Goal: Communication & Community: Answer question/provide support

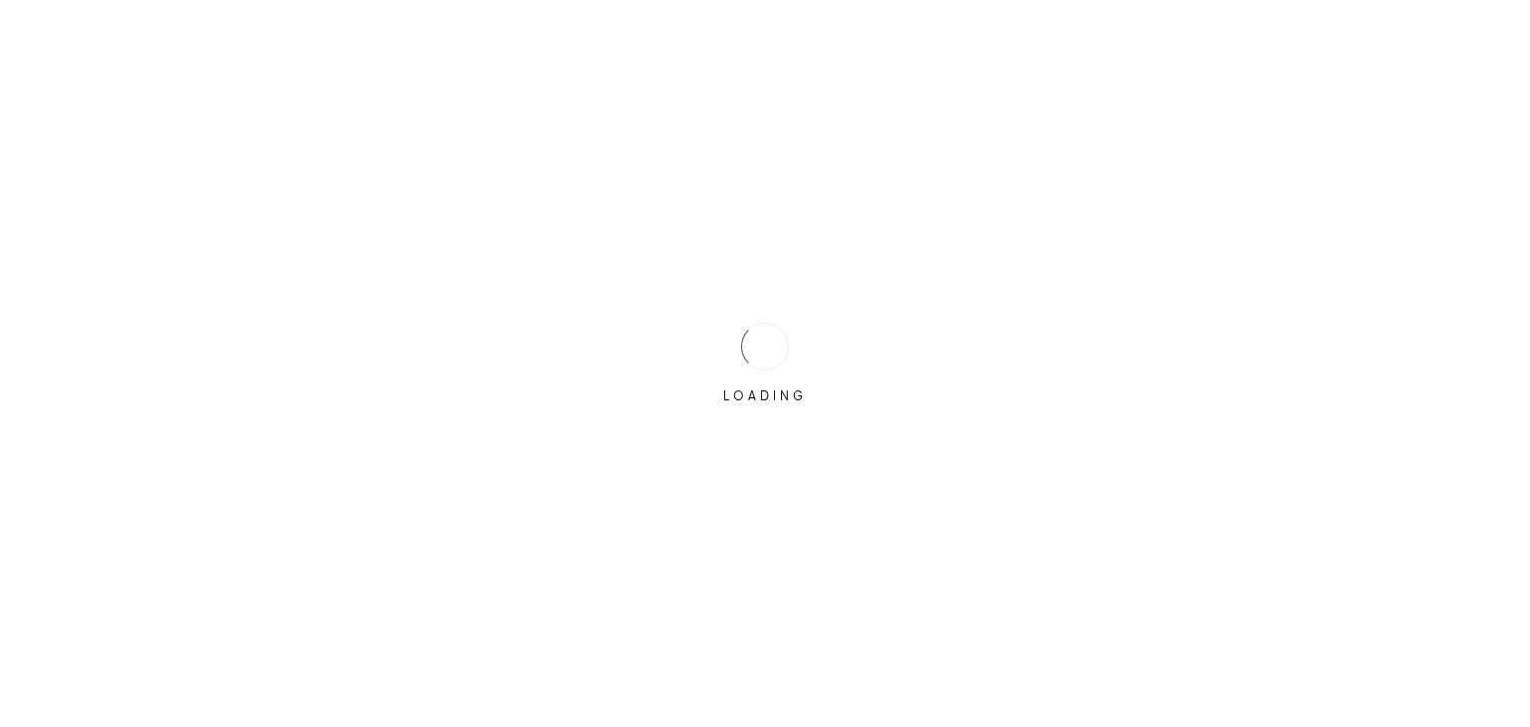
type input "[PERSON_NAME][EMAIL_ADDRESS][DOMAIN_NAME]"
click at [726, 473] on div "LOADING" at bounding box center [765, 363] width 1530 height 727
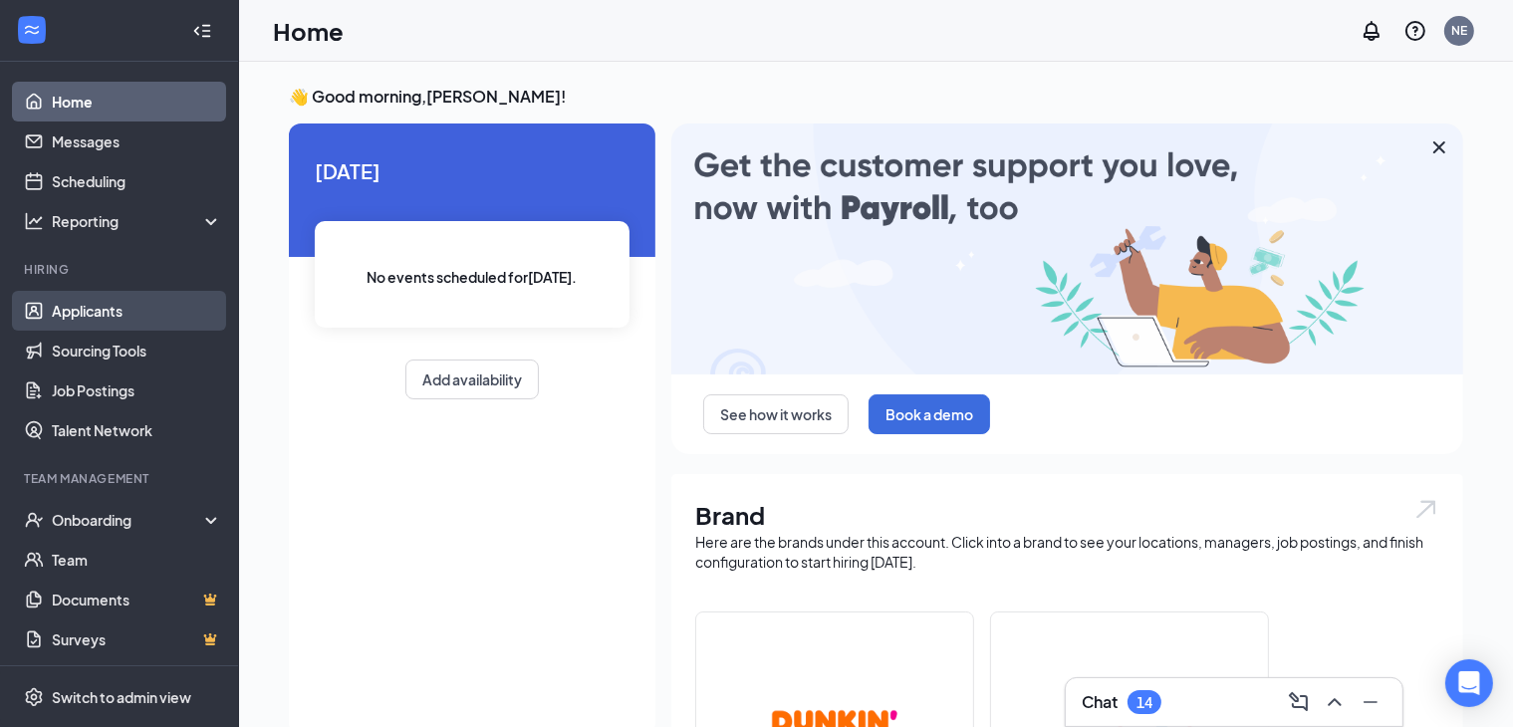
click at [104, 308] on link "Applicants" at bounding box center [137, 311] width 170 height 40
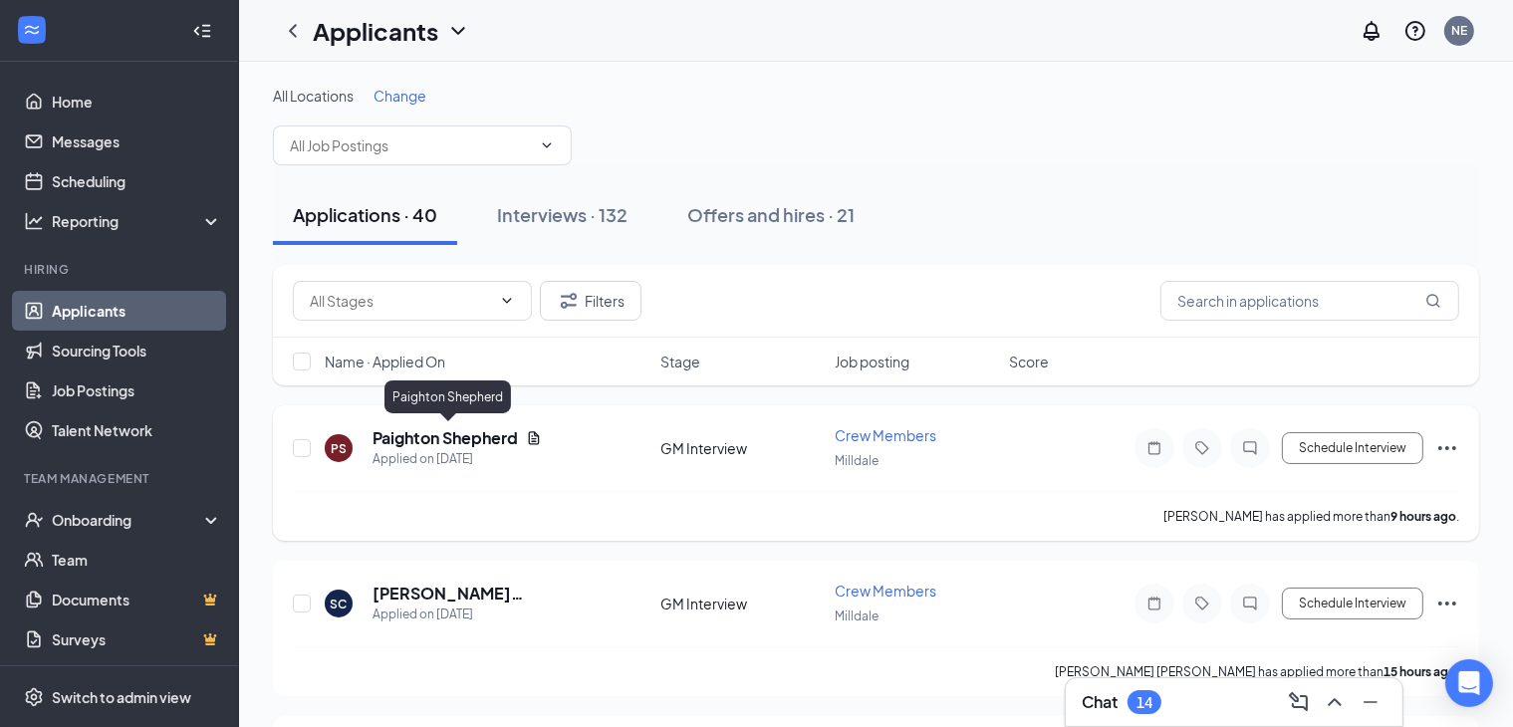
click at [498, 438] on h5 "Paighton Shepherd" at bounding box center [445, 438] width 145 height 22
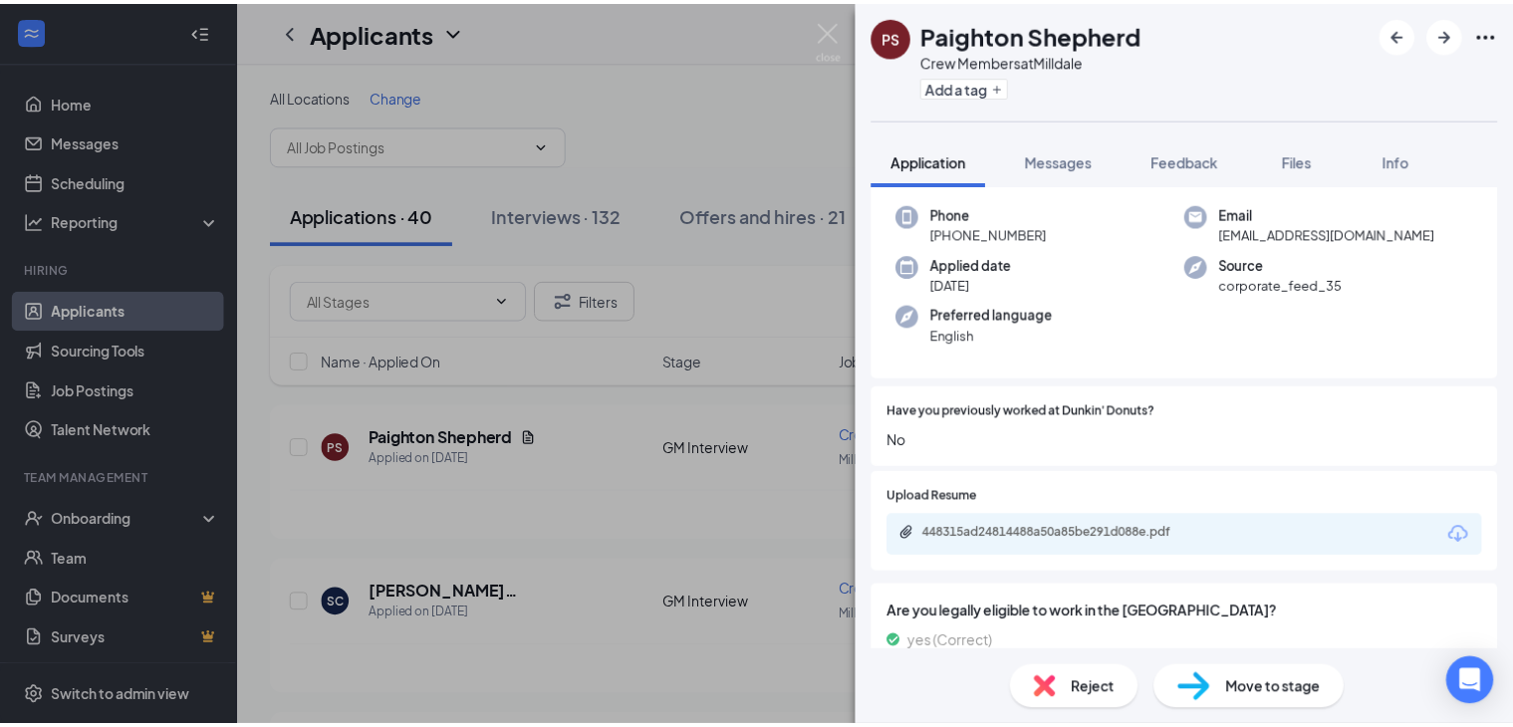
scroll to position [199, 0]
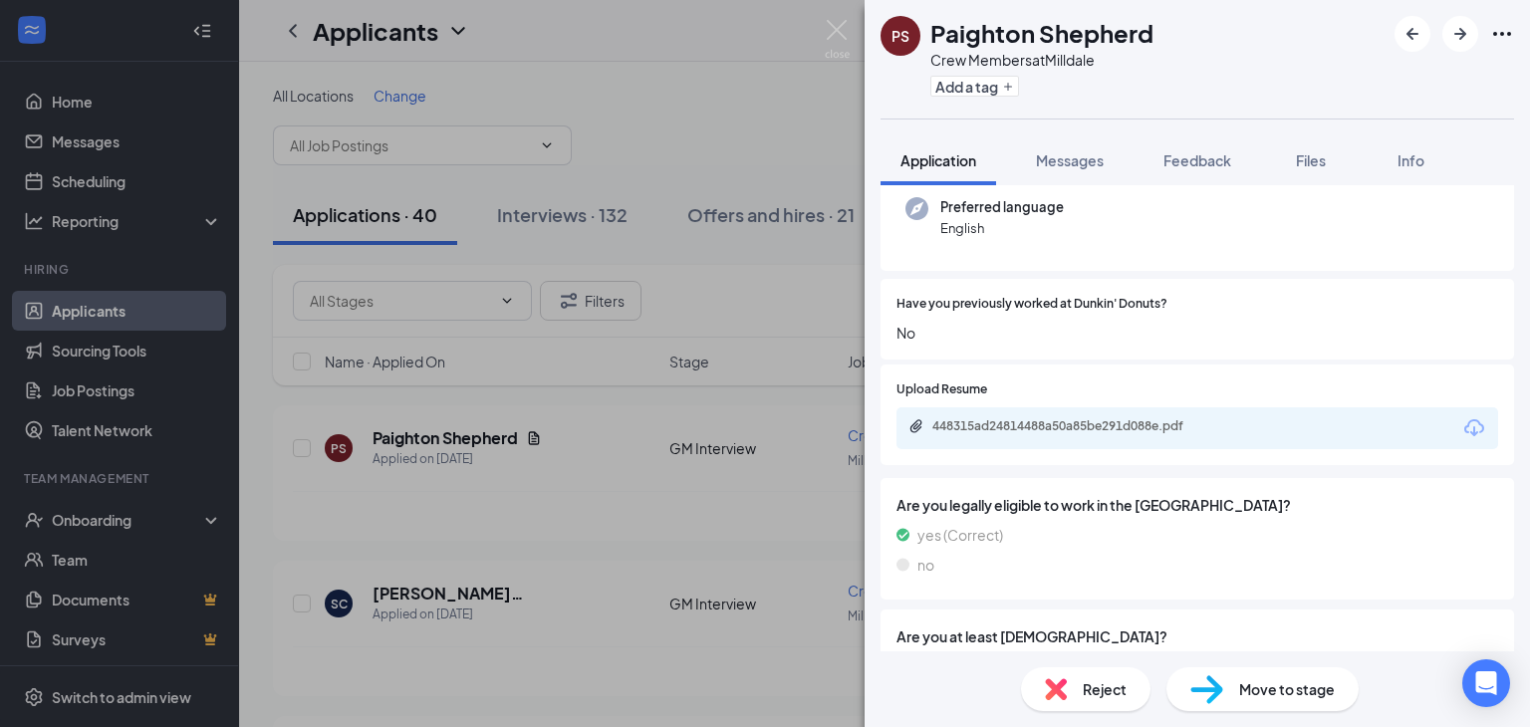
click at [1074, 439] on div "448315ad24814488a50a85be291d088e.pdf" at bounding box center [1197, 428] width 602 height 42
click at [1072, 429] on div "448315ad24814488a50a85be291d088e.pdf" at bounding box center [1071, 426] width 279 height 16
click at [677, 84] on div "PS Paighton Shepherd Crew Members at [GEOGRAPHIC_DATA] Add a tag Application Me…" at bounding box center [765, 363] width 1530 height 727
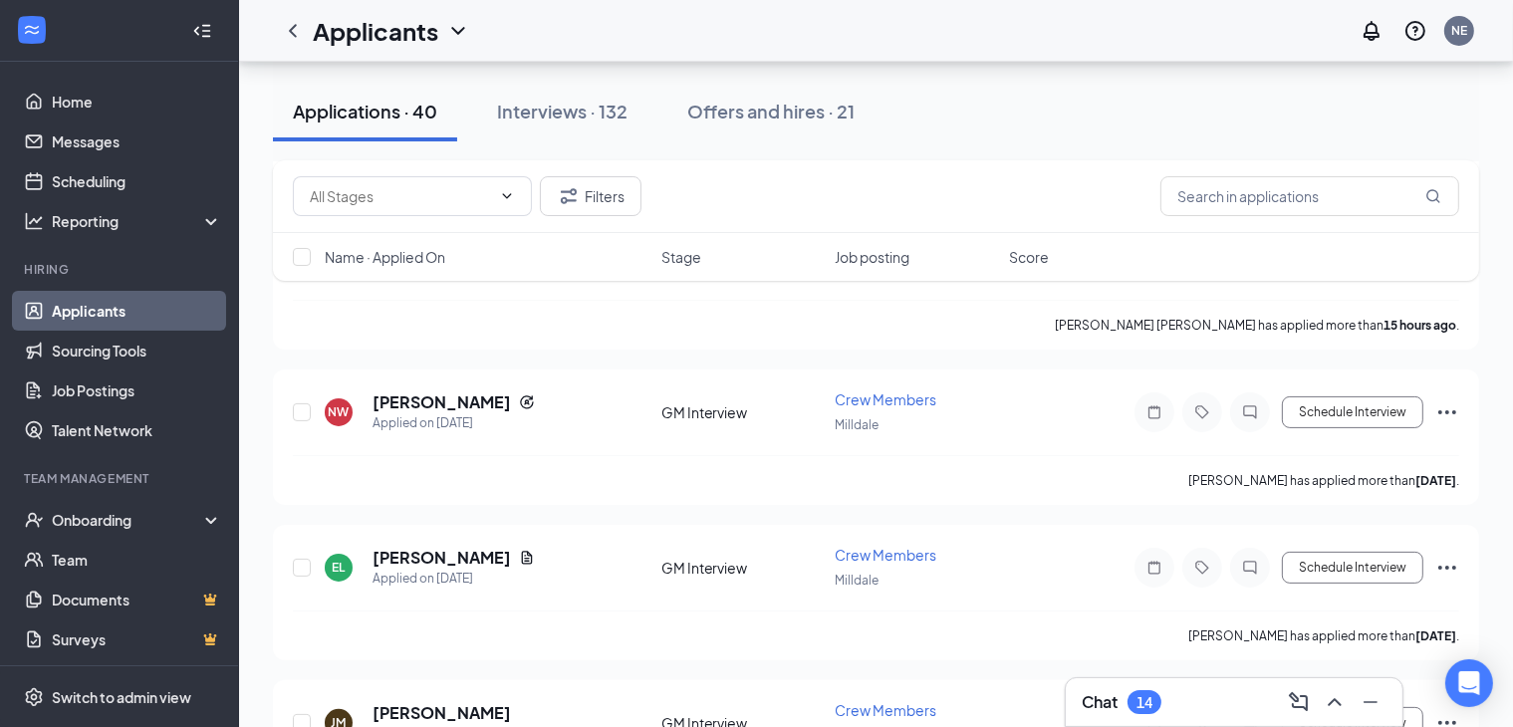
scroll to position [498, 0]
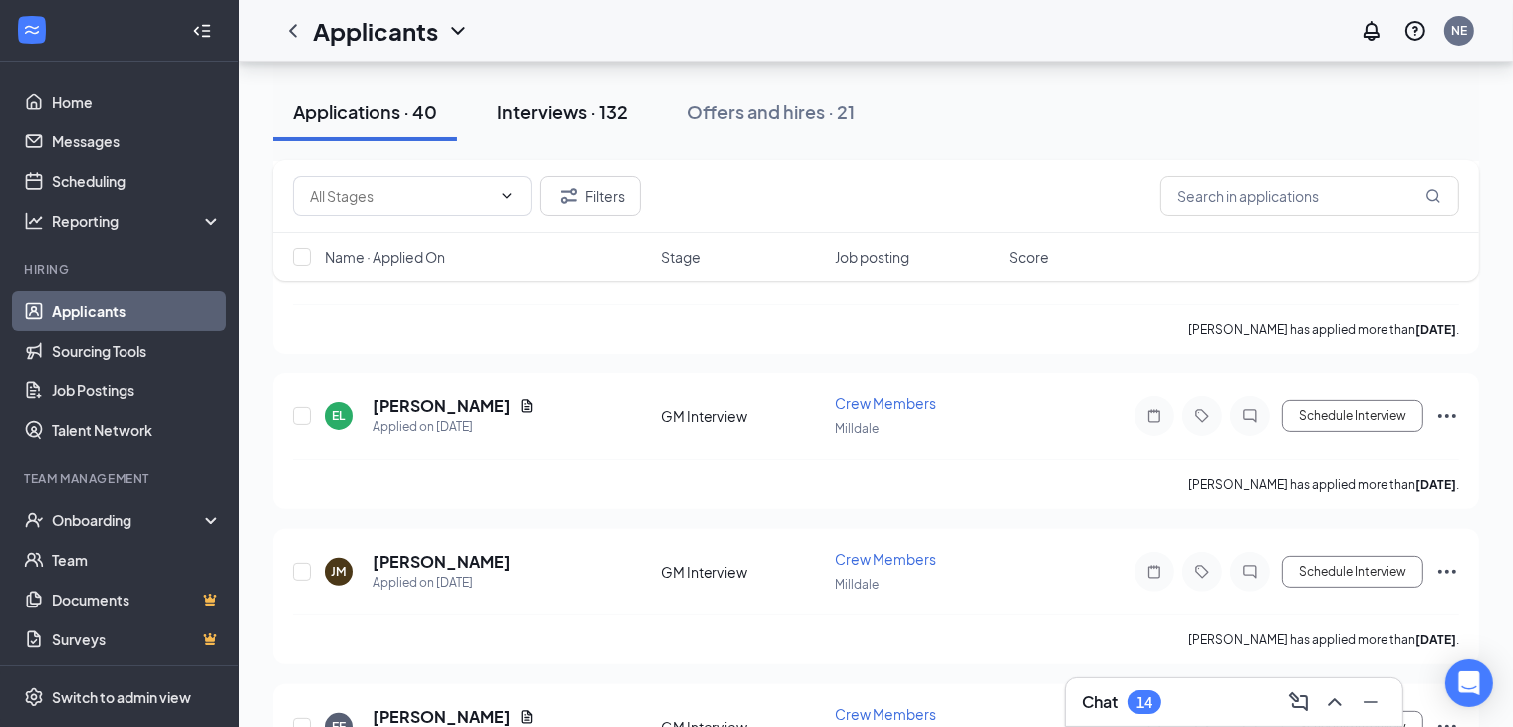
click at [605, 111] on div "Interviews · 132" at bounding box center [562, 111] width 130 height 25
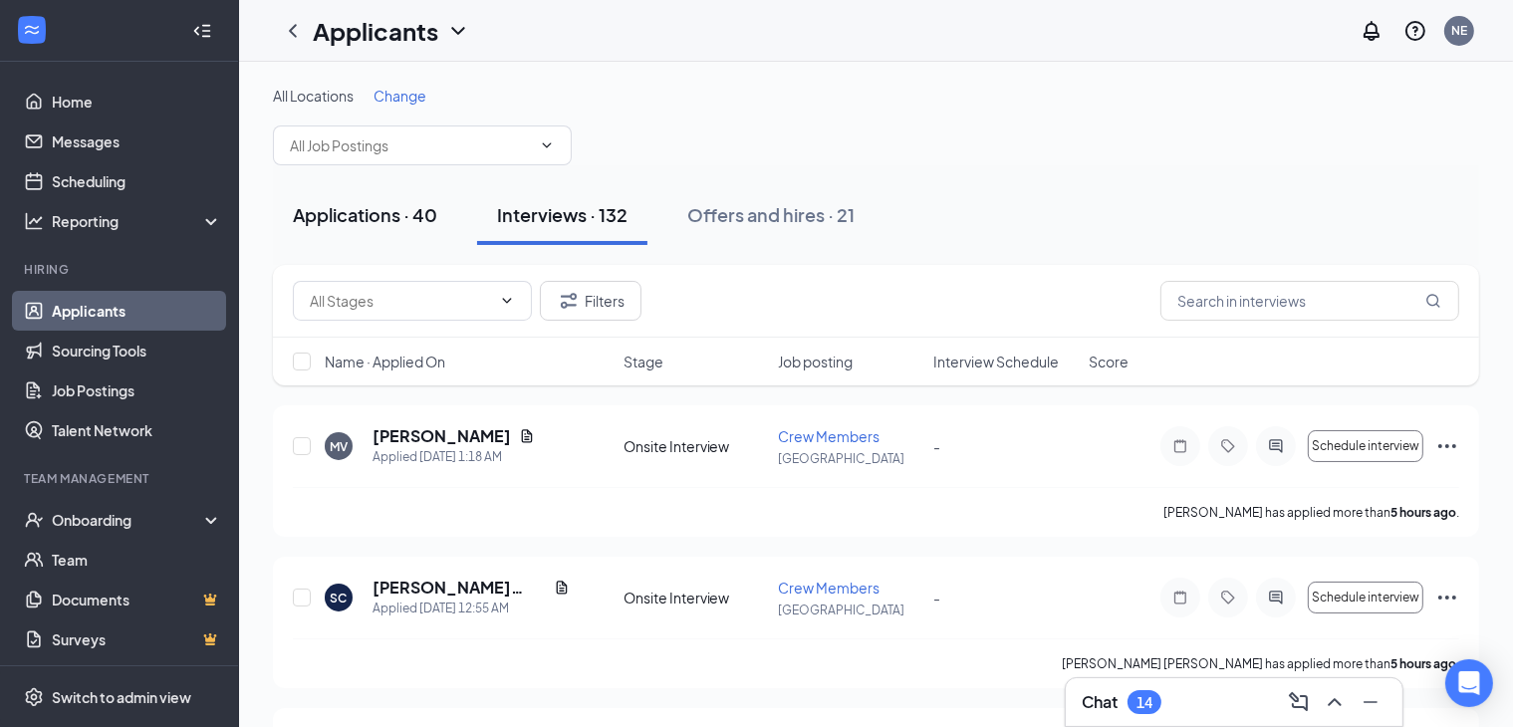
click at [347, 225] on div "Applications · 40" at bounding box center [365, 214] width 144 height 25
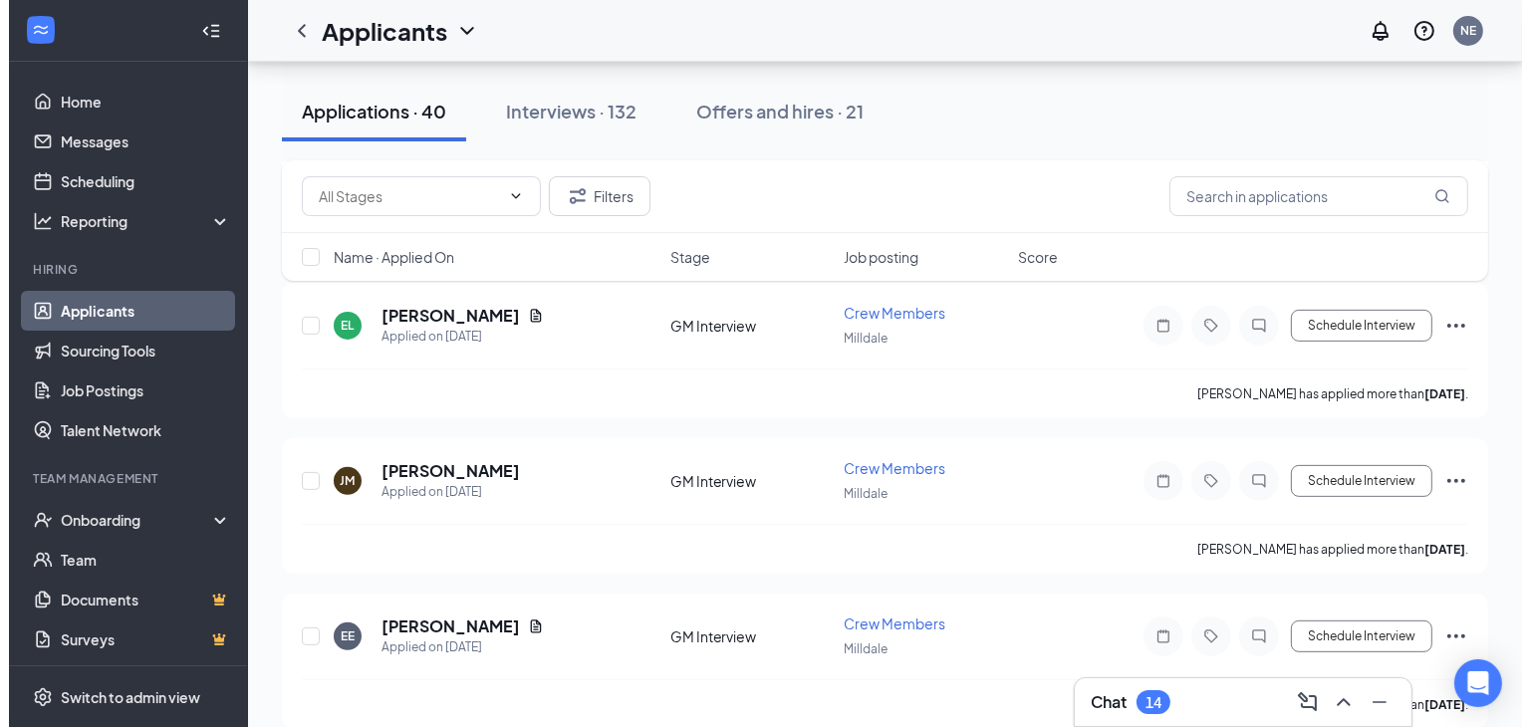
scroll to position [697, 0]
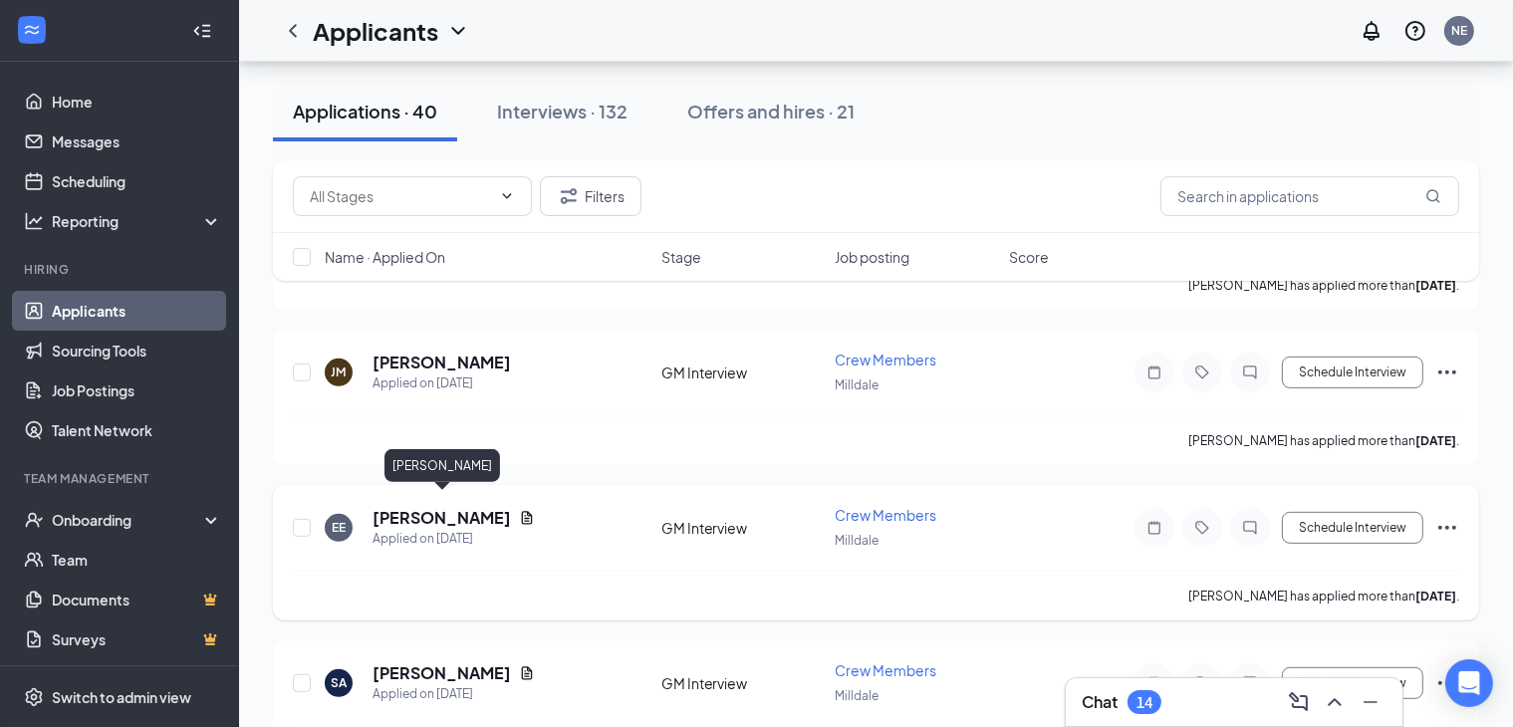
click at [442, 507] on h5 "[PERSON_NAME]" at bounding box center [442, 518] width 138 height 22
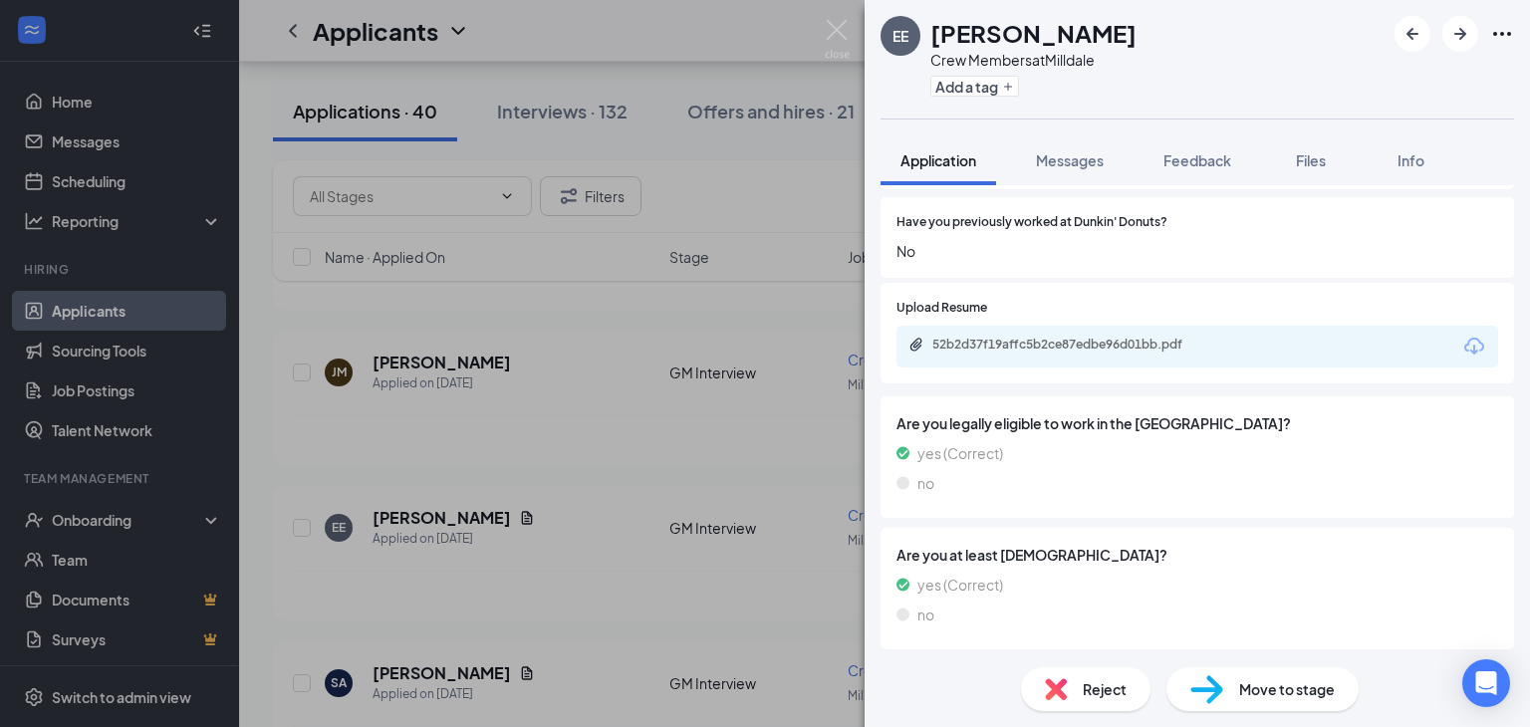
scroll to position [283, 0]
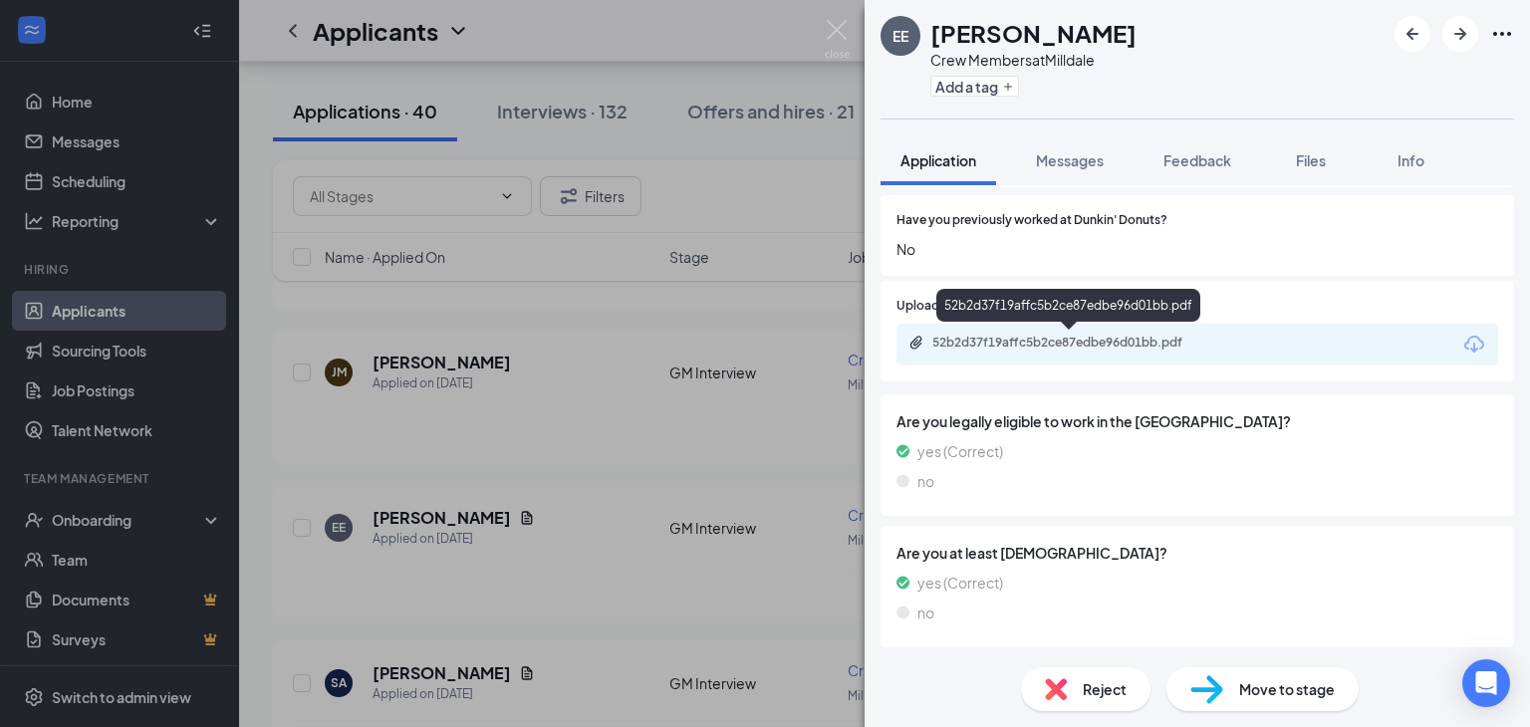
click at [1056, 346] on div "52b2d37f19affc5b2ce87edbe96d01bb.pdf" at bounding box center [1071, 343] width 279 height 16
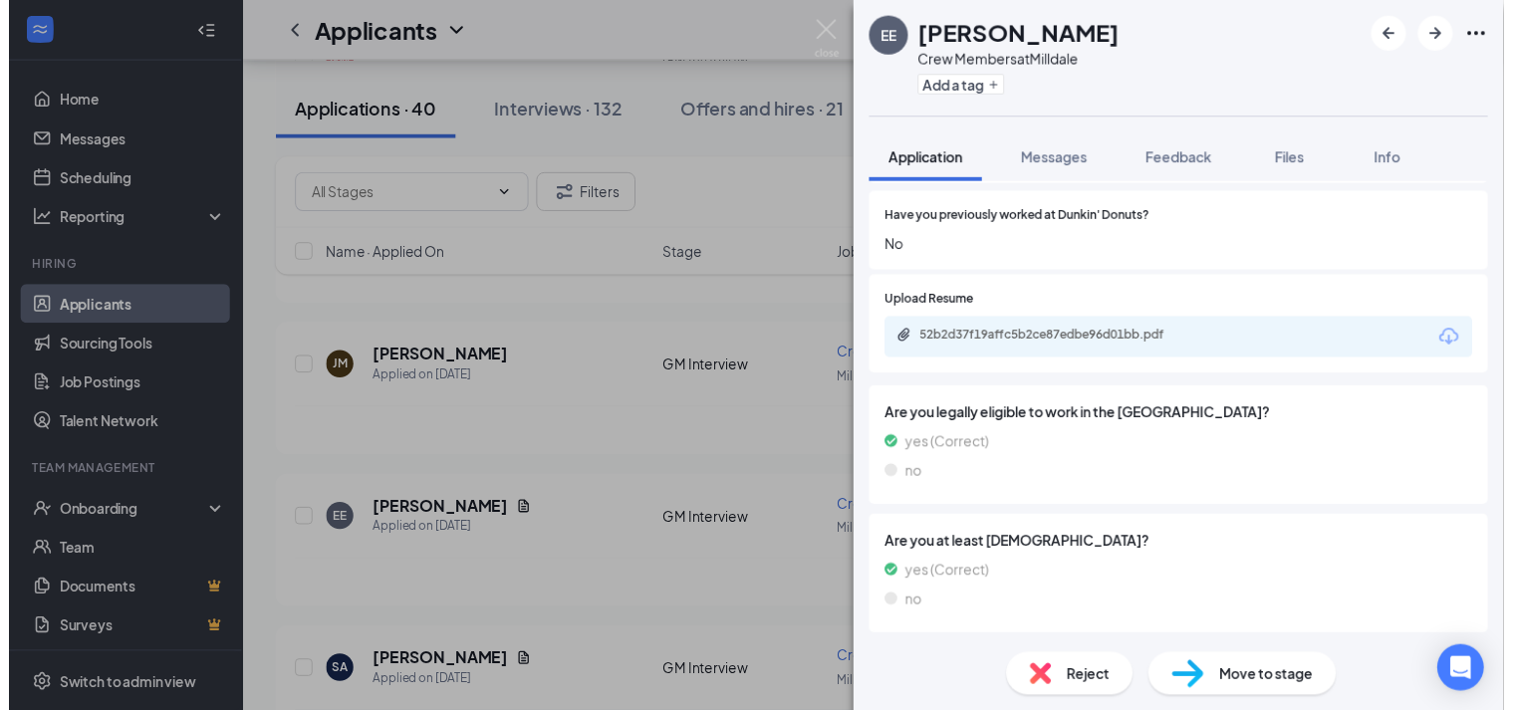
scroll to position [275, 0]
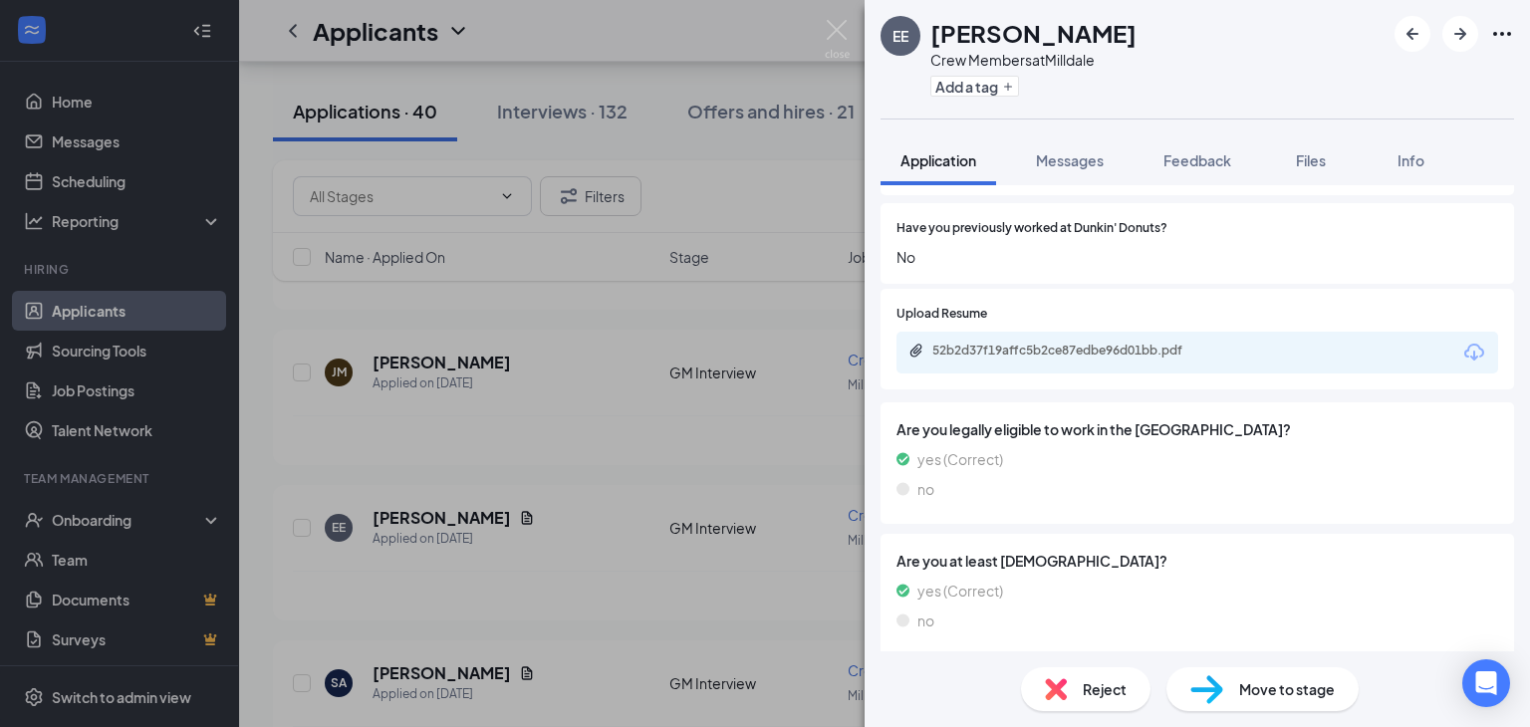
click at [673, 148] on div "EE [PERSON_NAME] Crew Members at Milldale Add a tag Application Messages Feedba…" at bounding box center [765, 363] width 1530 height 727
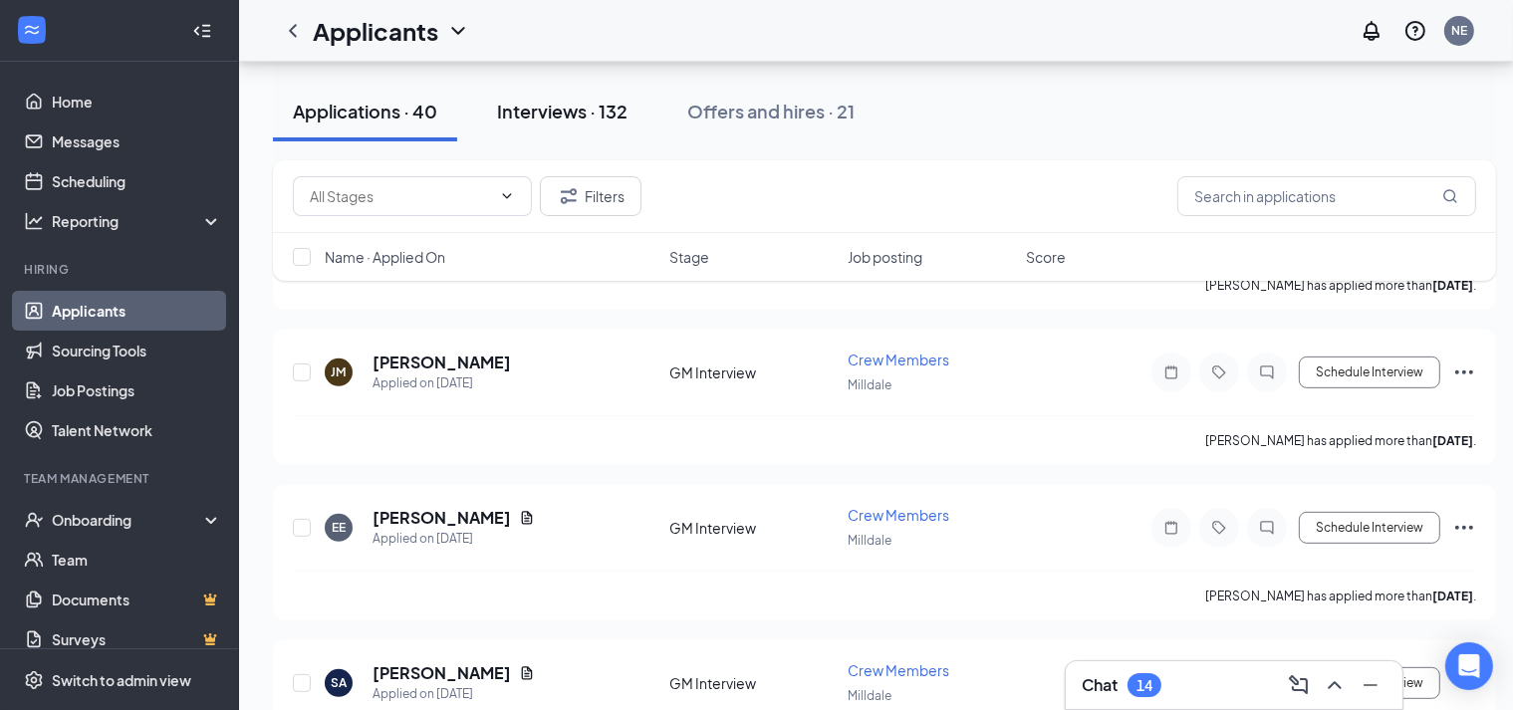
click at [558, 101] on div "Interviews · 132" at bounding box center [562, 111] width 130 height 25
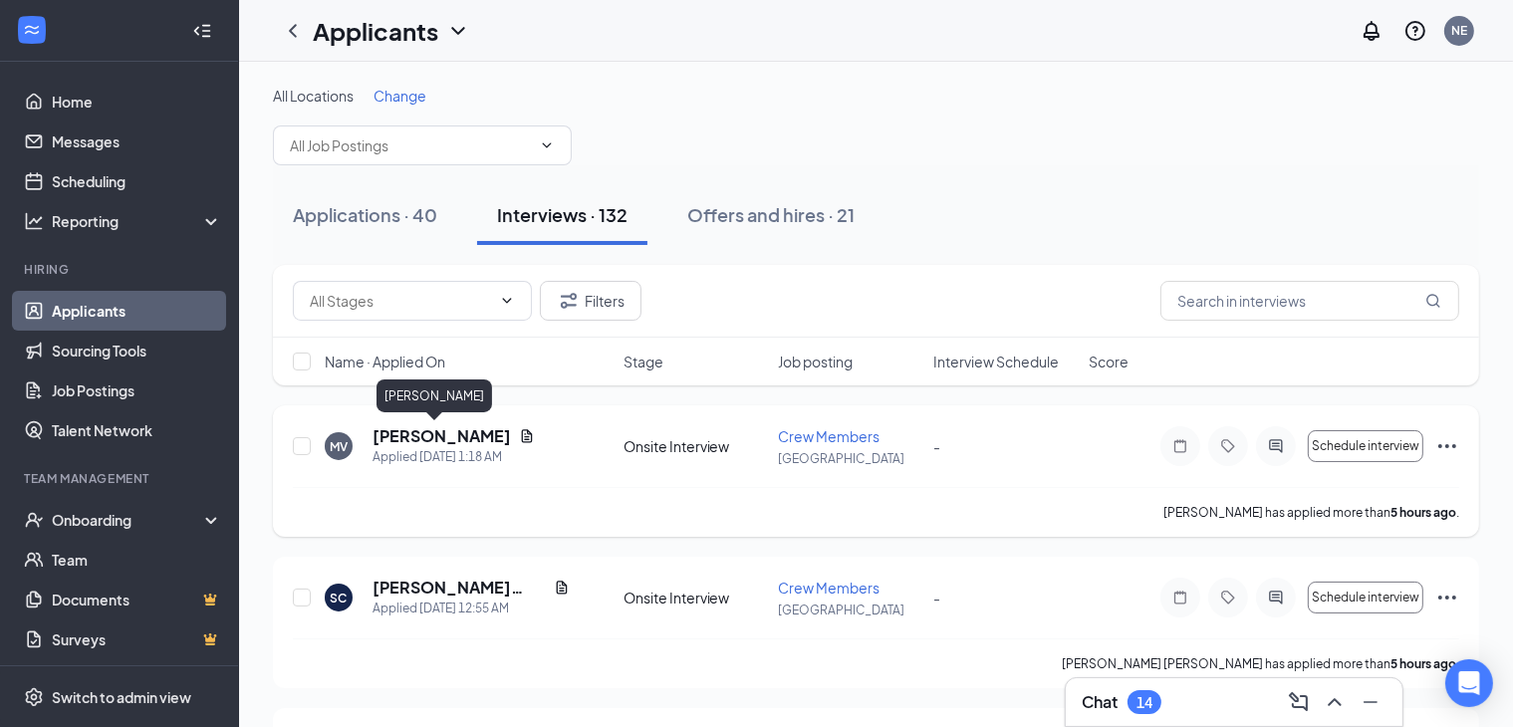
click at [424, 445] on h5 "[PERSON_NAME]" at bounding box center [442, 436] width 138 height 22
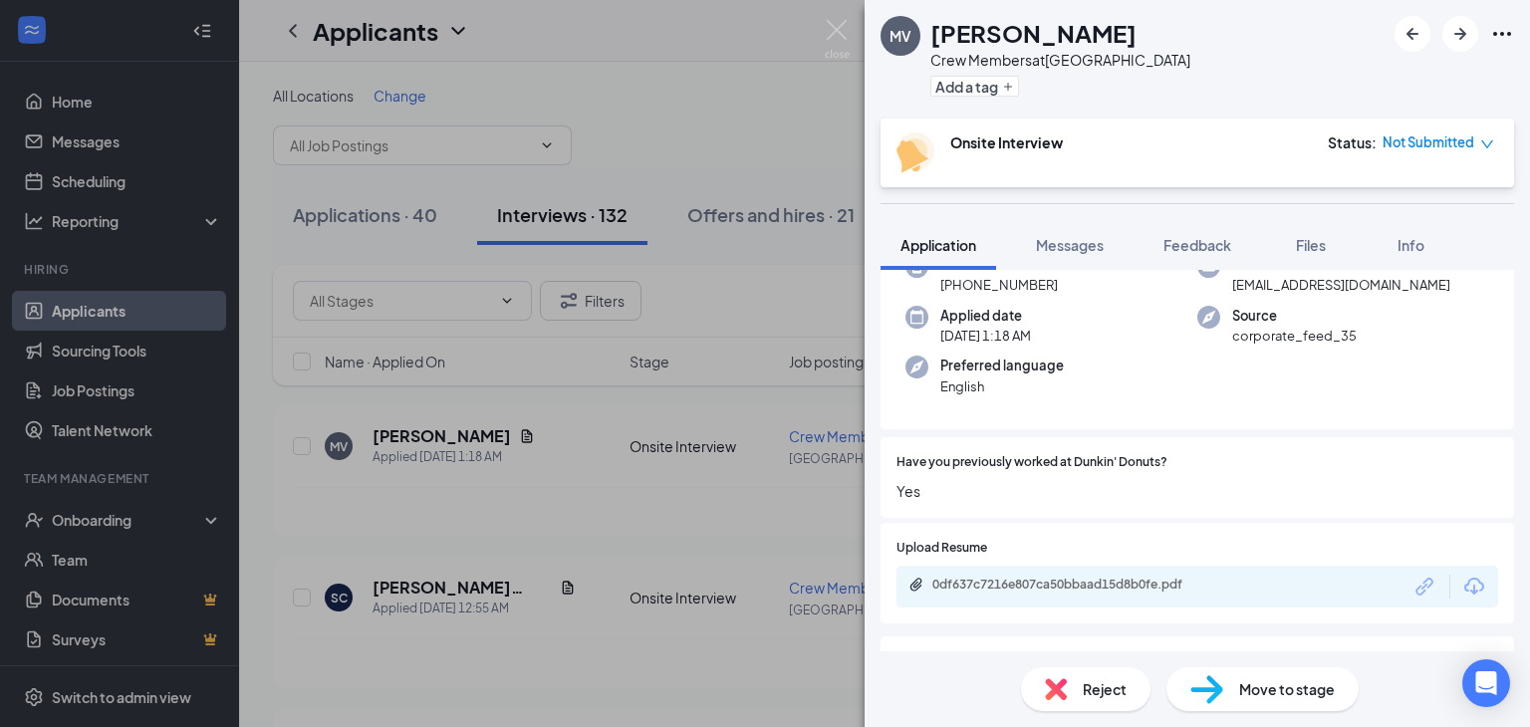
scroll to position [299, 0]
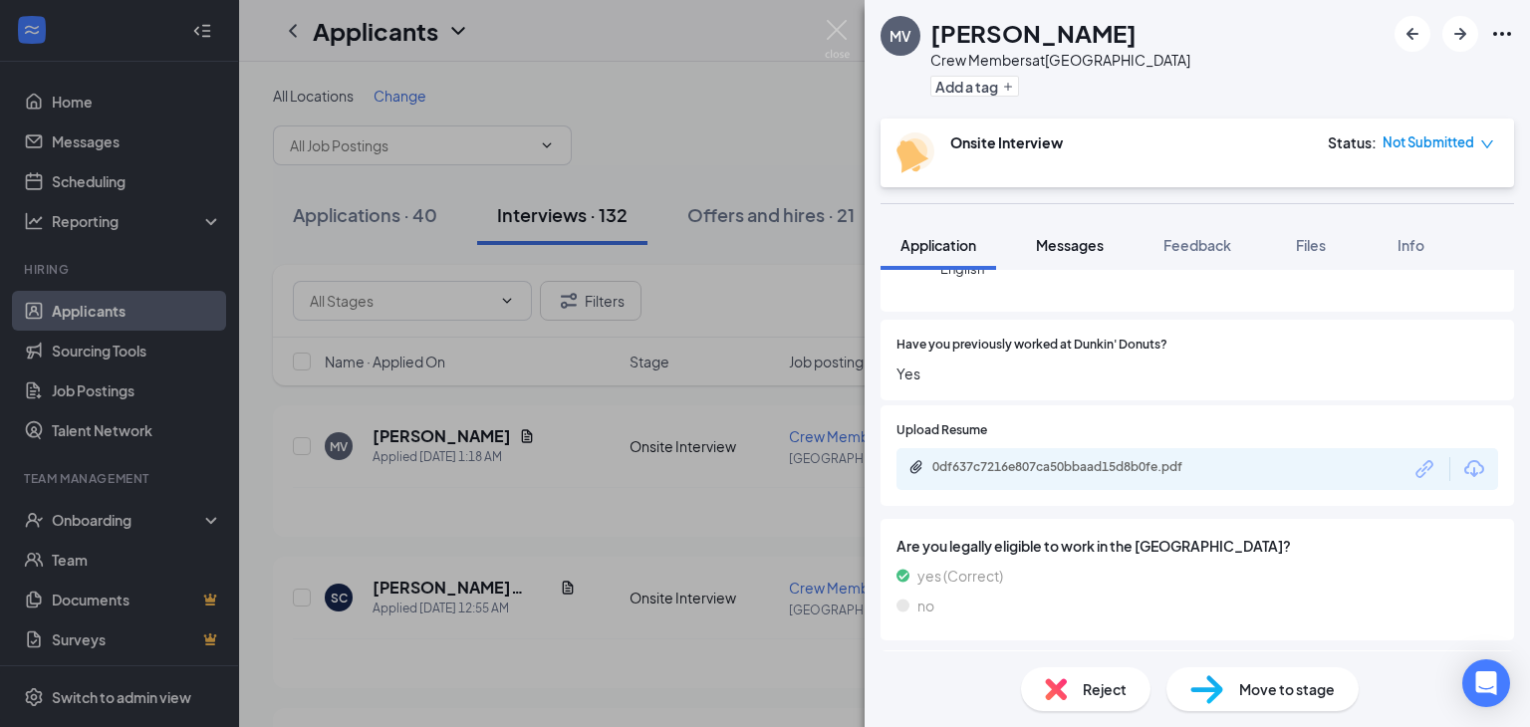
click at [1080, 244] on span "Messages" at bounding box center [1070, 245] width 68 height 18
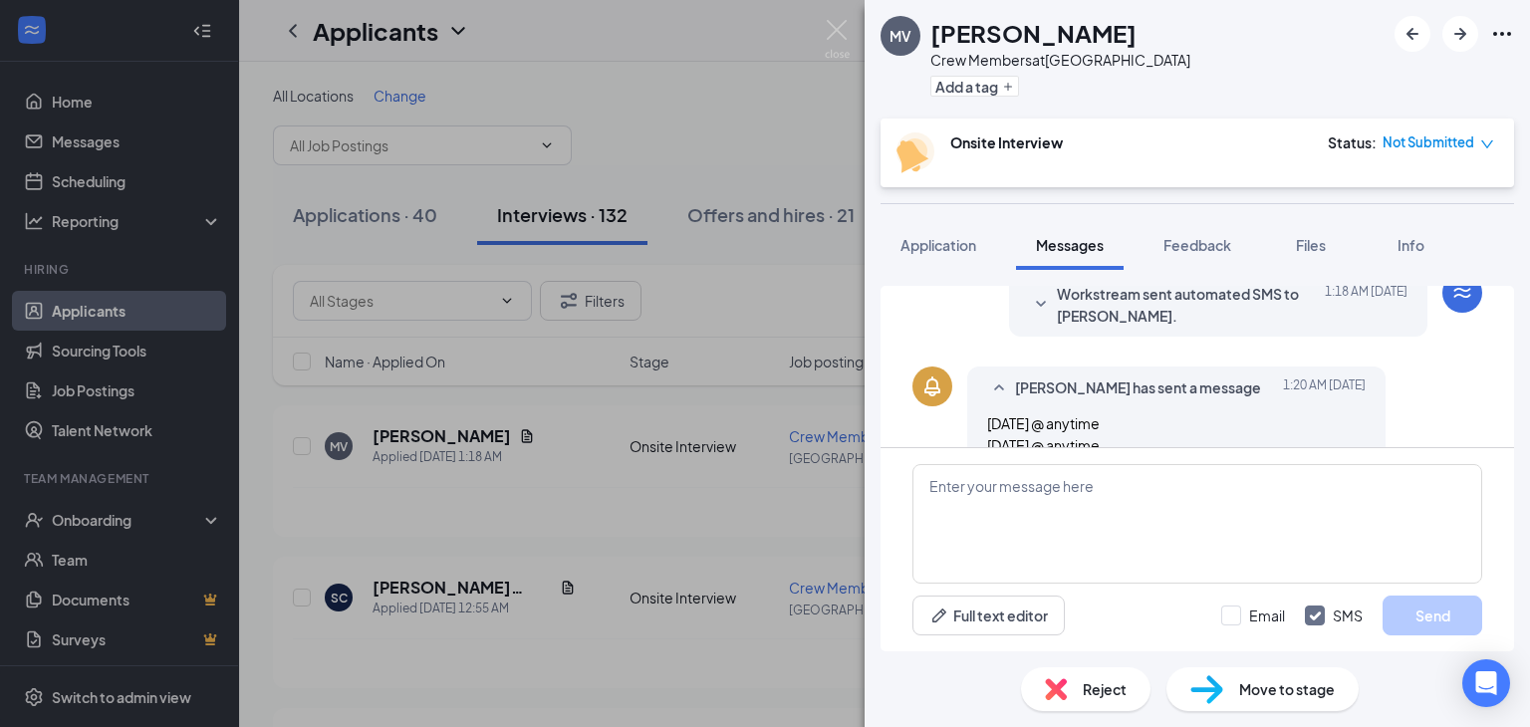
scroll to position [386, 0]
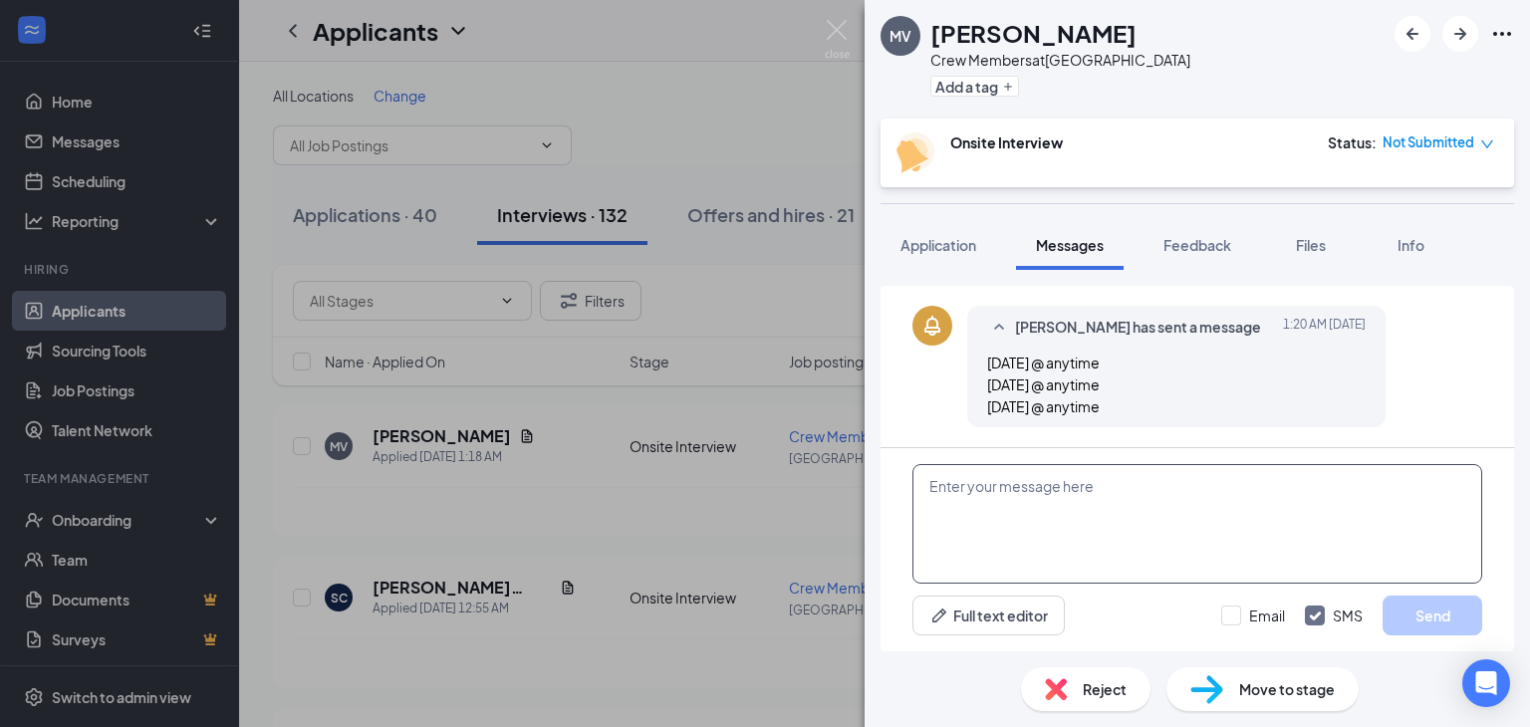
click at [1022, 483] on textarea at bounding box center [1197, 524] width 570 height 120
type textarea "F"
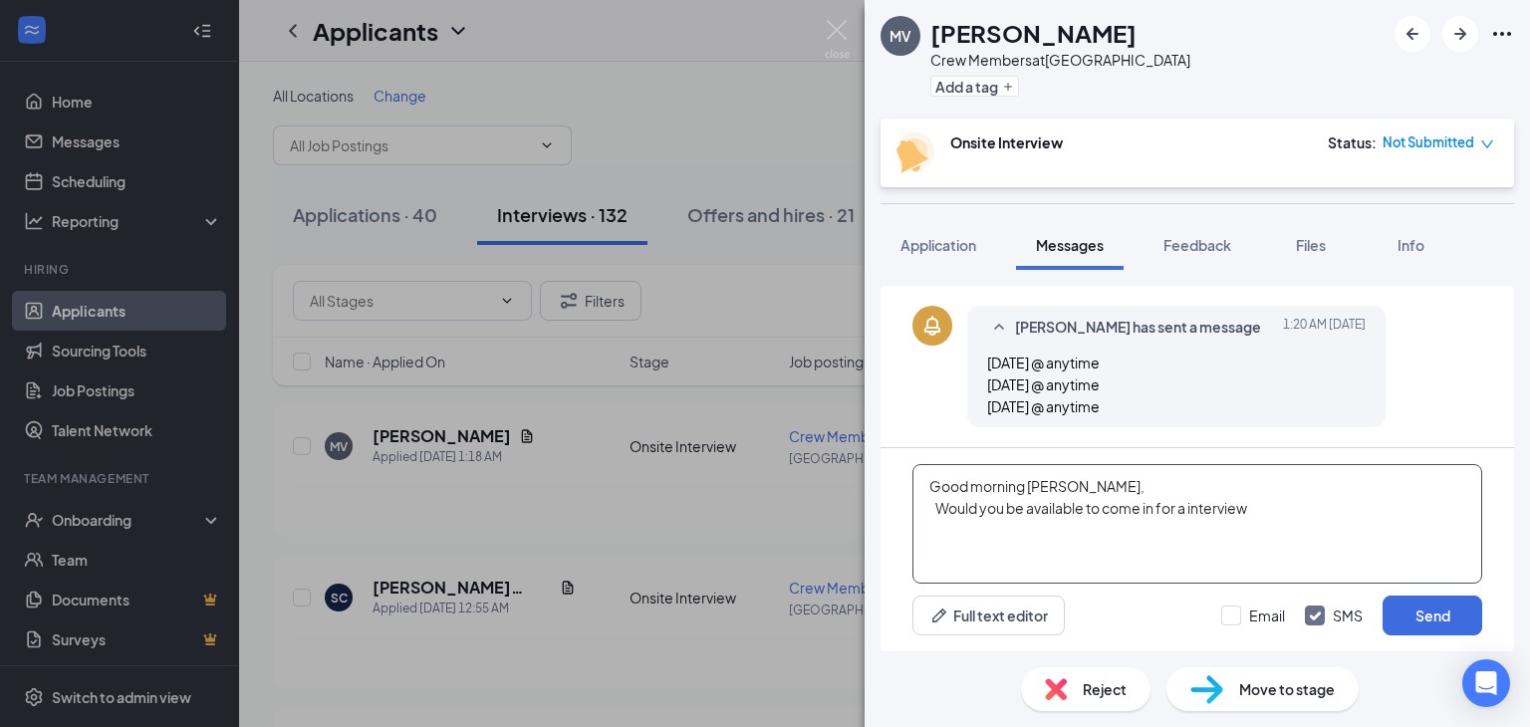
click at [1278, 511] on textarea "Good morning [PERSON_NAME], Would you be available to come in for a interview" at bounding box center [1197, 524] width 570 height 120
type textarea "Good morning [PERSON_NAME], Would you be available to come in for a interview t…"
click at [1415, 616] on button "Send" at bounding box center [1433, 616] width 100 height 40
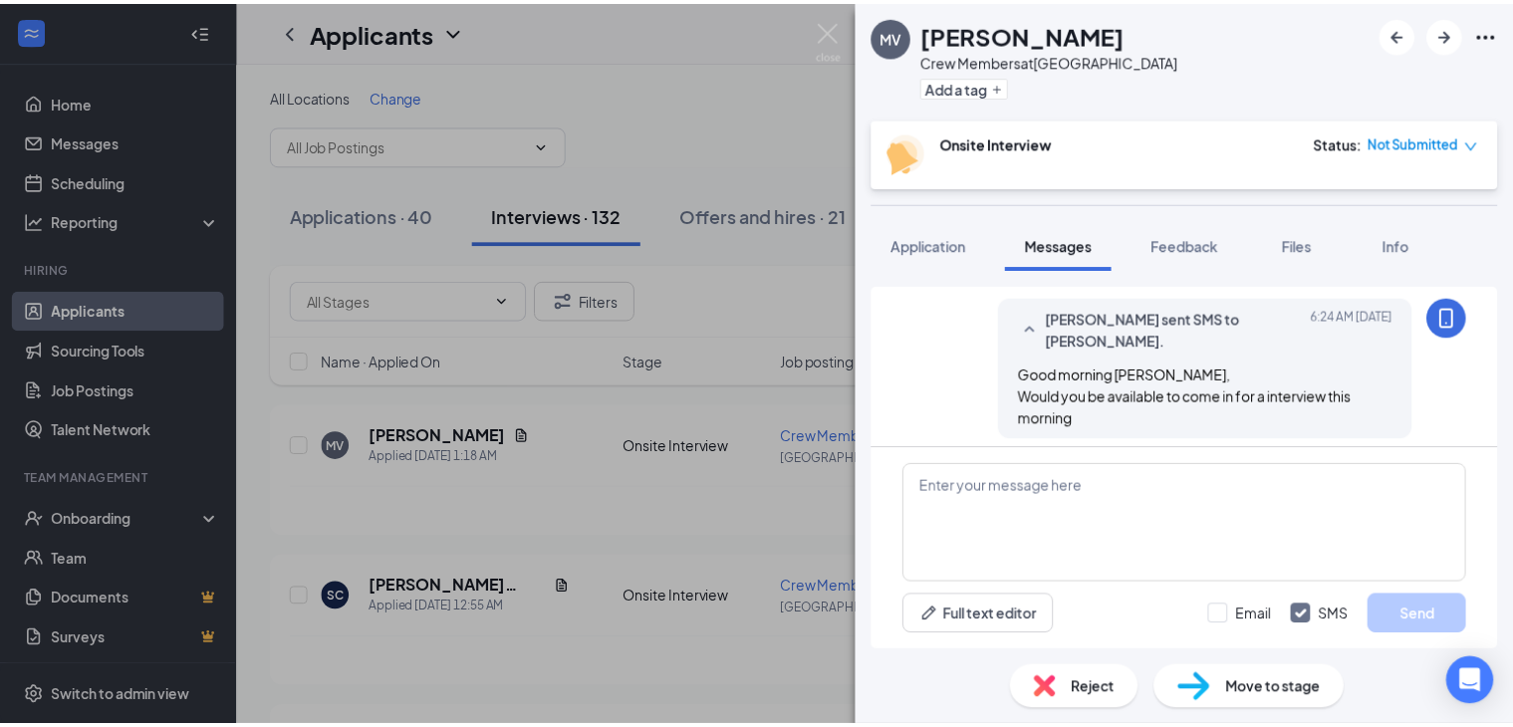
scroll to position [558, 0]
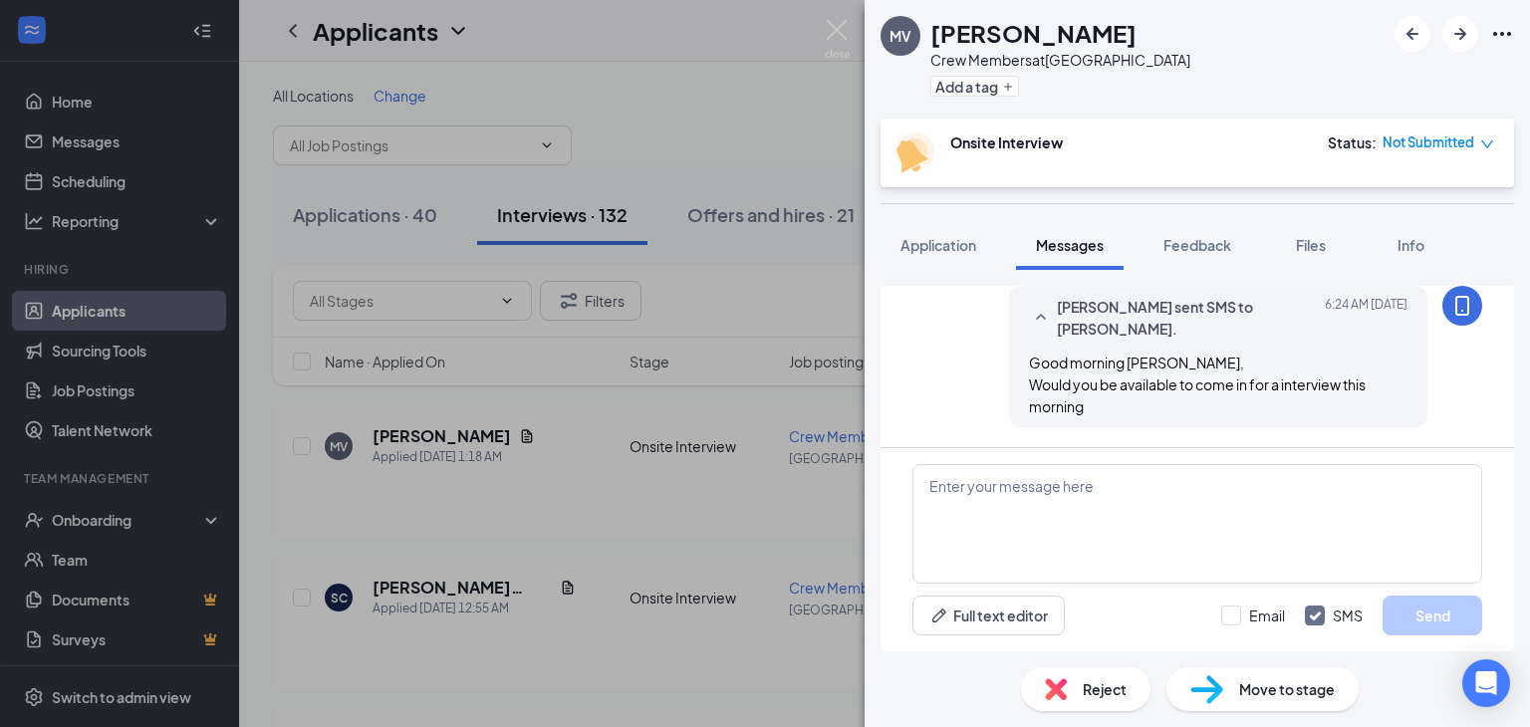
click at [820, 309] on div "MV [PERSON_NAME] Crew Members at Southington Add a tag Onsite Interview Status …" at bounding box center [765, 363] width 1530 height 727
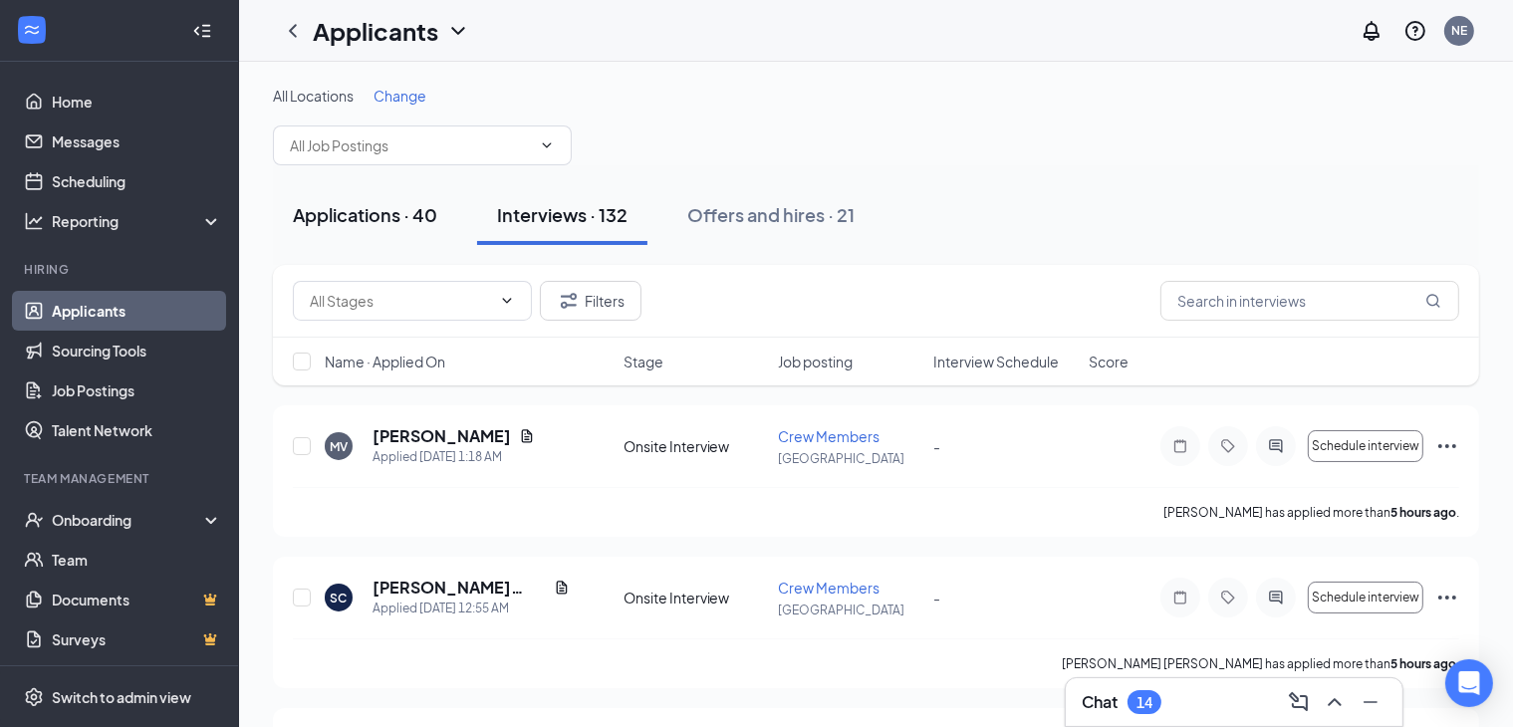
click at [319, 207] on div "Applications · 40" at bounding box center [365, 214] width 144 height 25
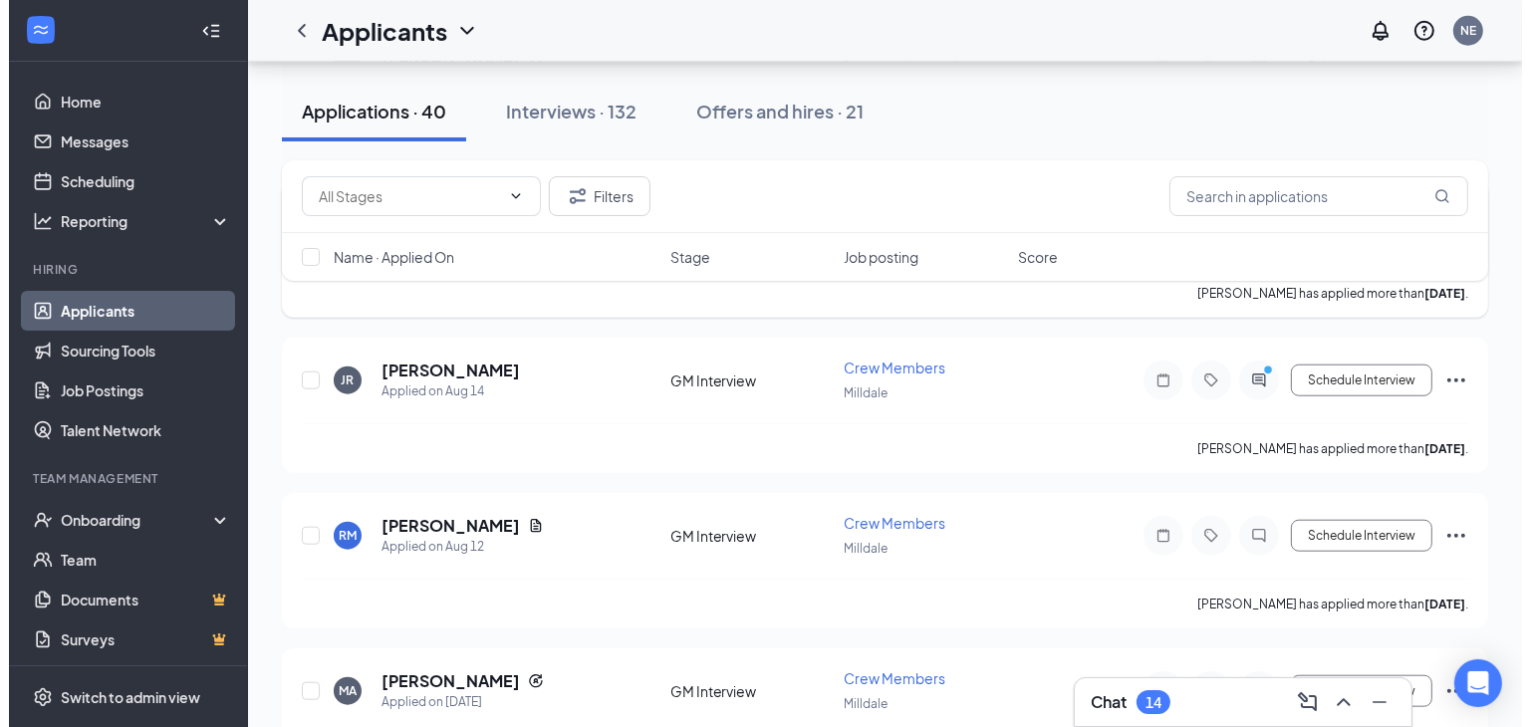
scroll to position [1992, 0]
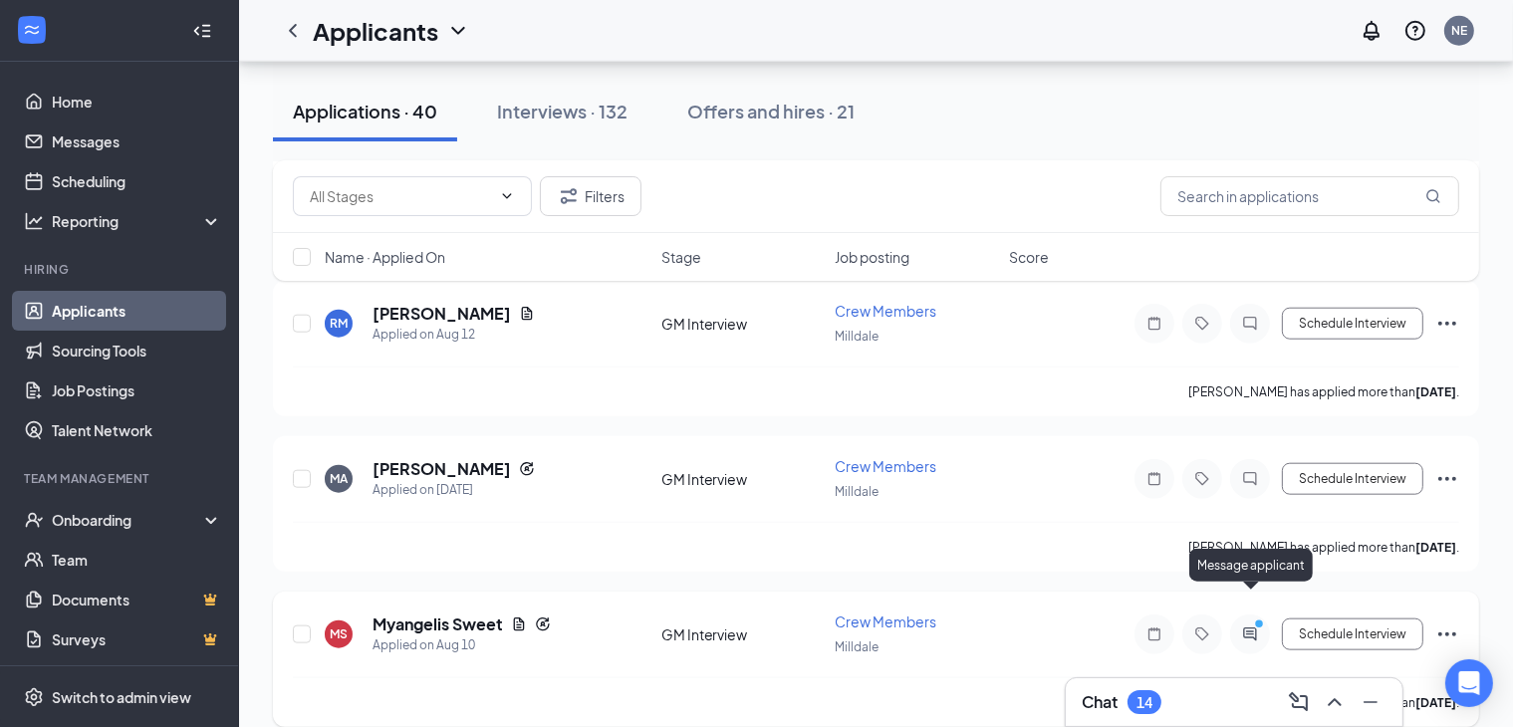
click at [1256, 619] on icon "PrimaryDot" at bounding box center [1262, 627] width 24 height 16
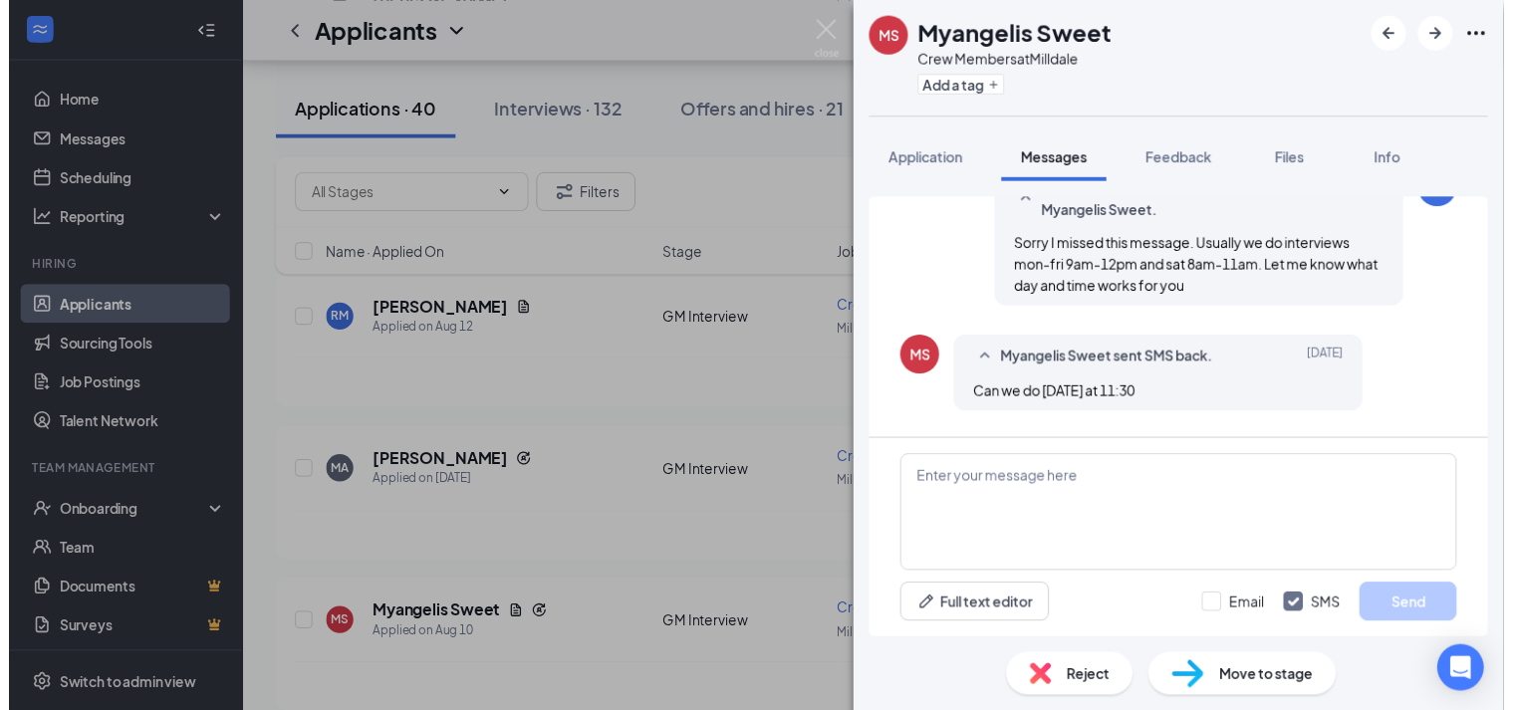
scroll to position [1076, 0]
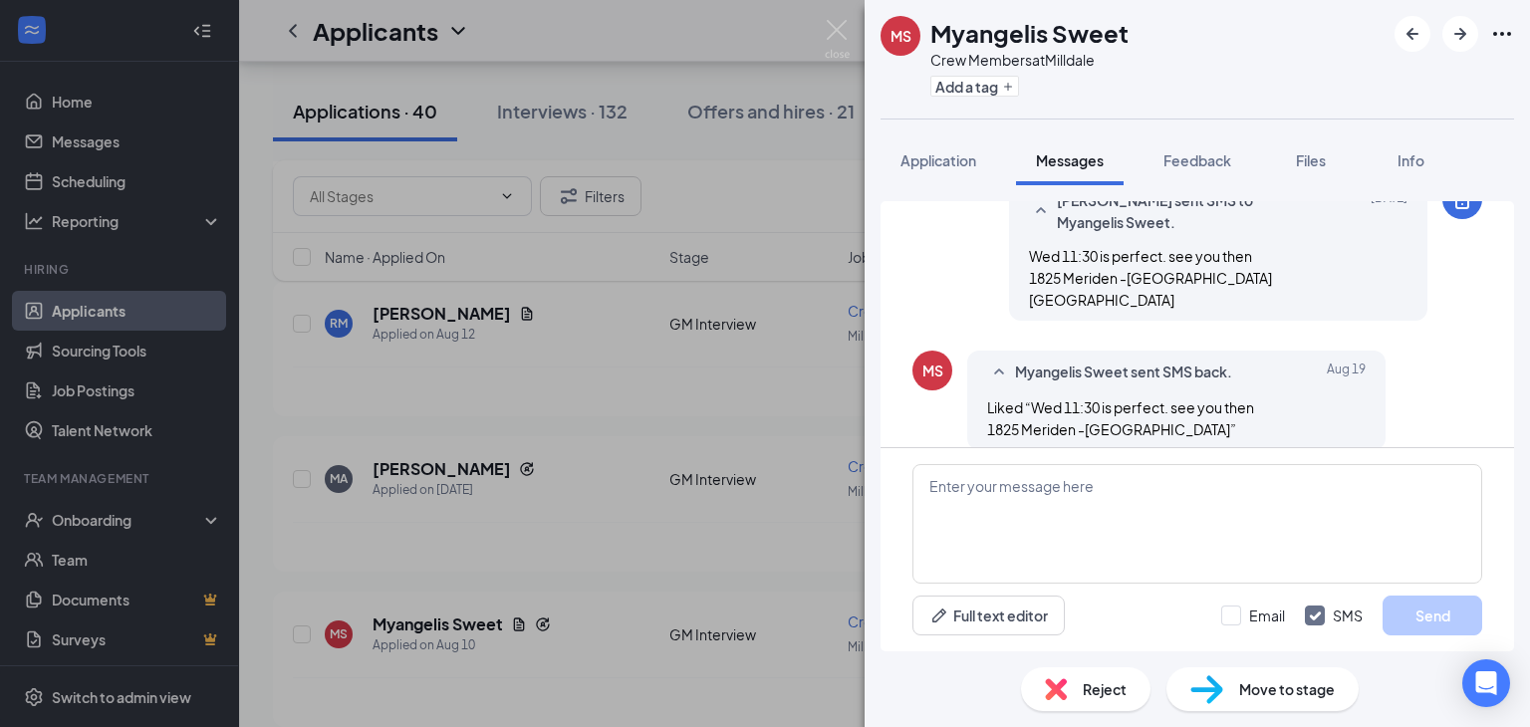
click at [760, 200] on div "MS Myangelis Sweet Crew Members at Milldale Add a tag Application Messages Feed…" at bounding box center [765, 363] width 1530 height 727
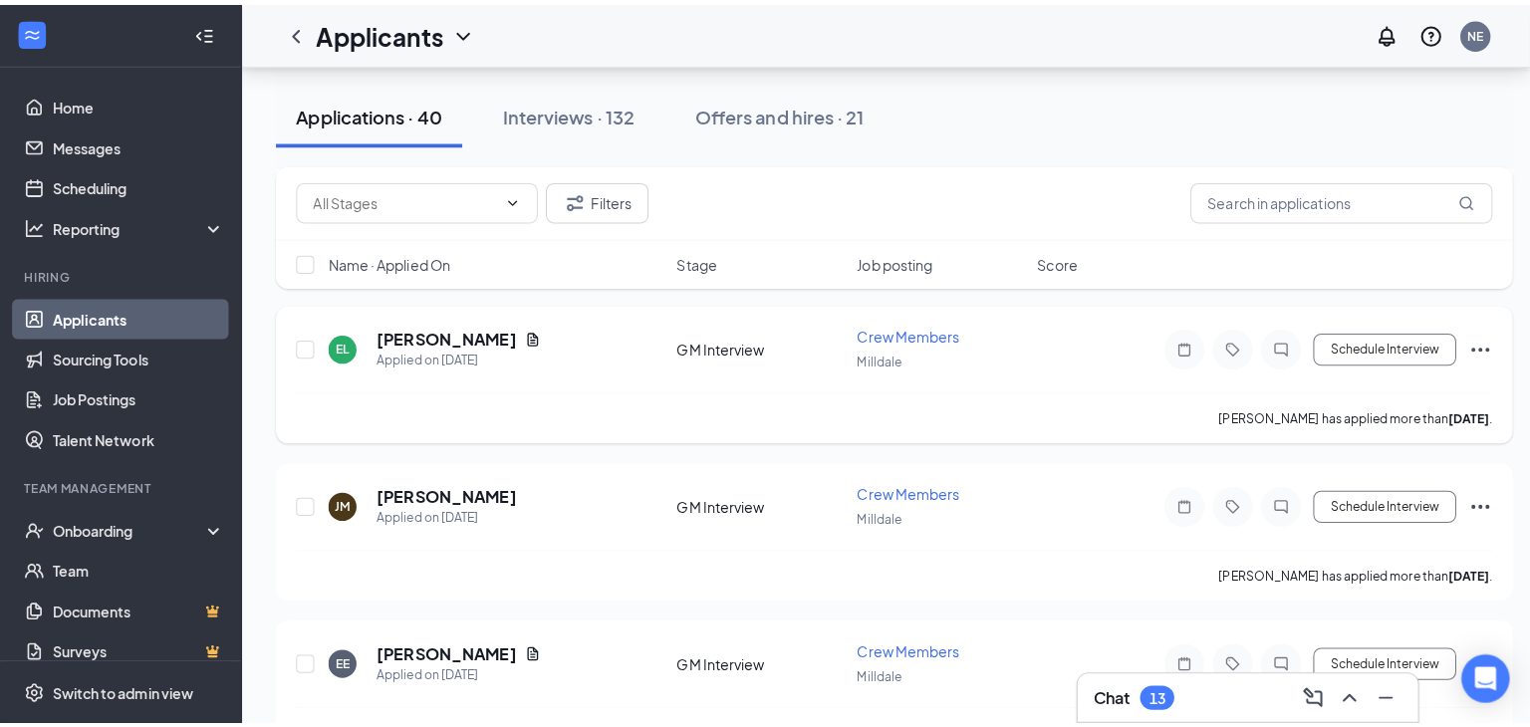
scroll to position [199, 0]
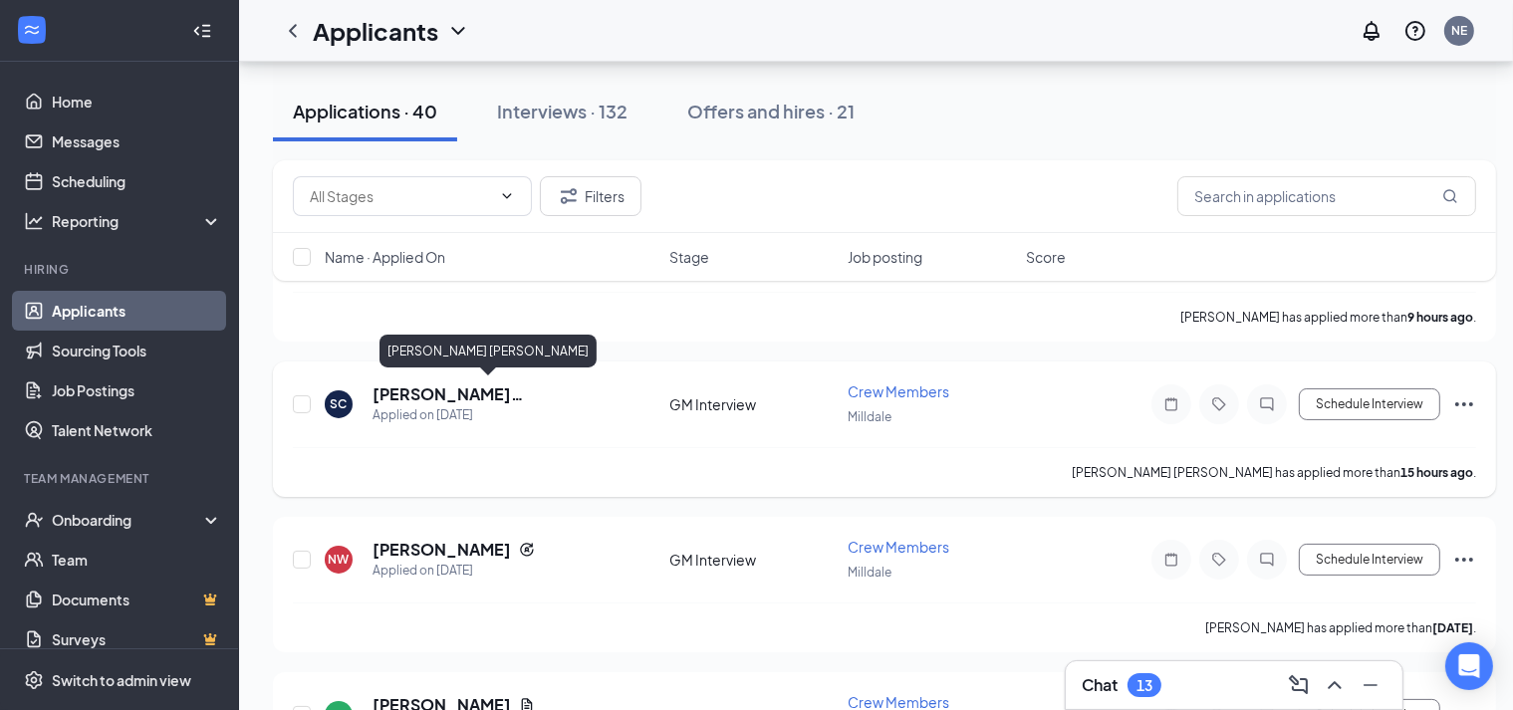
click at [443, 387] on h5 "[PERSON_NAME] [PERSON_NAME]" at bounding box center [494, 395] width 243 height 22
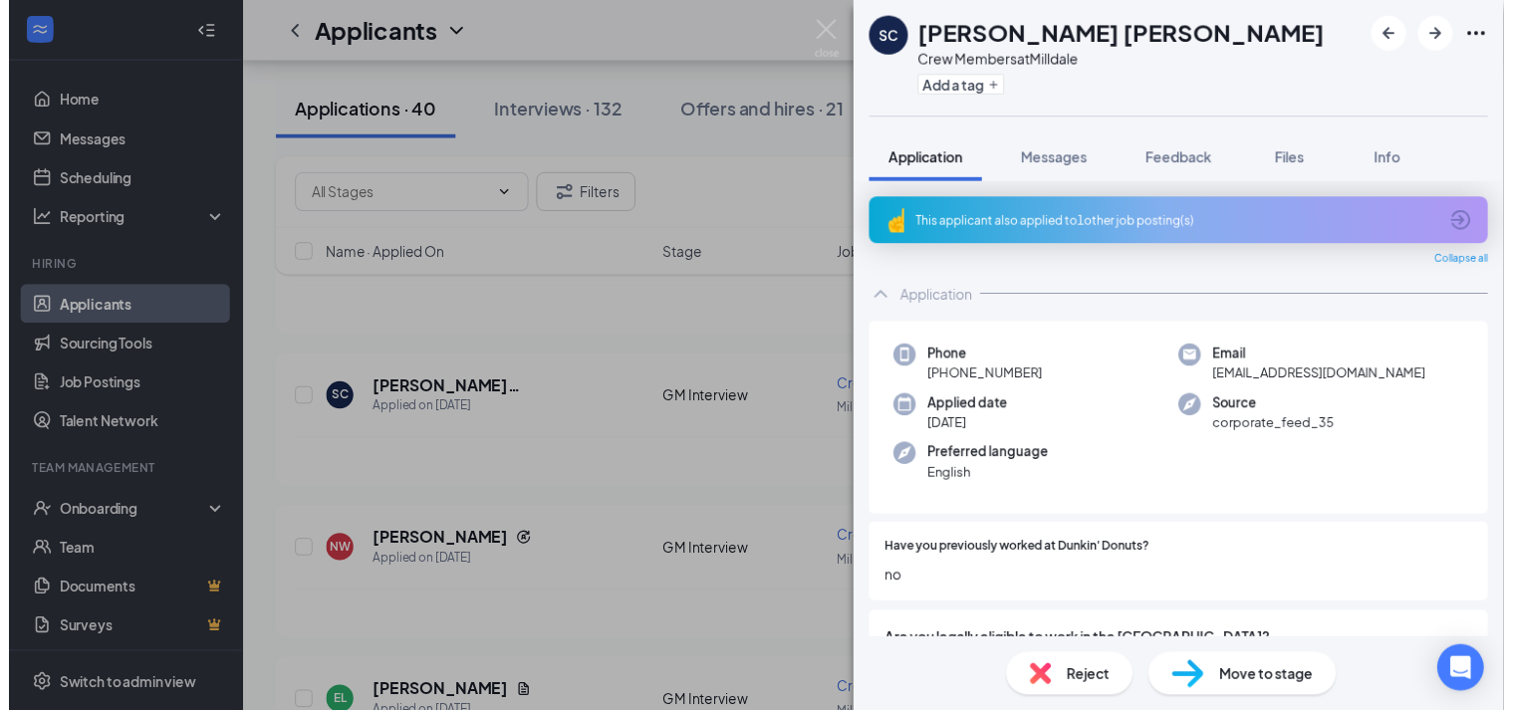
scroll to position [100, 0]
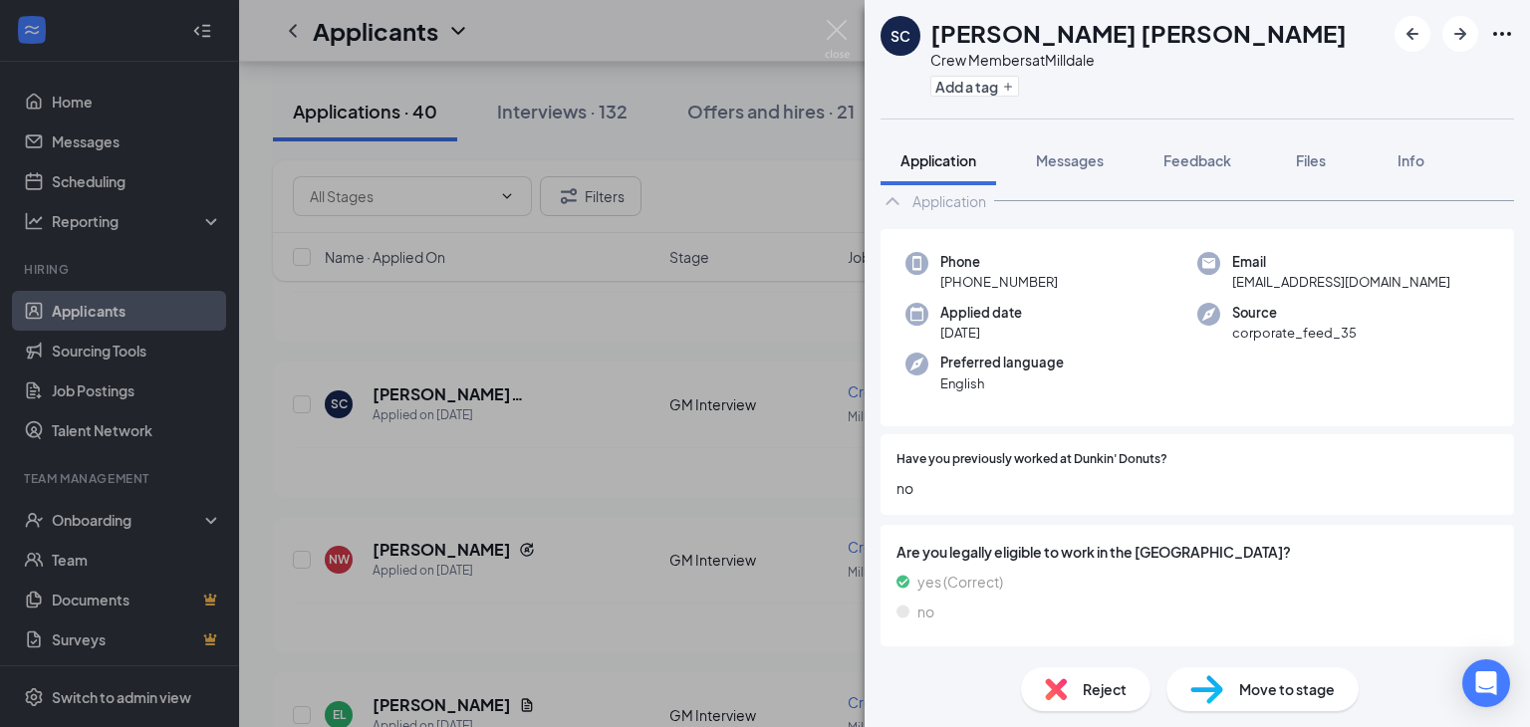
click at [741, 365] on div "SC [PERSON_NAME] [PERSON_NAME] Crew Members at Milldale Add a tag Application M…" at bounding box center [765, 363] width 1530 height 727
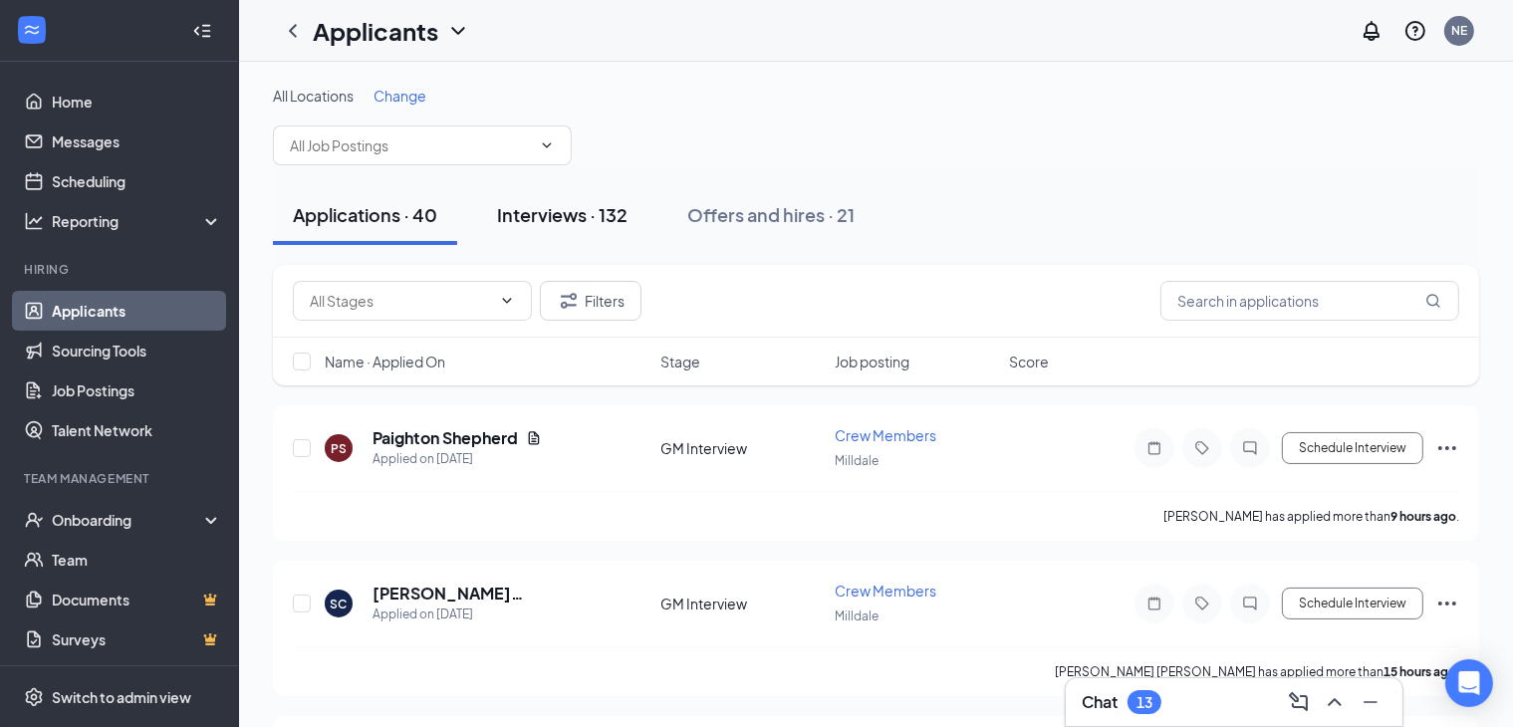
drag, startPoint x: 531, startPoint y: 205, endPoint x: 520, endPoint y: 209, distance: 11.7
click at [530, 205] on div "Interviews · 132" at bounding box center [562, 214] width 130 height 25
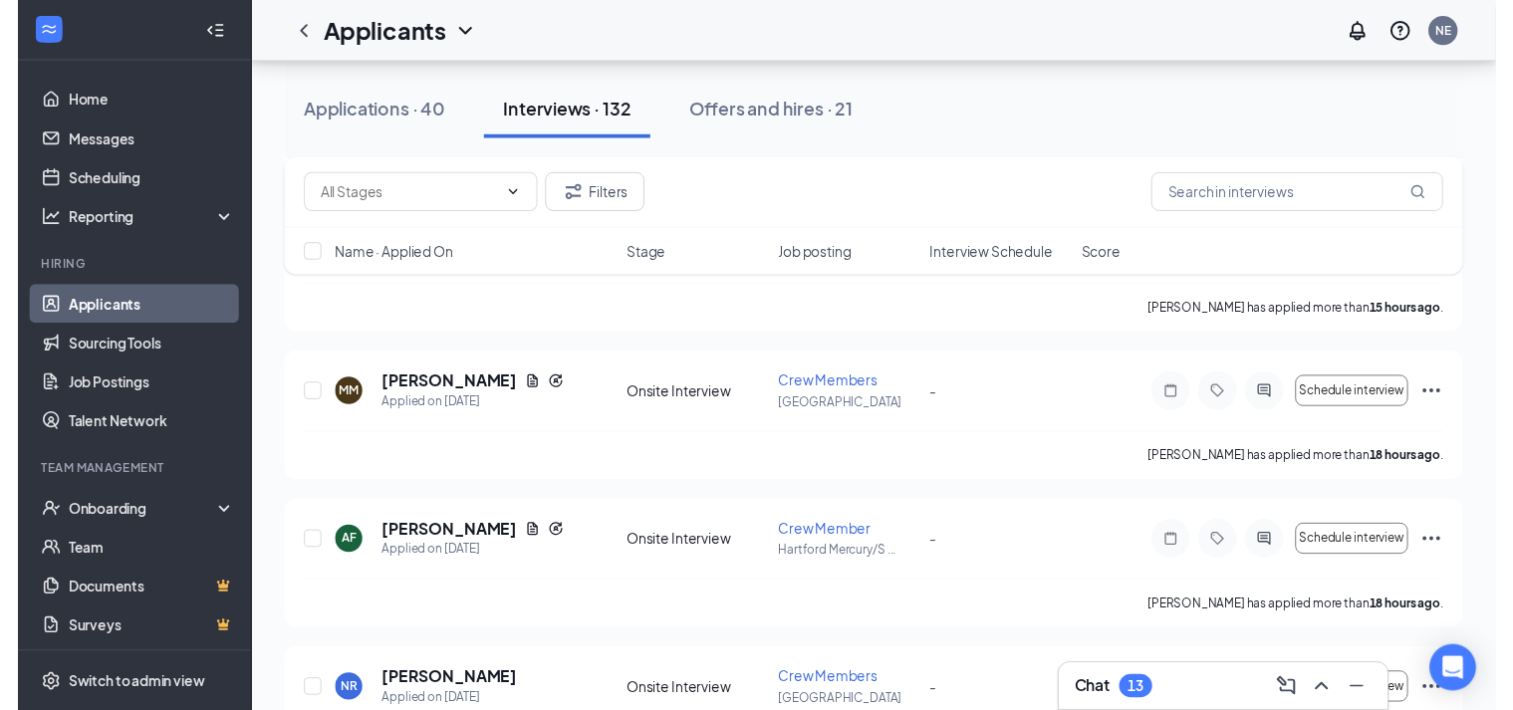
scroll to position [1295, 0]
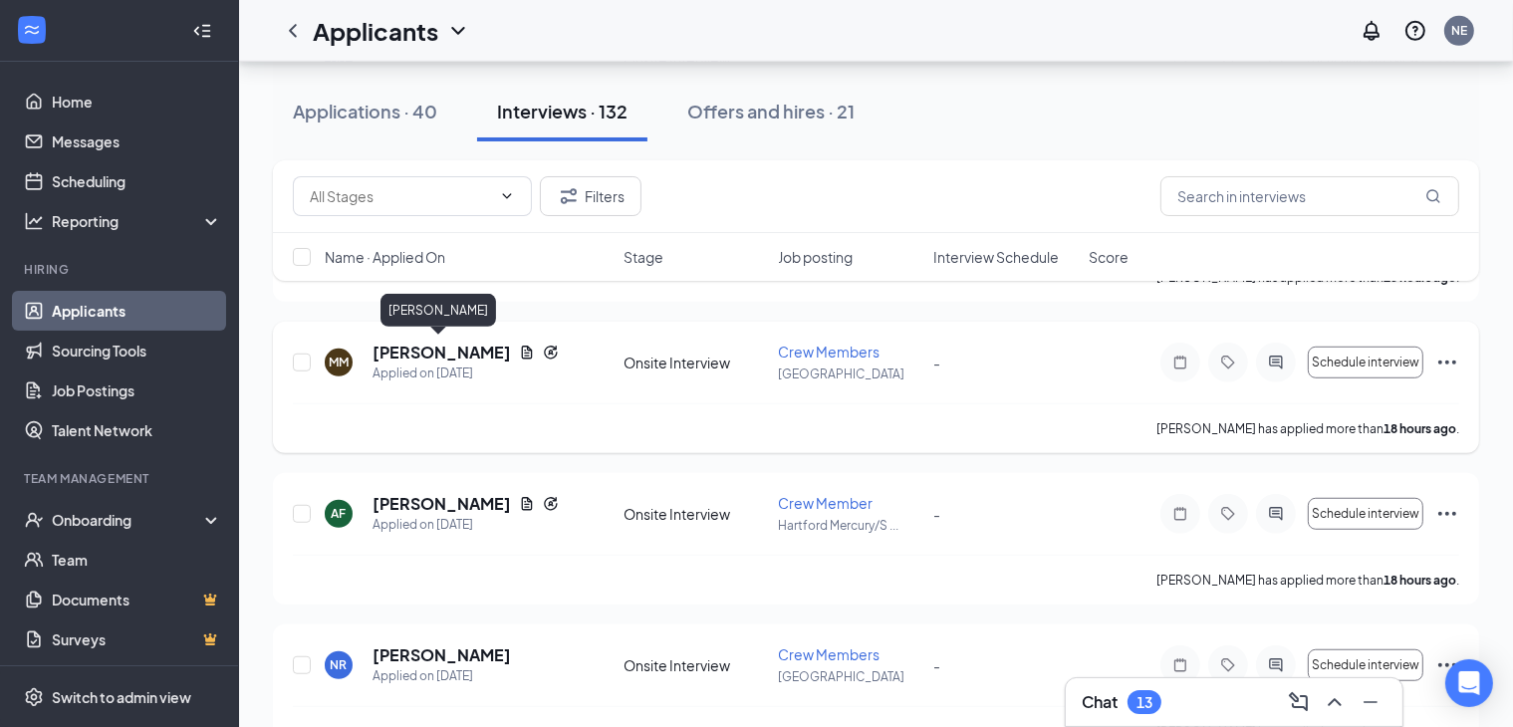
click at [449, 354] on h5 "[PERSON_NAME]" at bounding box center [442, 353] width 138 height 22
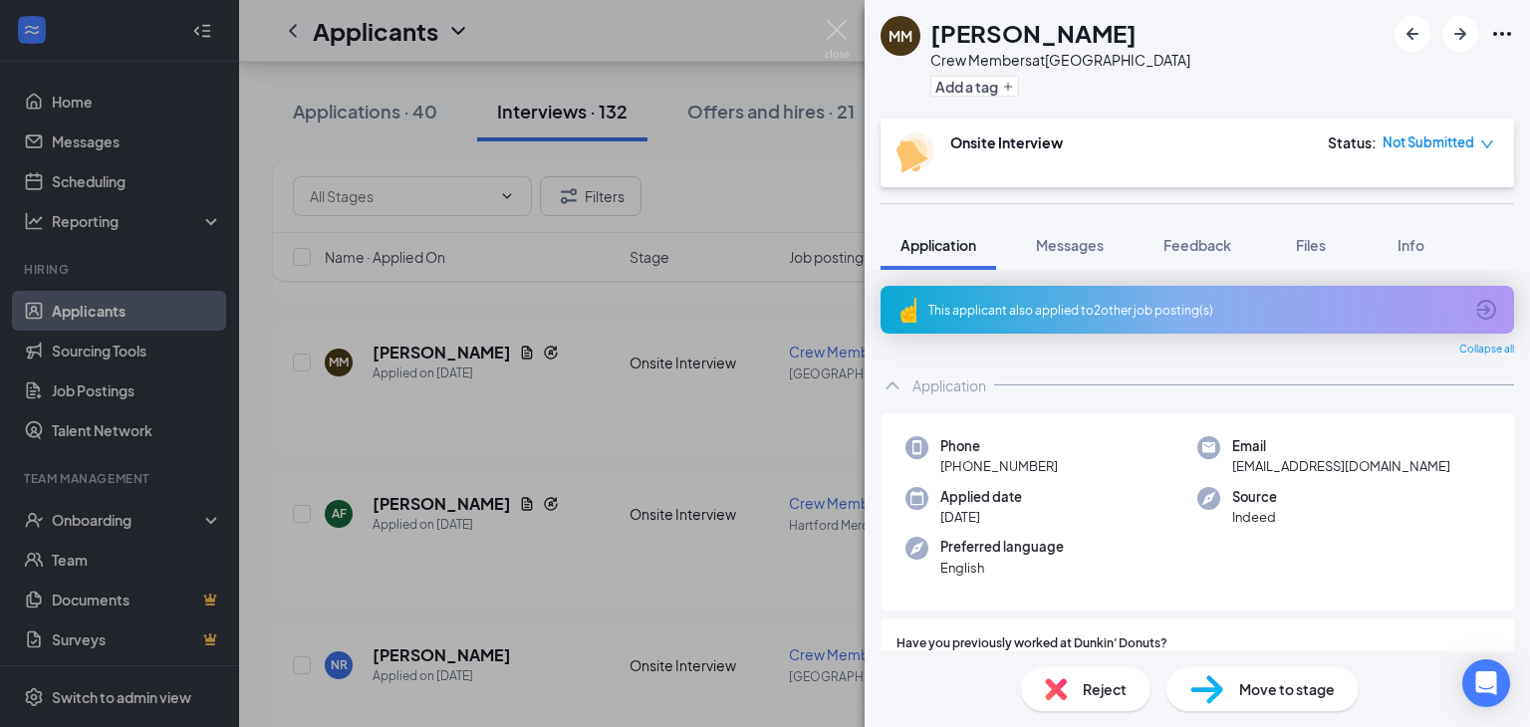
click at [701, 192] on div "MM [PERSON_NAME] Crew Members at [GEOGRAPHIC_DATA] Add a tag Onsite Interview S…" at bounding box center [765, 363] width 1530 height 727
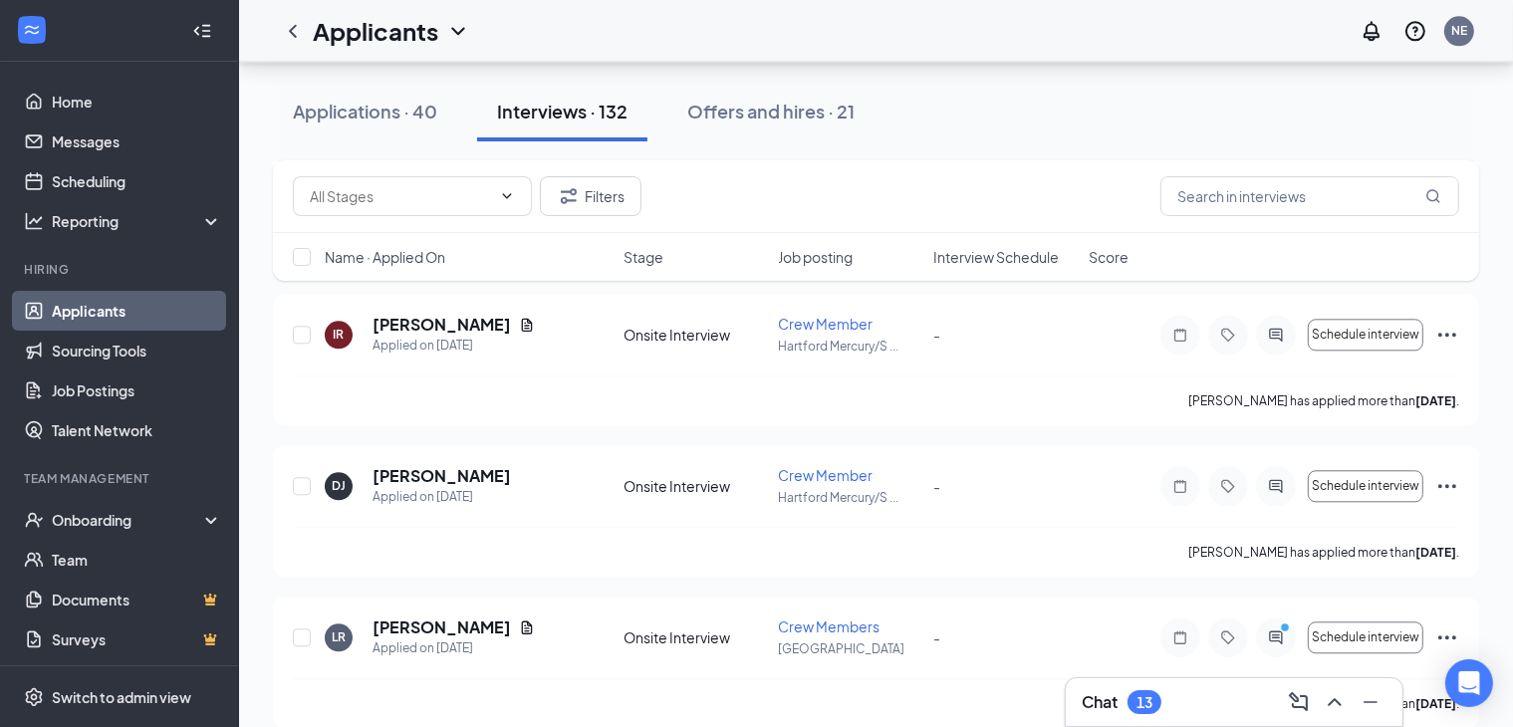
scroll to position [5080, 0]
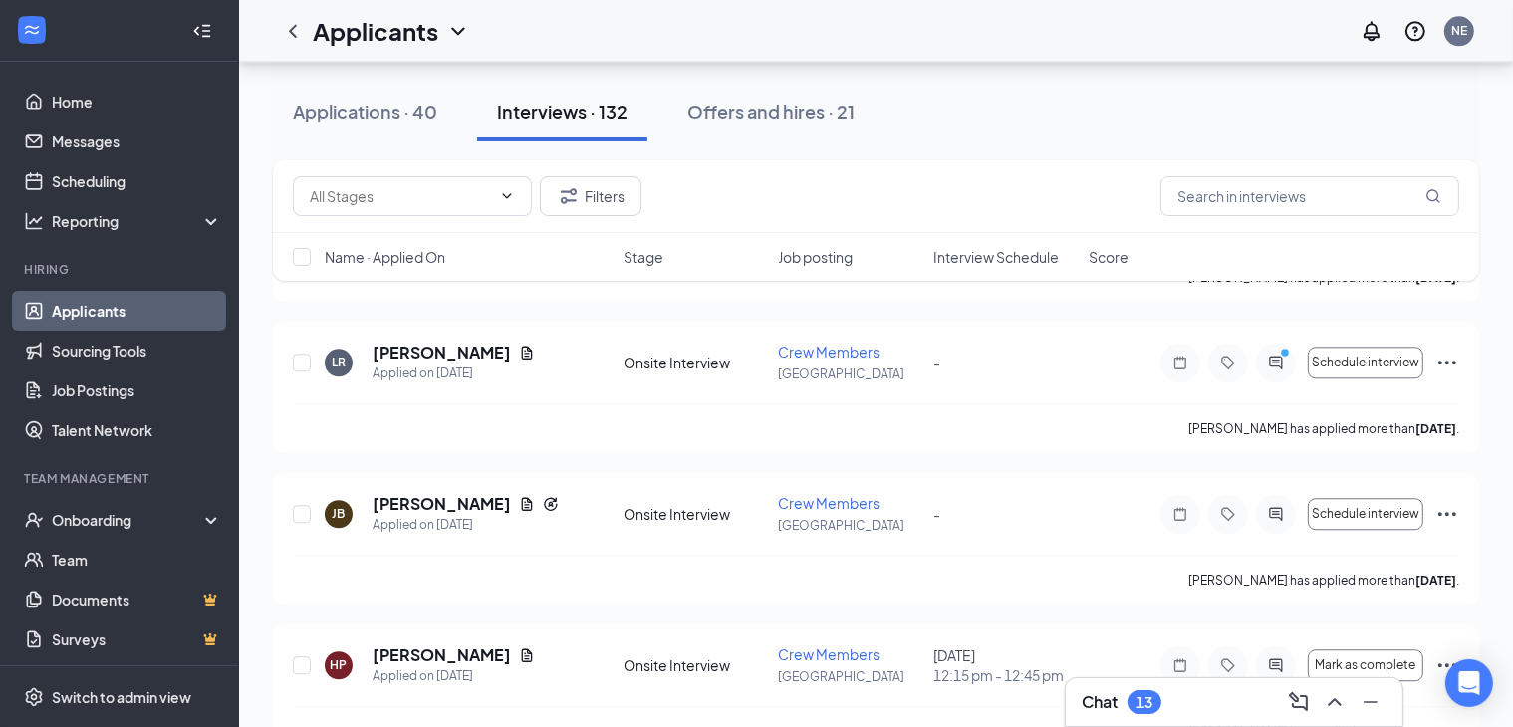
click at [537, 112] on div "Interviews · 132" at bounding box center [562, 111] width 130 height 25
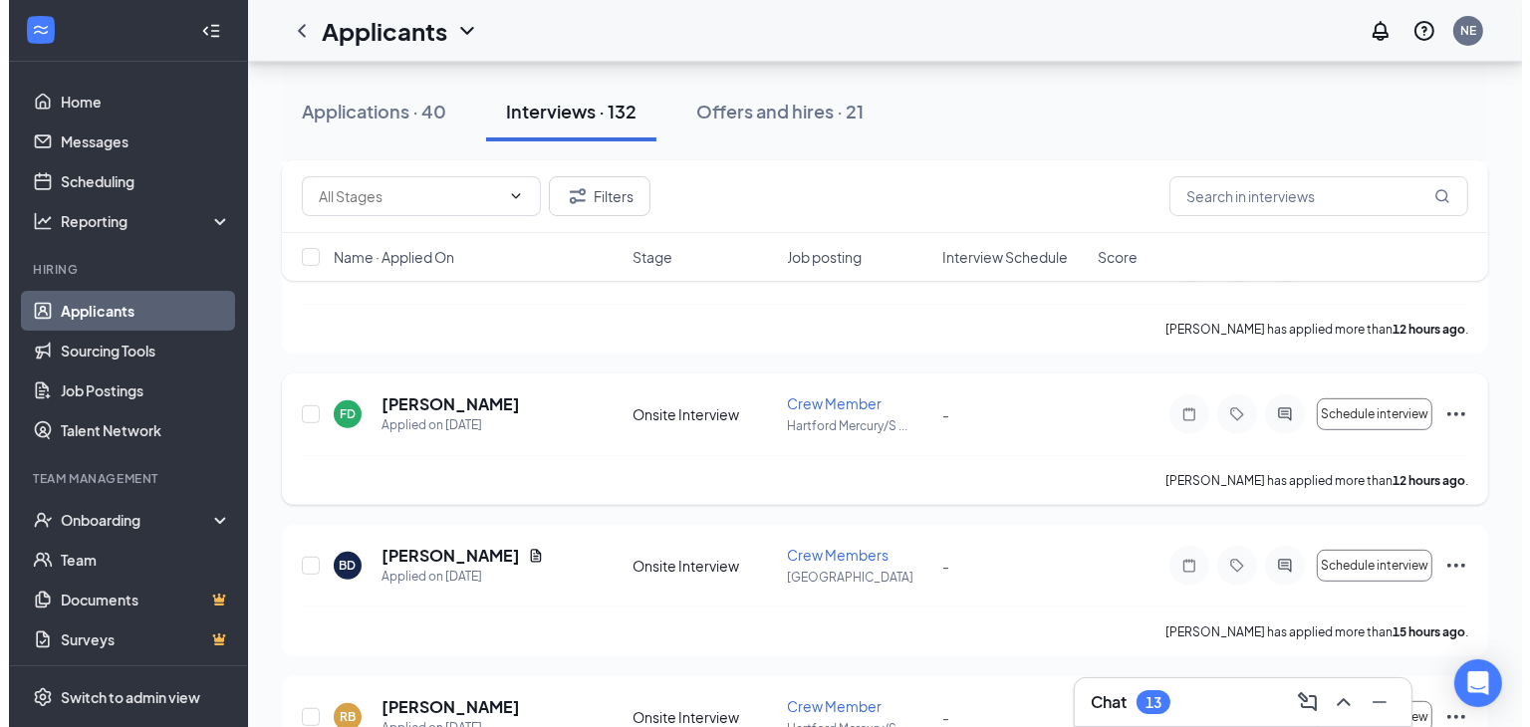
scroll to position [896, 0]
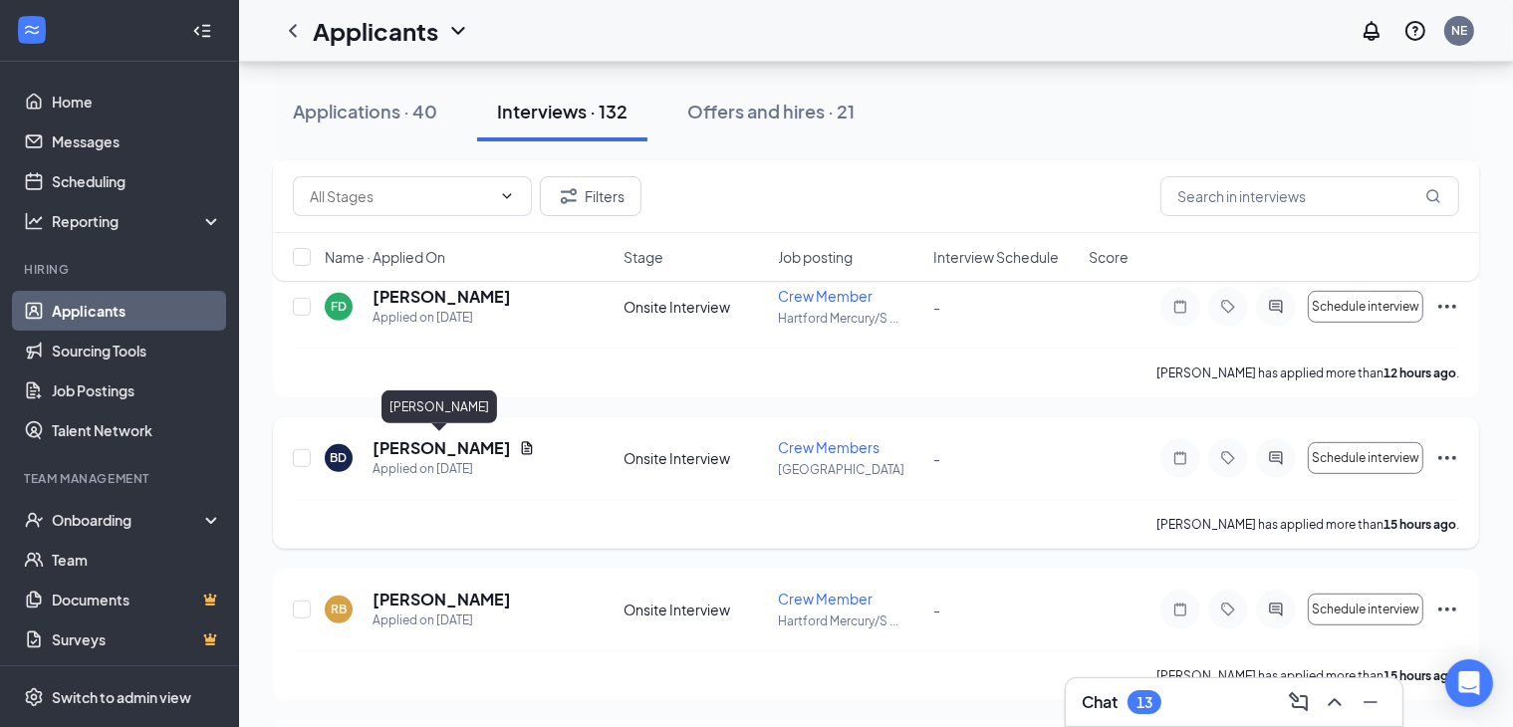
click at [425, 444] on h5 "[PERSON_NAME]" at bounding box center [442, 448] width 138 height 22
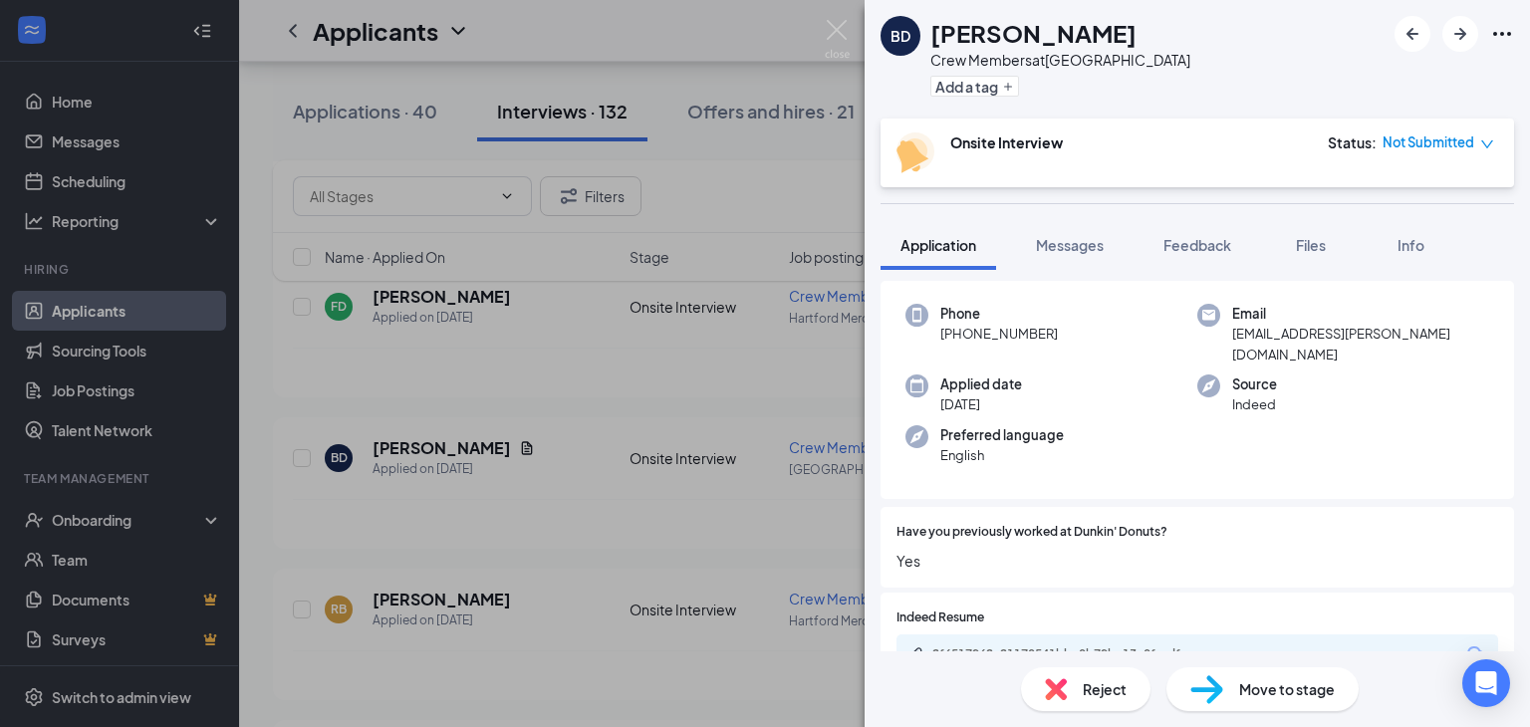
scroll to position [199, 0]
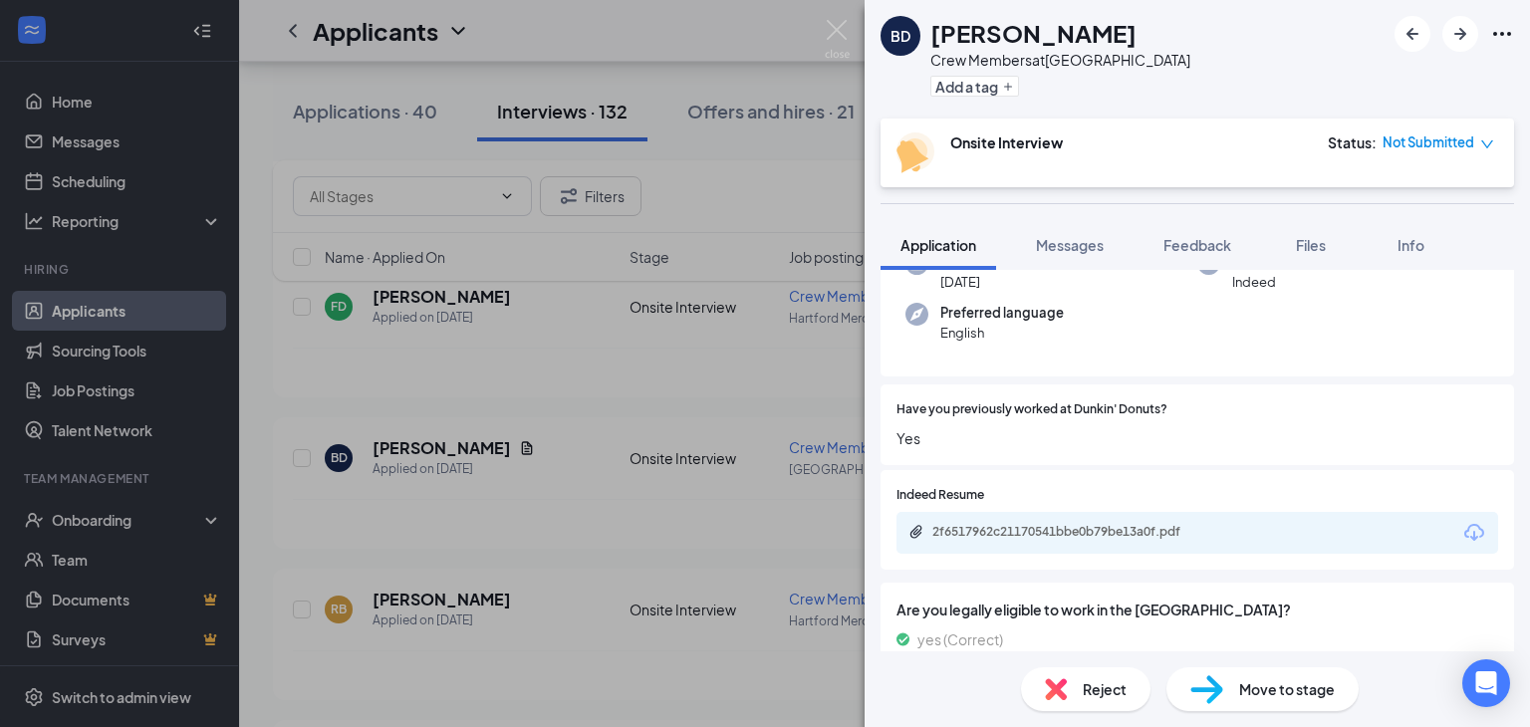
click at [1027, 524] on div "2f6517962c21170541bbe0b79be13a0f.pdf" at bounding box center [1071, 532] width 279 height 16
click at [761, 204] on div "BD [PERSON_NAME] Crew Members at [GEOGRAPHIC_DATA] Add a tag Onsite Interview S…" at bounding box center [765, 363] width 1530 height 727
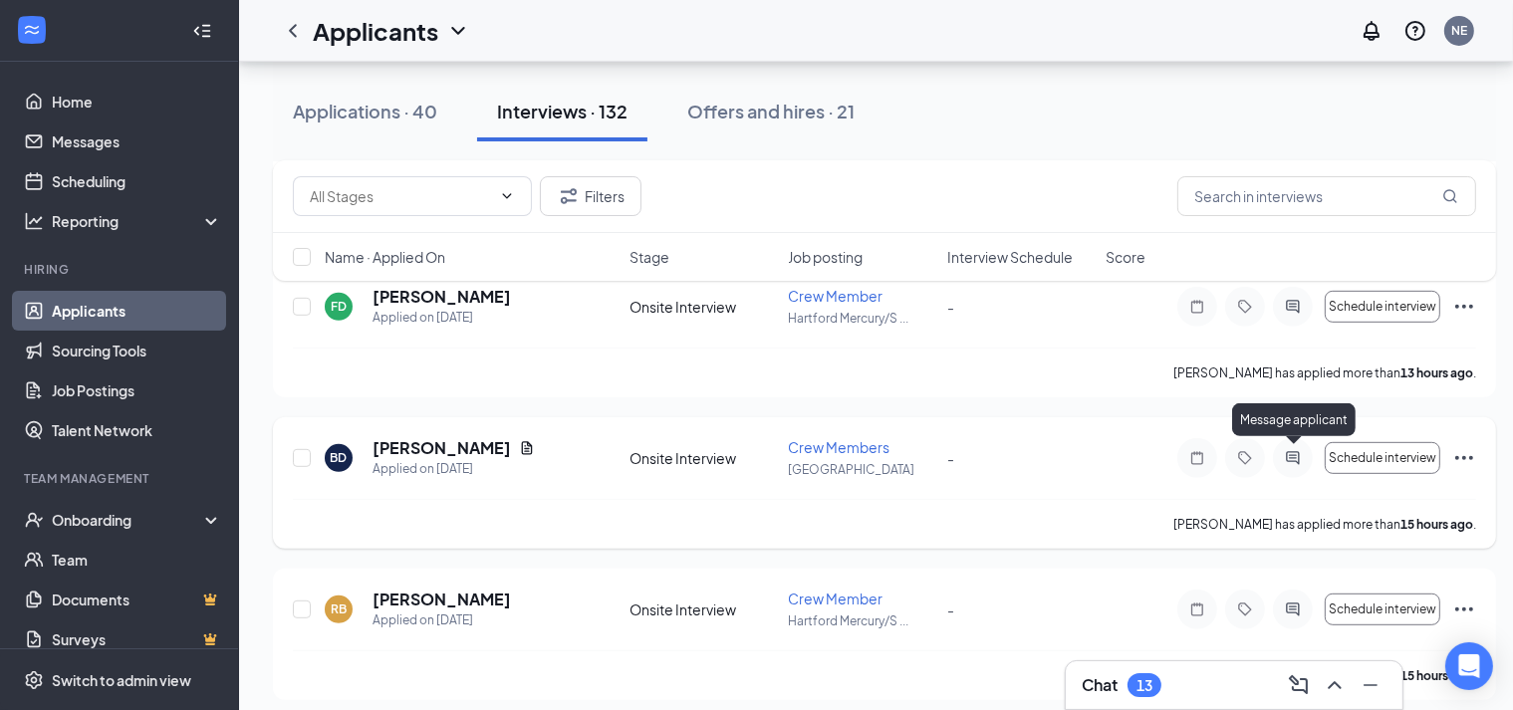
click at [1284, 456] on icon "ActiveChat" at bounding box center [1293, 458] width 24 height 16
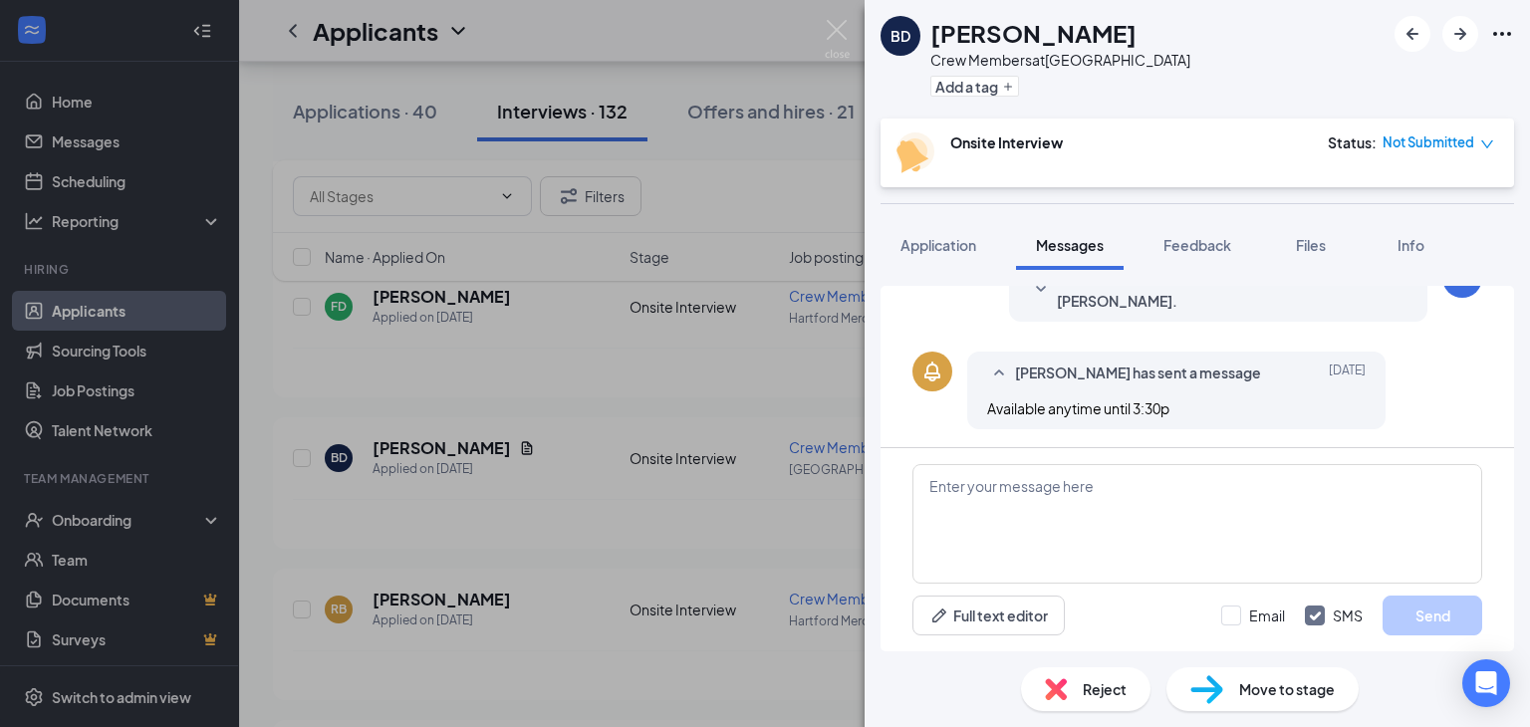
scroll to position [343, 0]
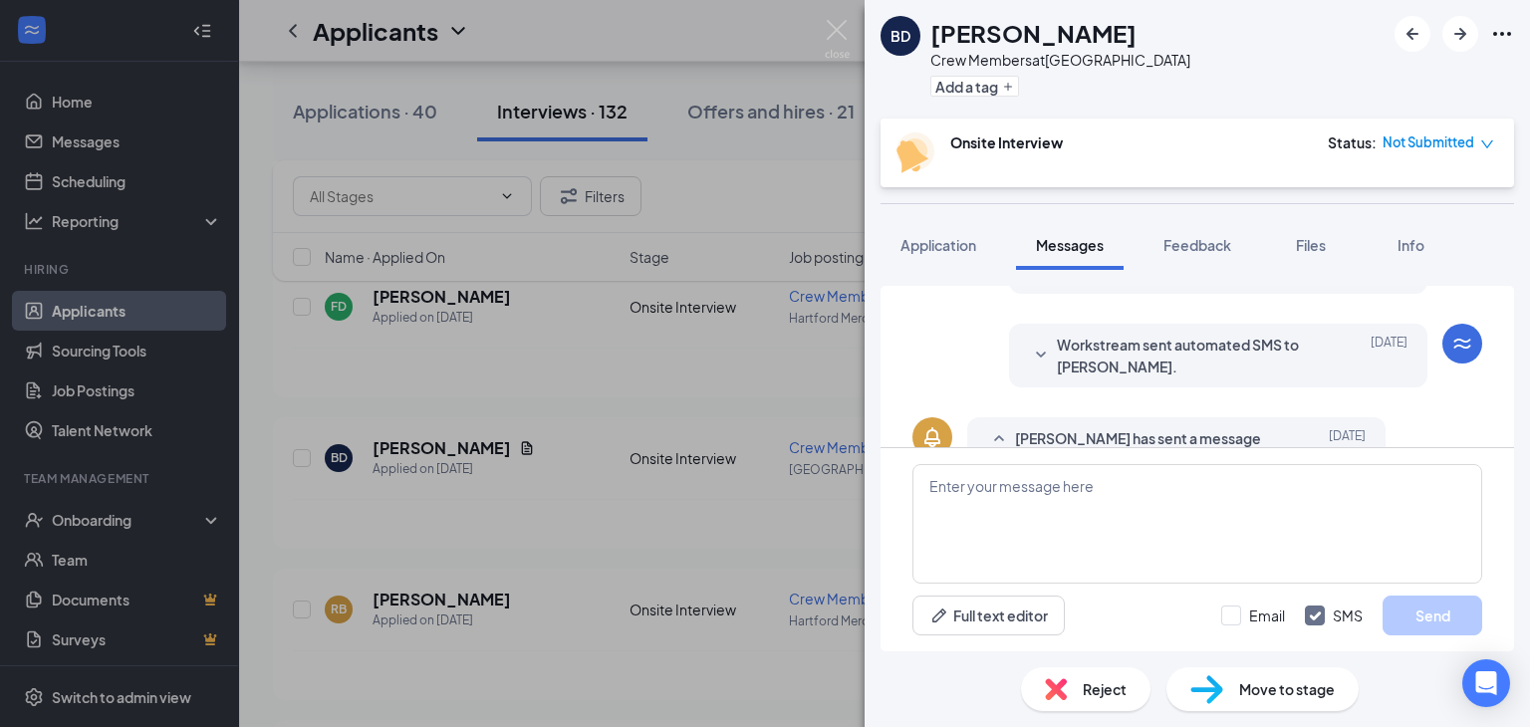
scroll to position [343, 0]
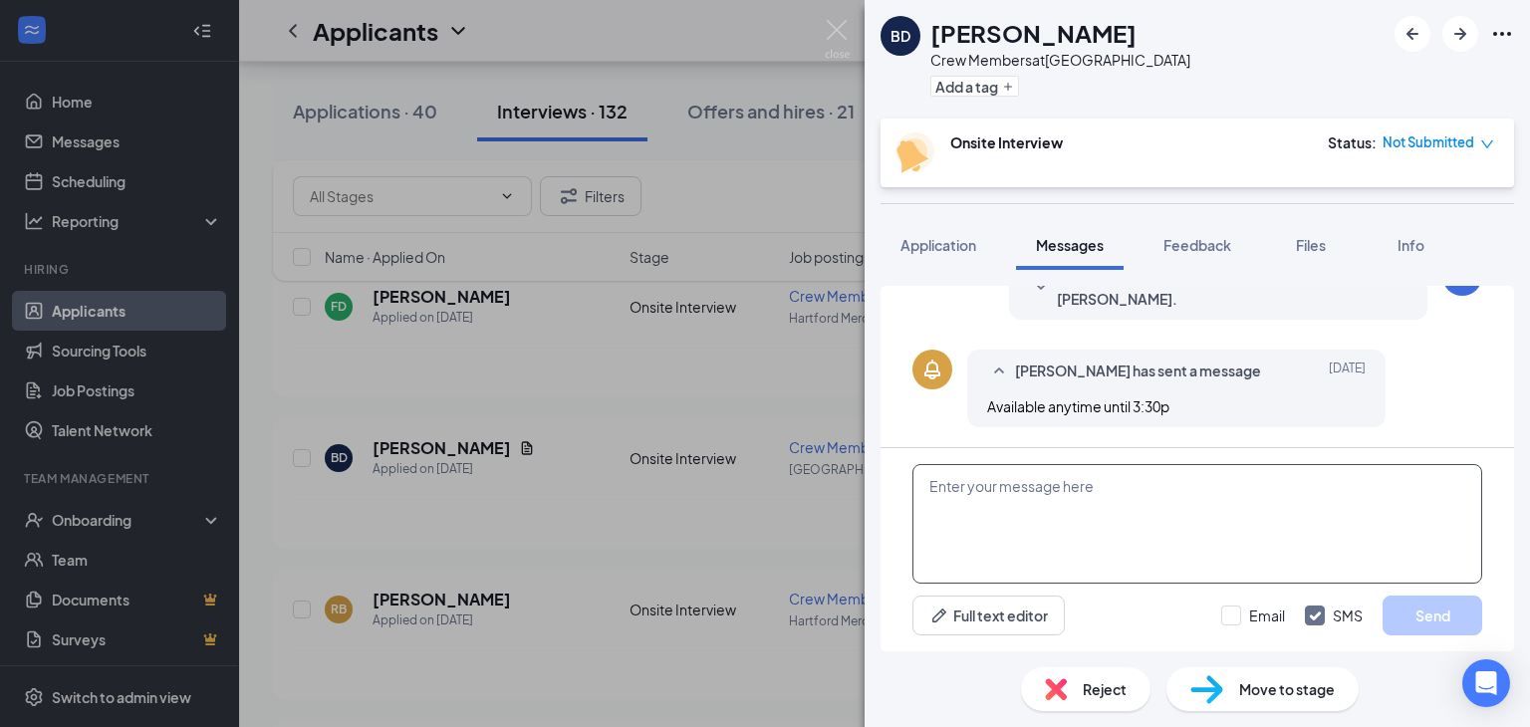
click at [1033, 498] on textarea at bounding box center [1197, 524] width 570 height 120
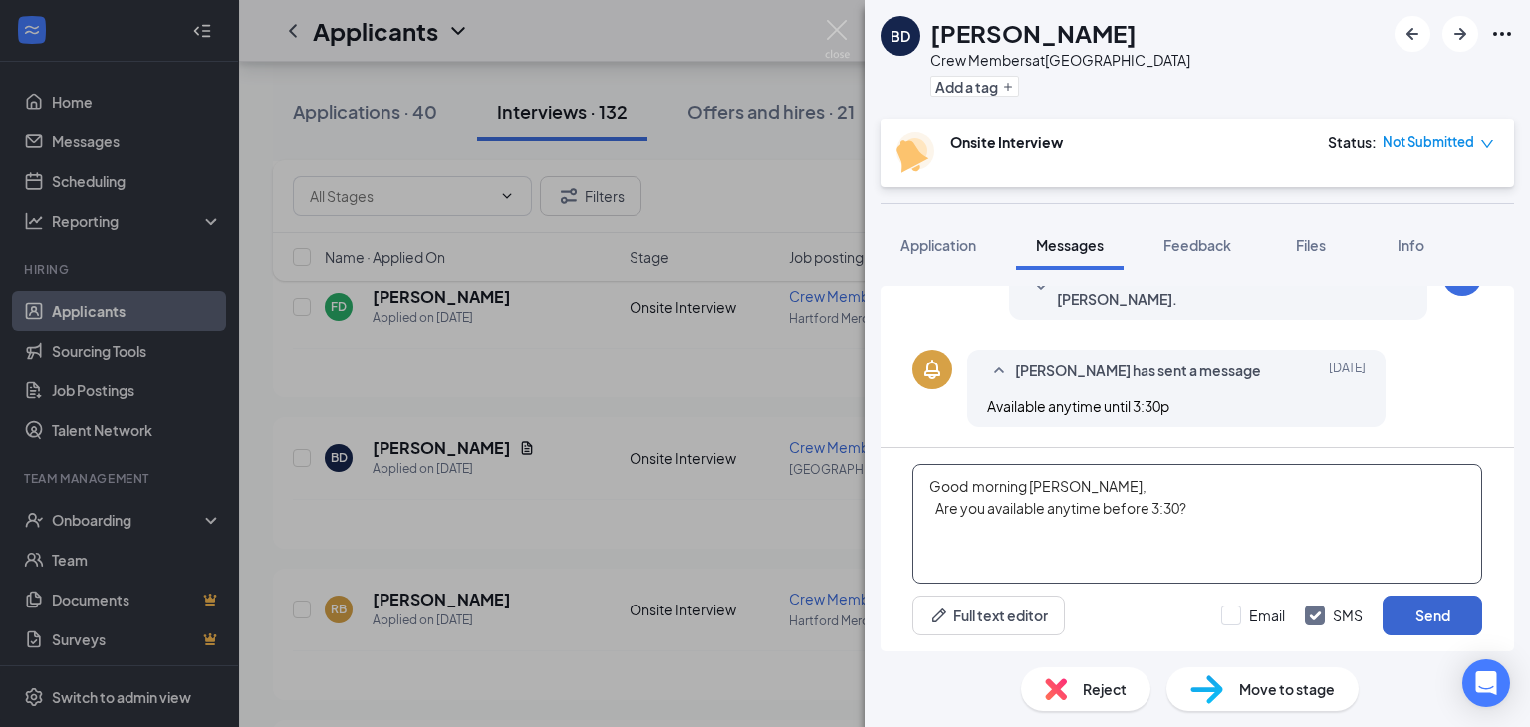
type textarea "Good morning [PERSON_NAME], Are you available anytime before 3:30?"
click at [1452, 617] on button "Send" at bounding box center [1433, 616] width 100 height 40
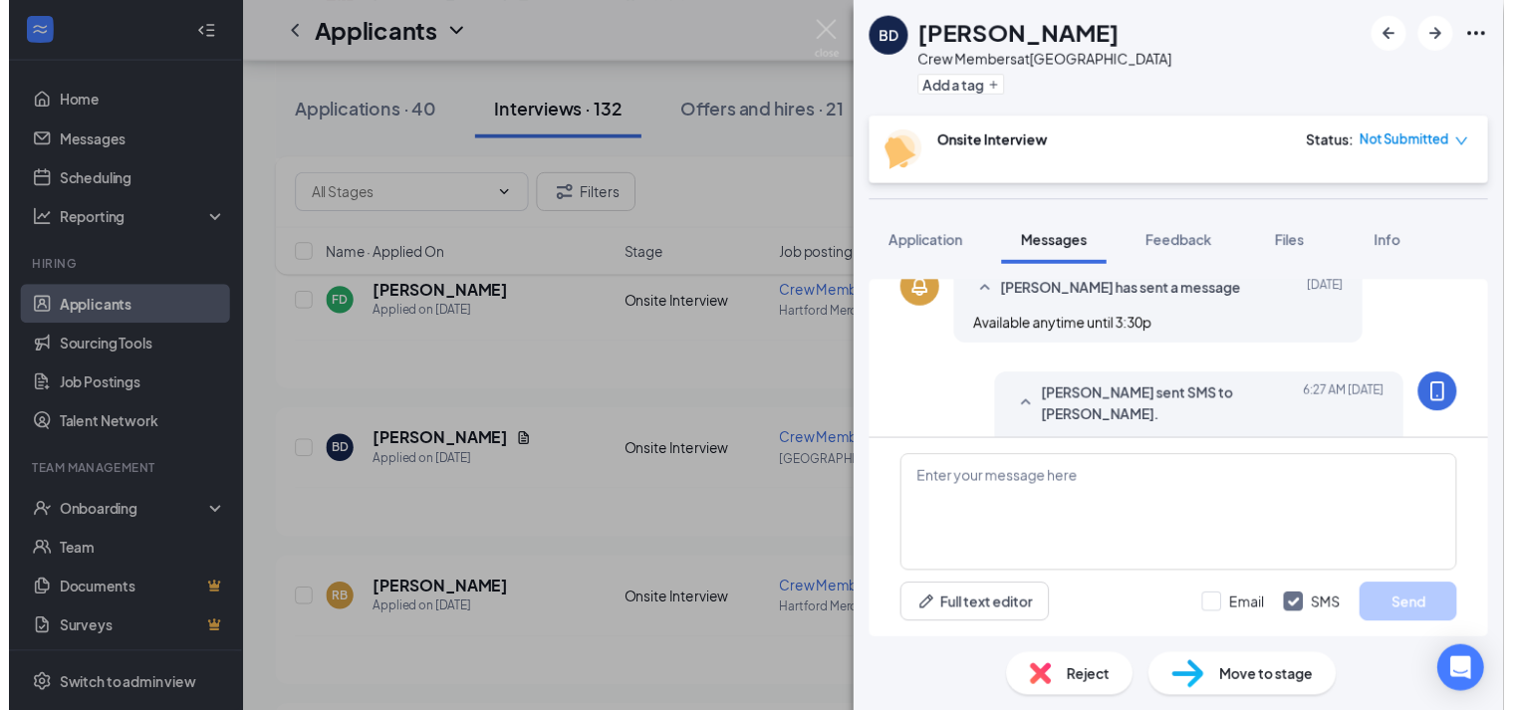
scroll to position [491, 0]
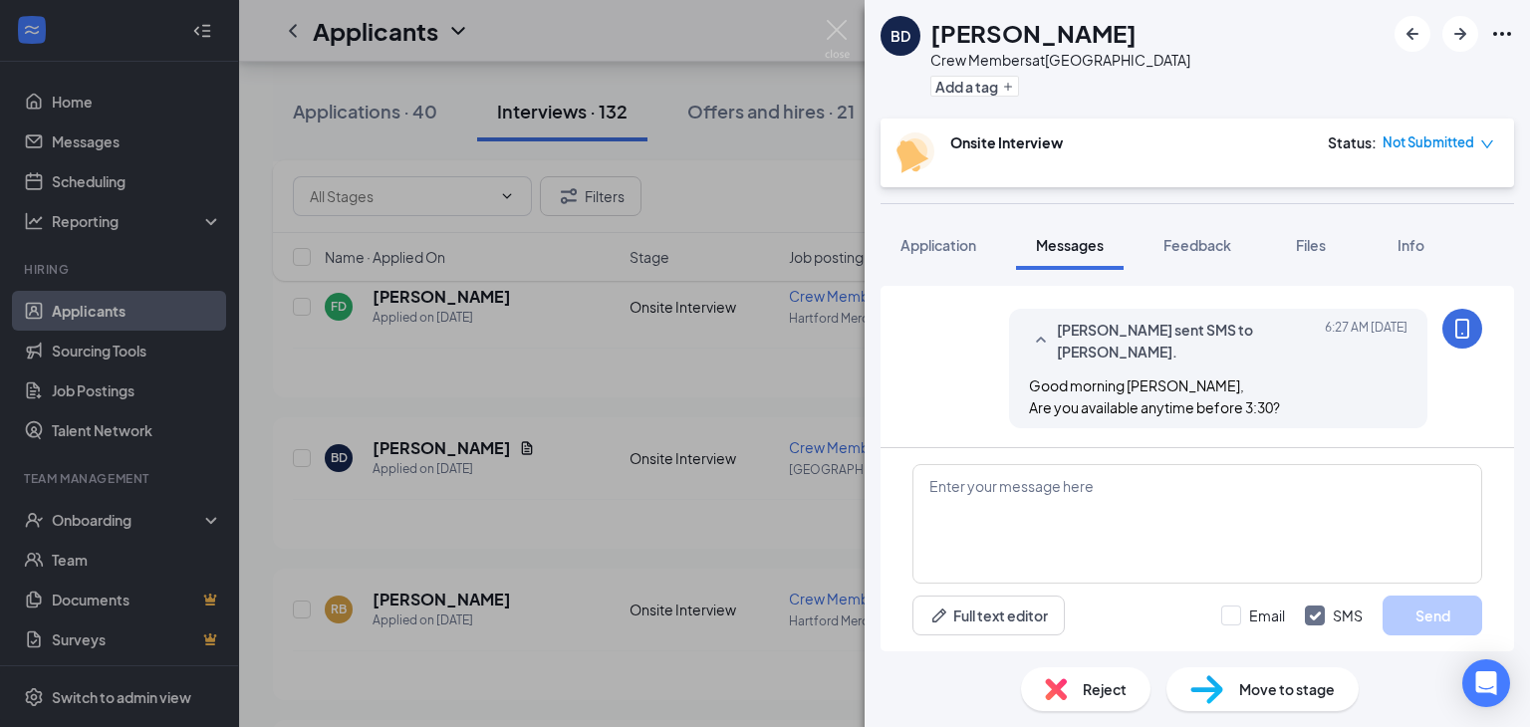
click at [745, 358] on div "BD [PERSON_NAME] Crew Members at [GEOGRAPHIC_DATA] Add a tag Onsite Interview S…" at bounding box center [765, 363] width 1530 height 727
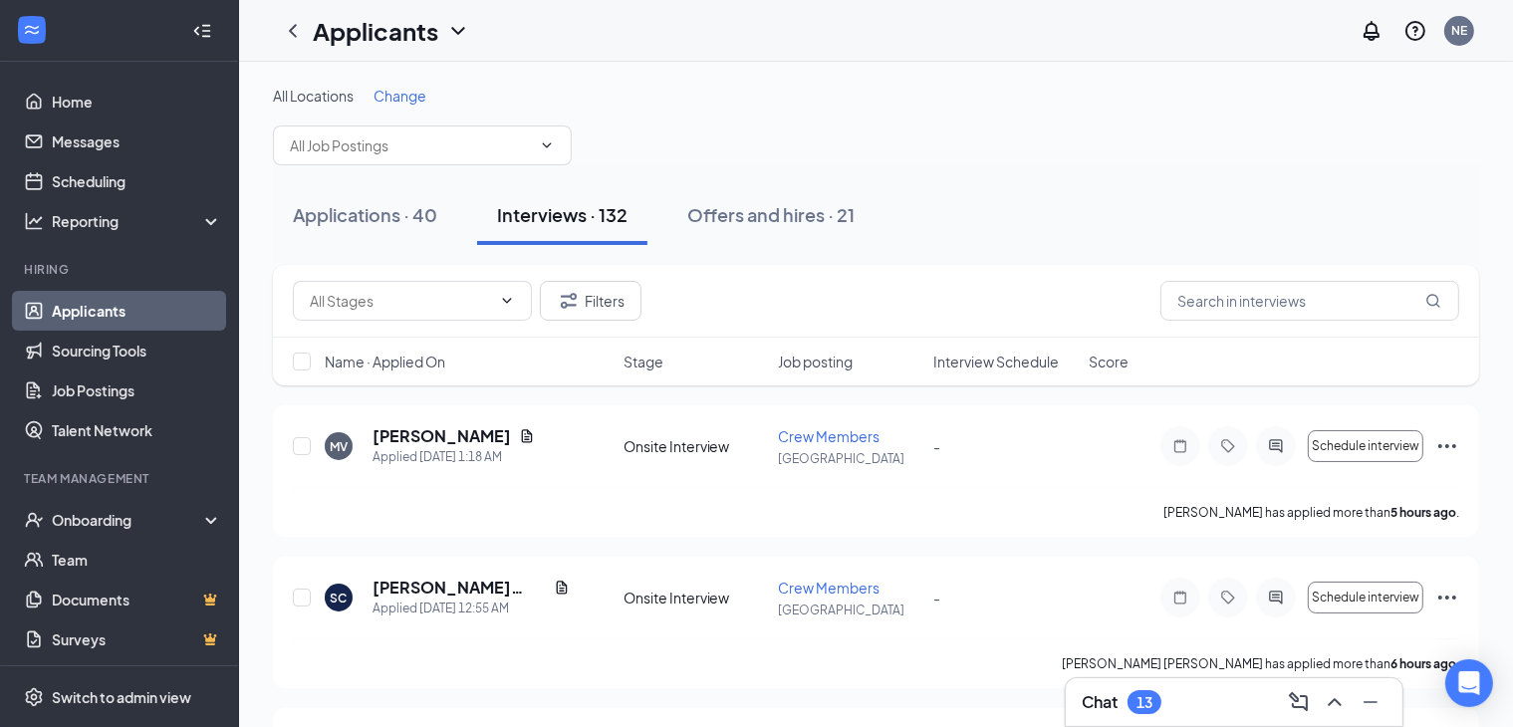
click at [681, 109] on div "All Locations Change" at bounding box center [876, 126] width 1206 height 80
click at [743, 210] on div "Offers and hires · 21" at bounding box center [770, 214] width 167 height 25
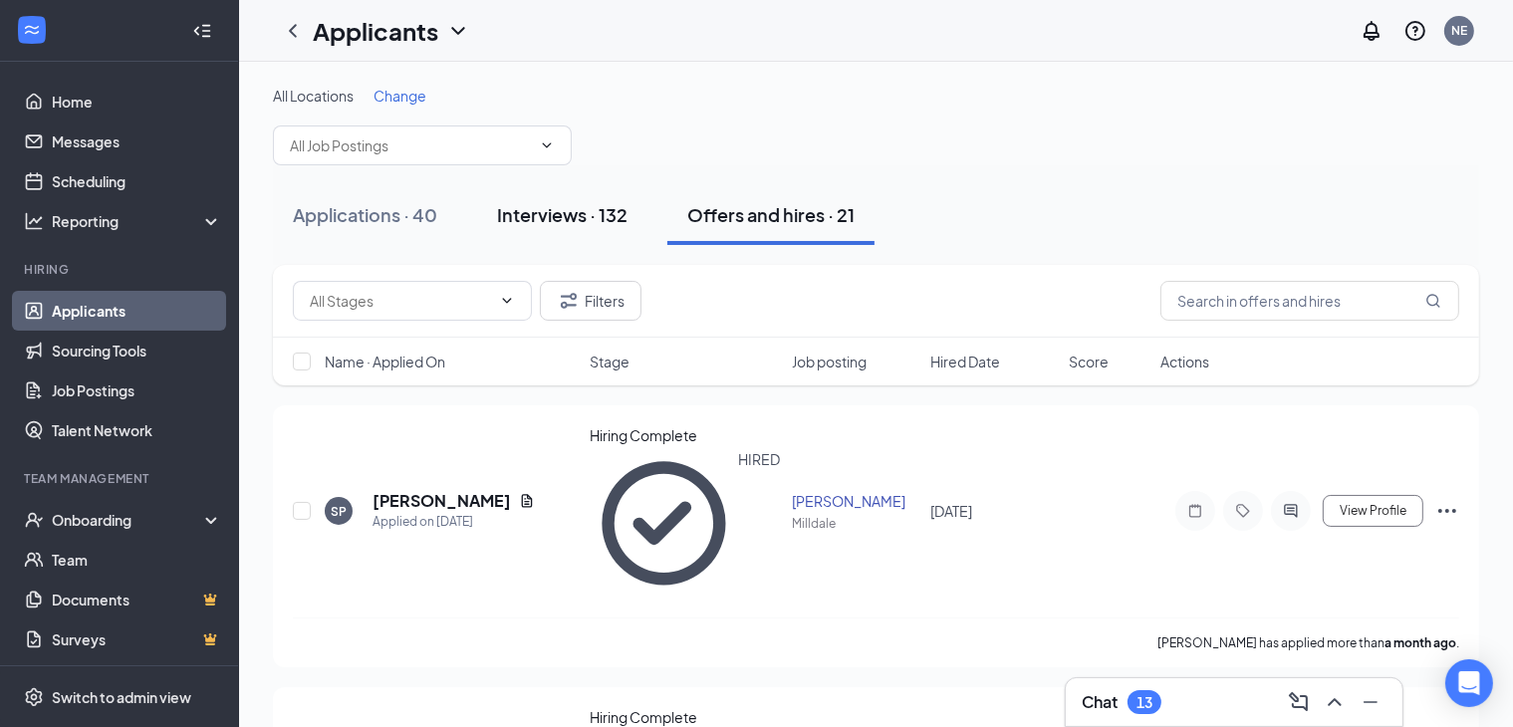
click at [584, 208] on div "Interviews · 132" at bounding box center [562, 214] width 130 height 25
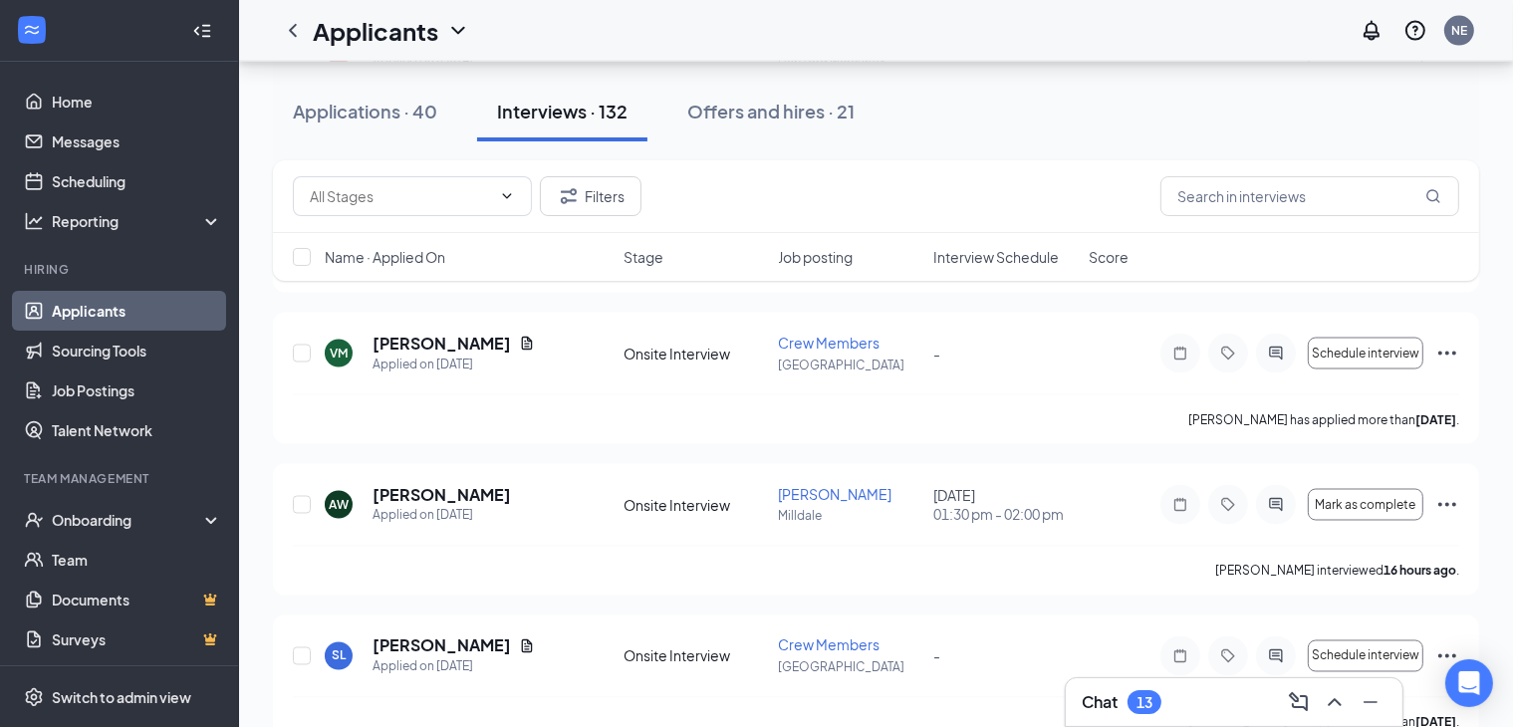
scroll to position [3387, 0]
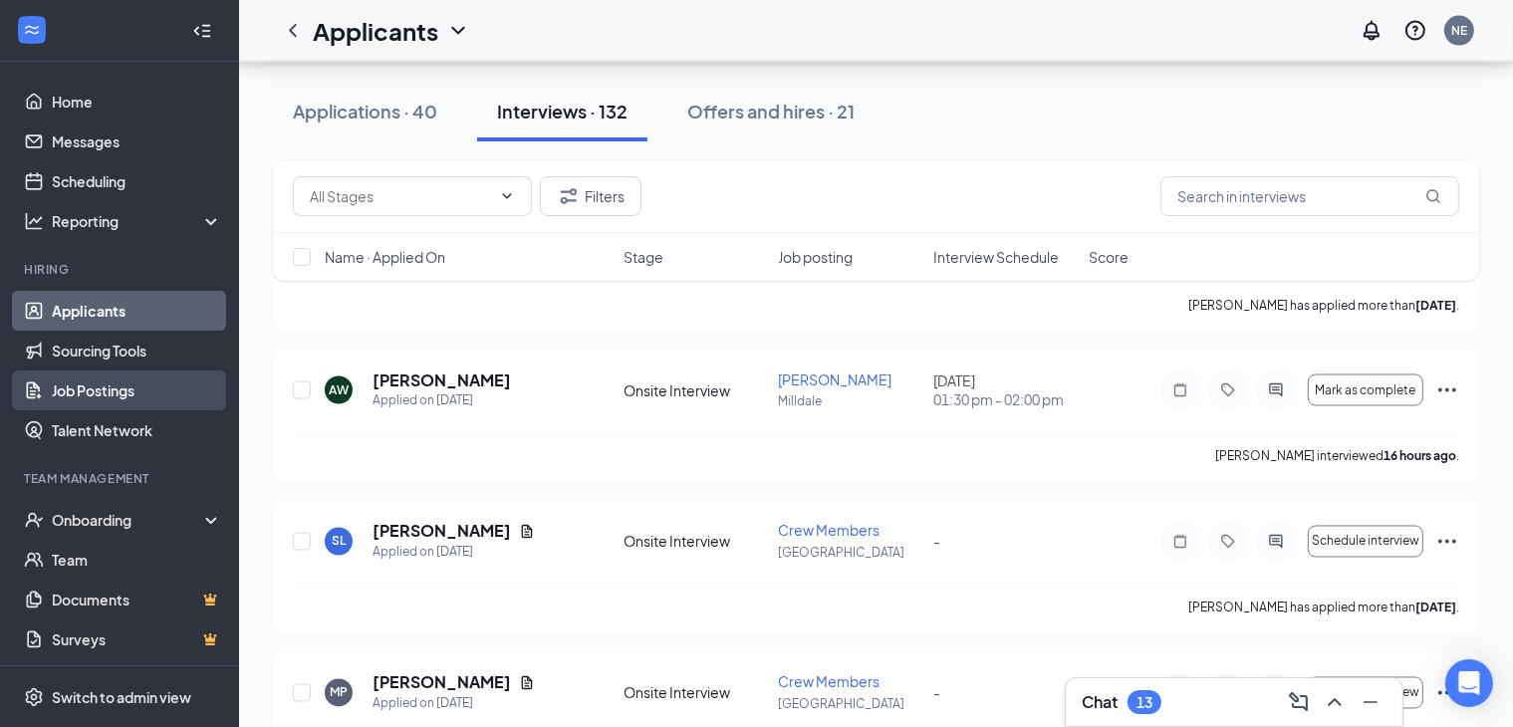
click at [108, 392] on link "Job Postings" at bounding box center [137, 391] width 170 height 40
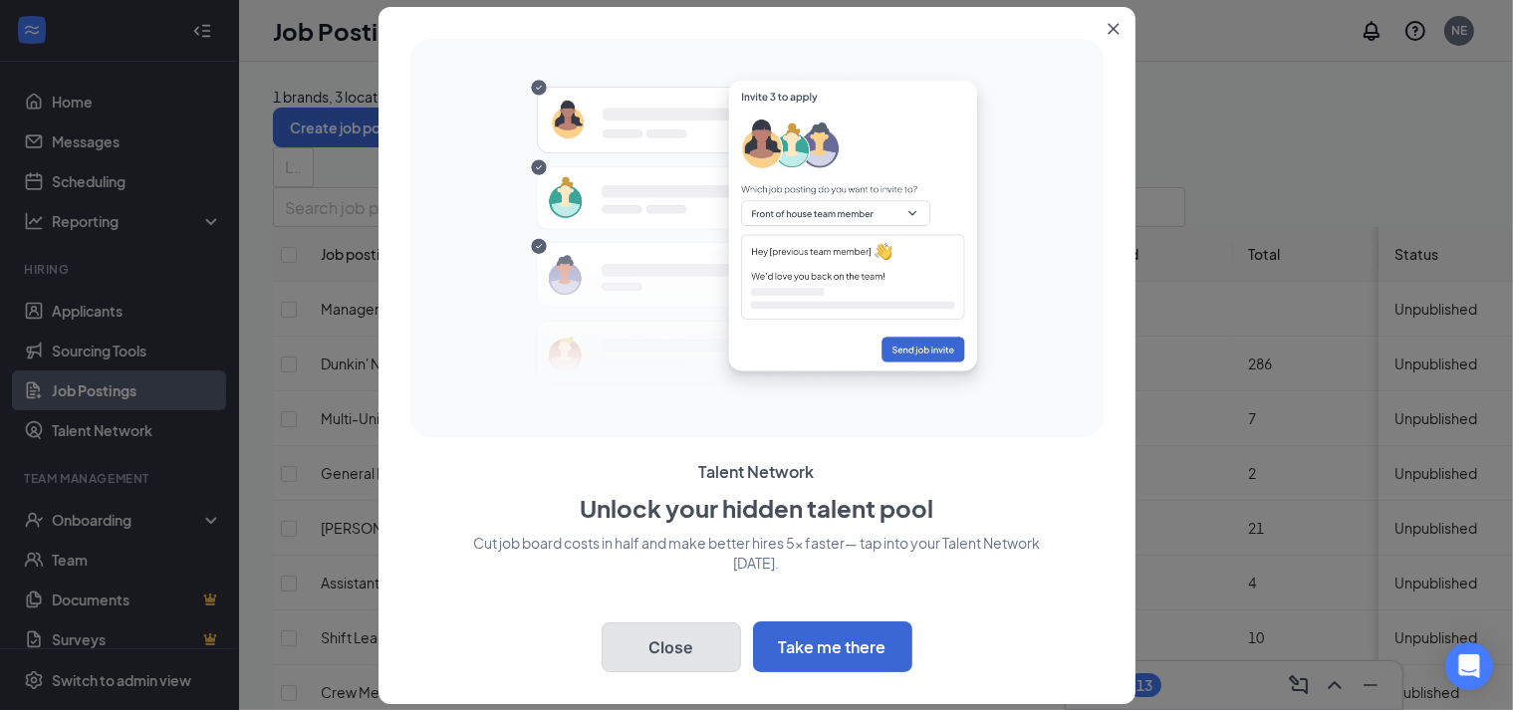
click at [697, 643] on button "Close" at bounding box center [671, 648] width 139 height 50
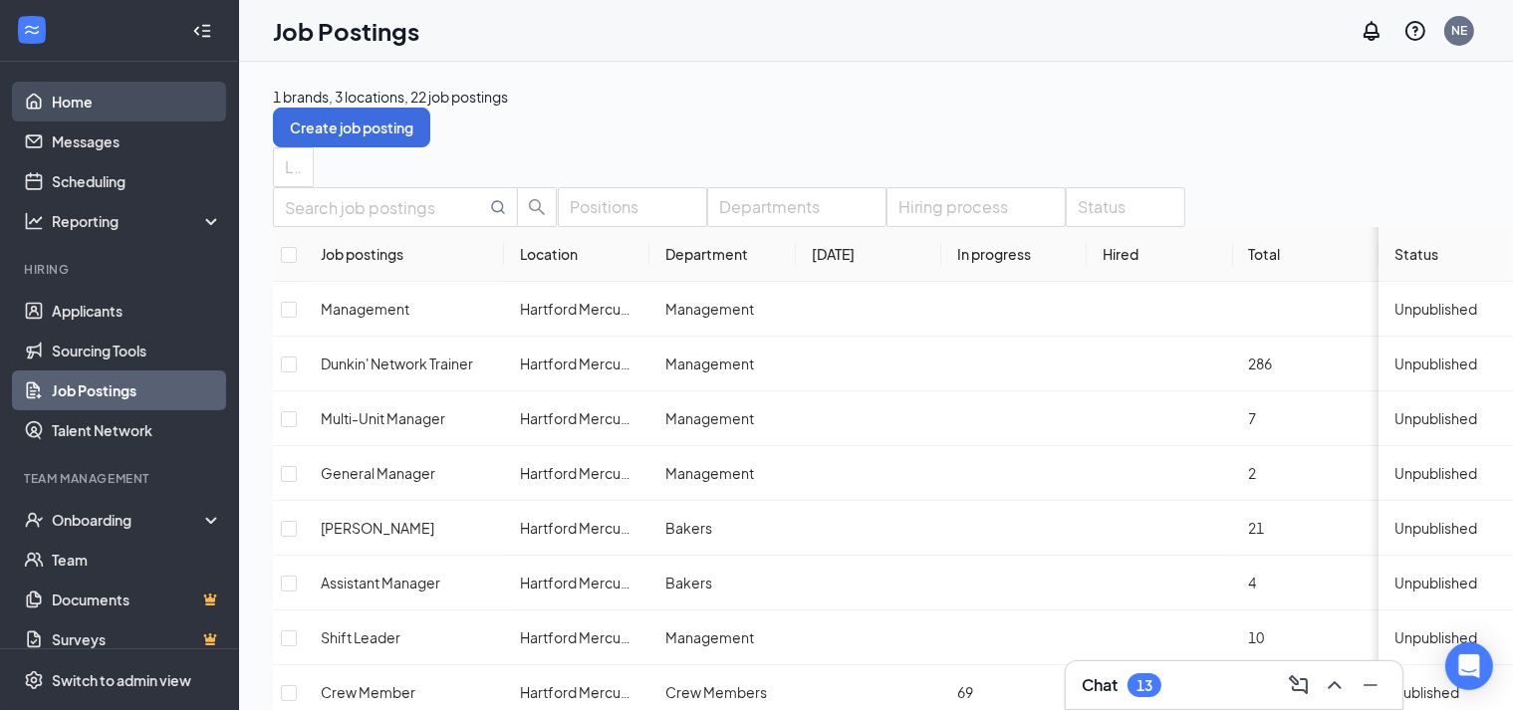
click at [60, 101] on link "Home" at bounding box center [137, 102] width 170 height 40
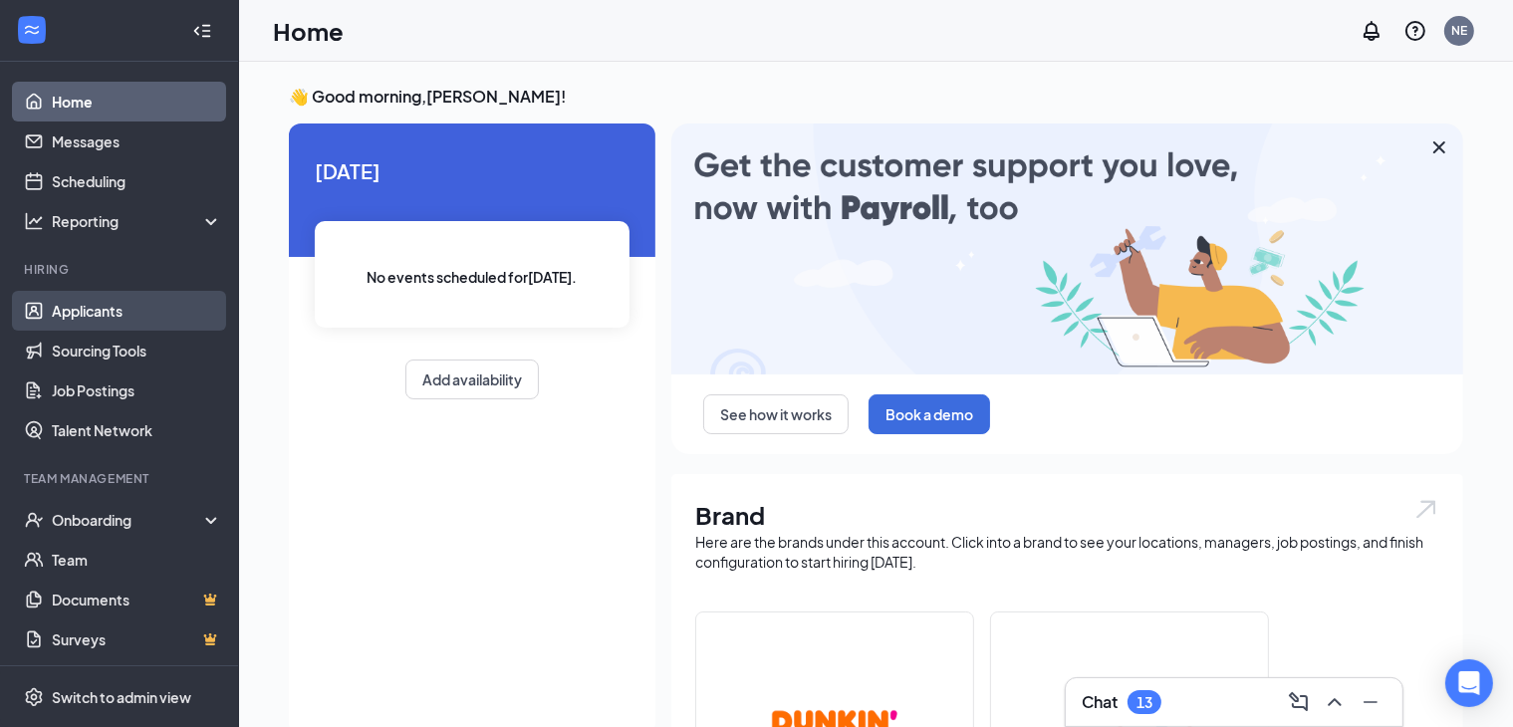
click at [83, 312] on link "Applicants" at bounding box center [137, 311] width 170 height 40
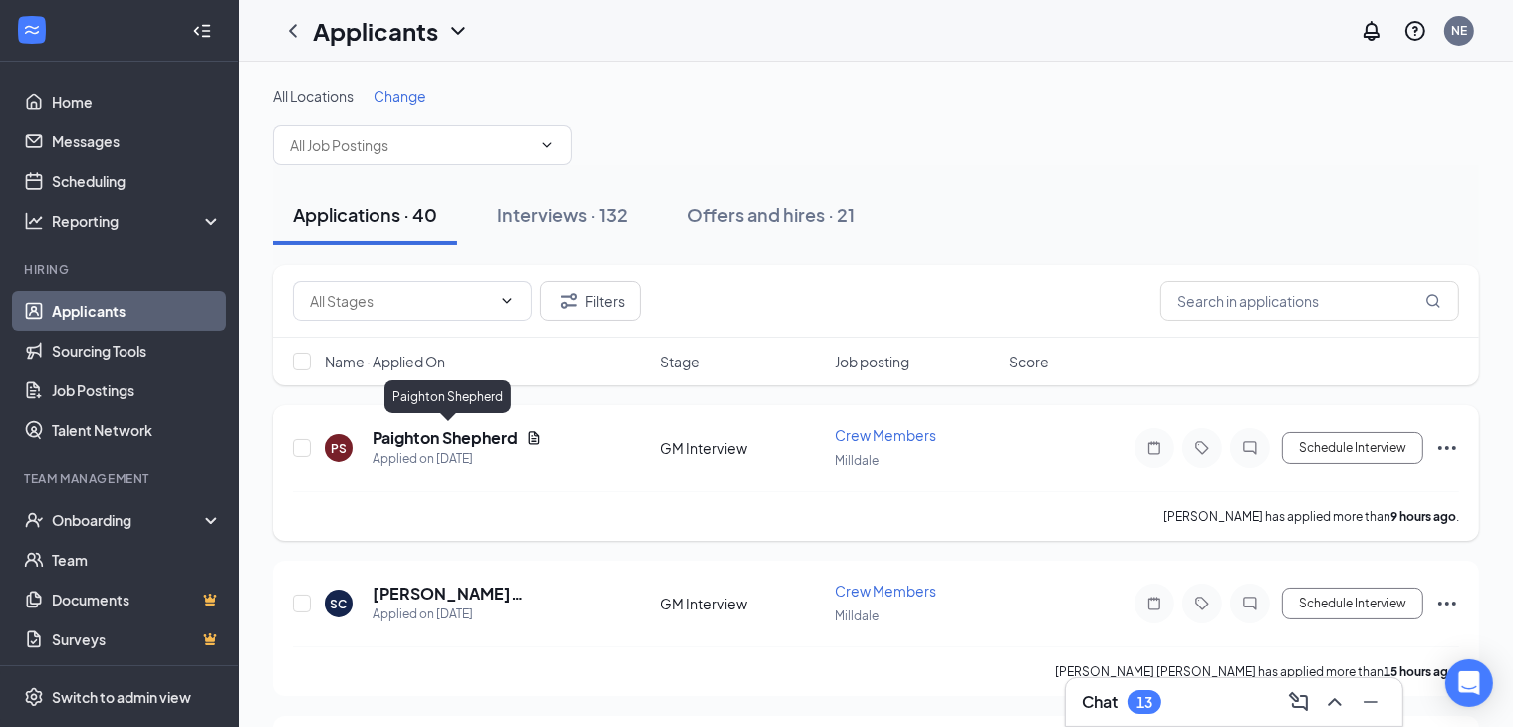
click at [497, 432] on h5 "Paighton Shepherd" at bounding box center [445, 438] width 145 height 22
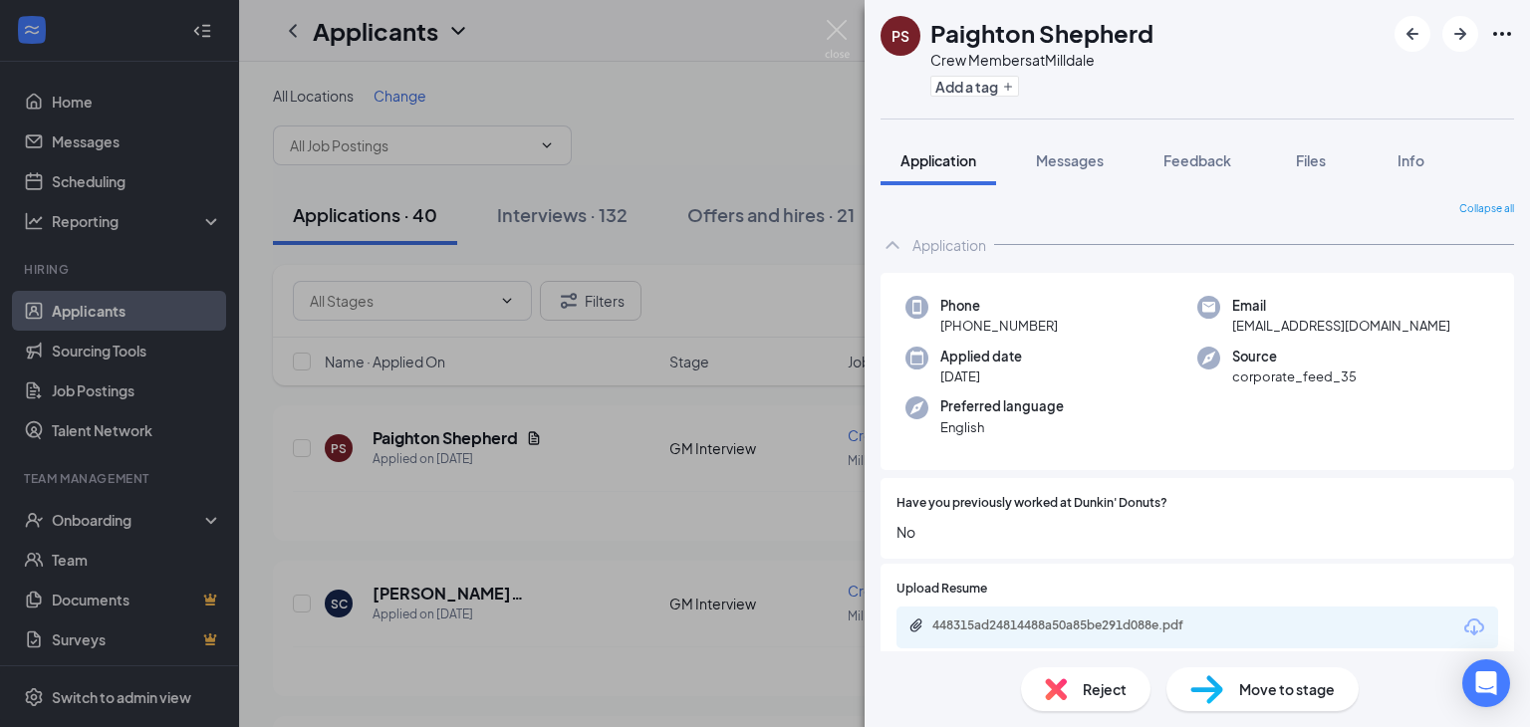
click at [670, 103] on div "PS Paighton Shepherd Crew Members at [GEOGRAPHIC_DATA] Add a tag Application Me…" at bounding box center [765, 363] width 1530 height 727
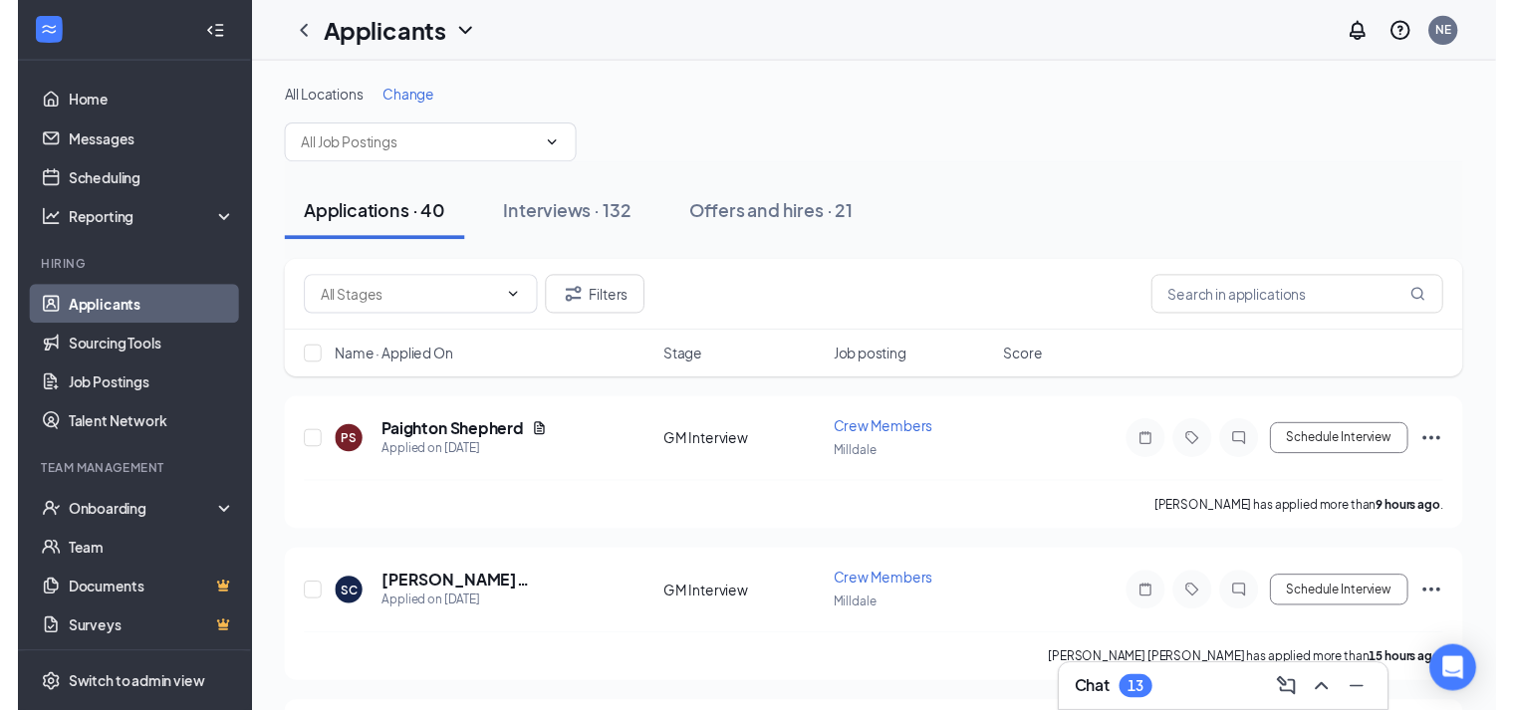
scroll to position [199, 0]
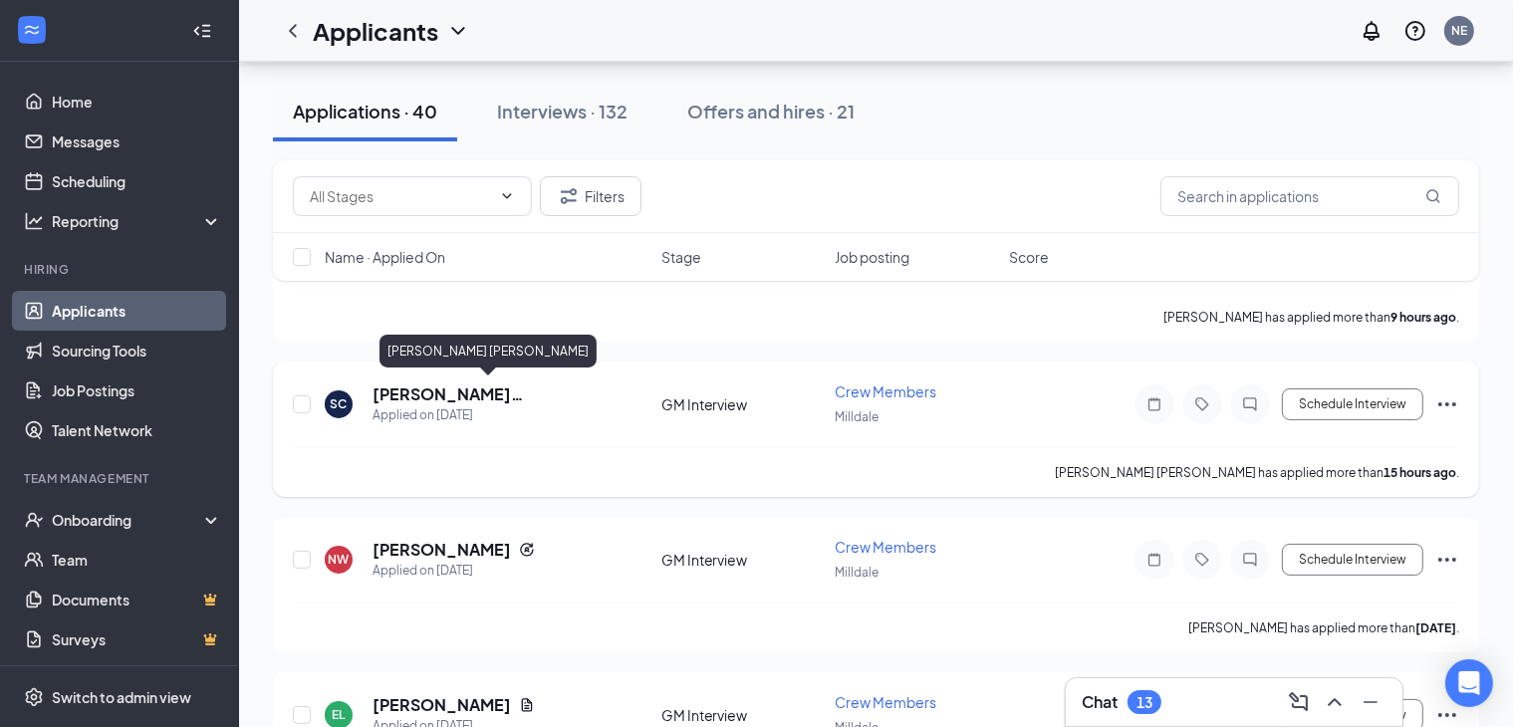
click at [463, 391] on h5 "[PERSON_NAME] [PERSON_NAME]" at bounding box center [490, 395] width 235 height 22
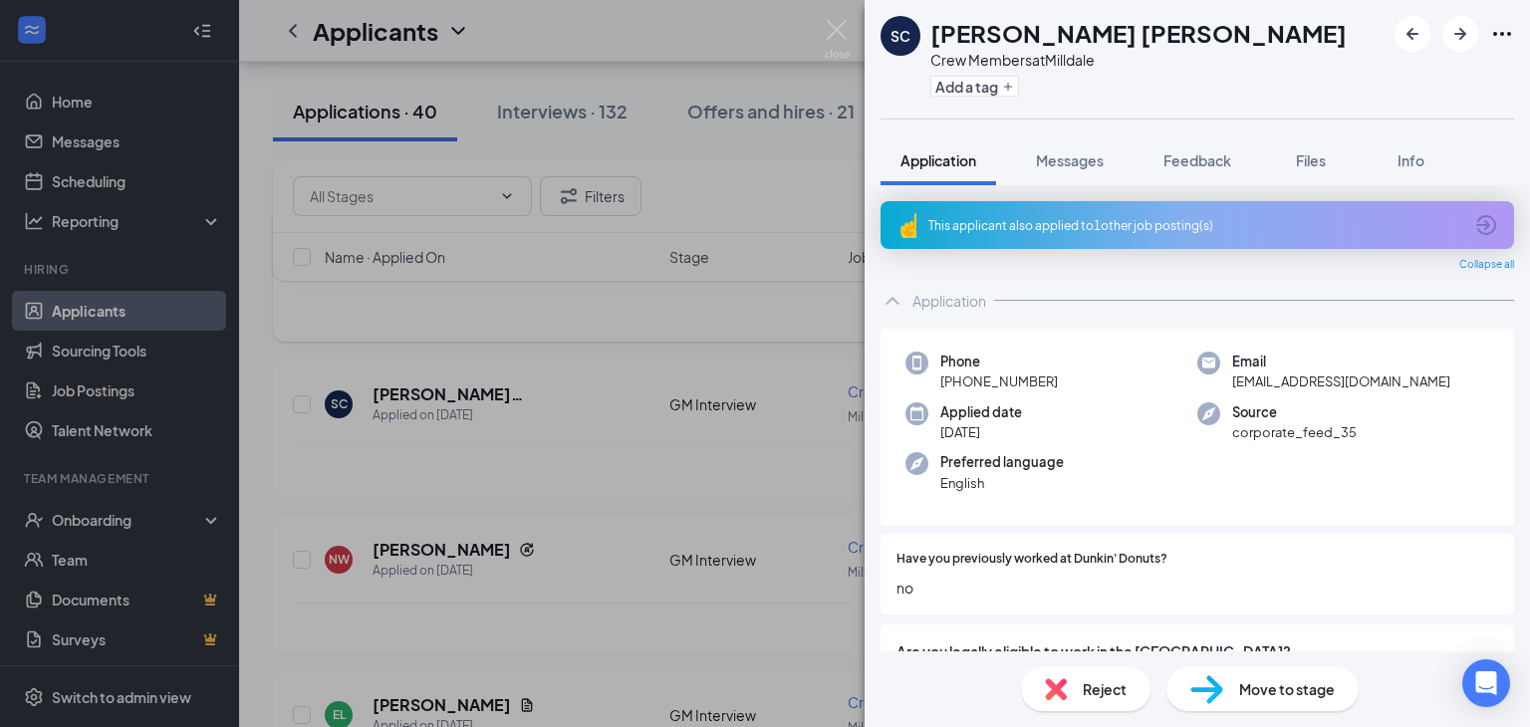
drag, startPoint x: 856, startPoint y: 324, endPoint x: 841, endPoint y: 328, distance: 15.5
click at [853, 325] on div "SC [PERSON_NAME] [PERSON_NAME] Crew Members at Milldale Add a tag Application M…" at bounding box center [765, 363] width 1530 height 727
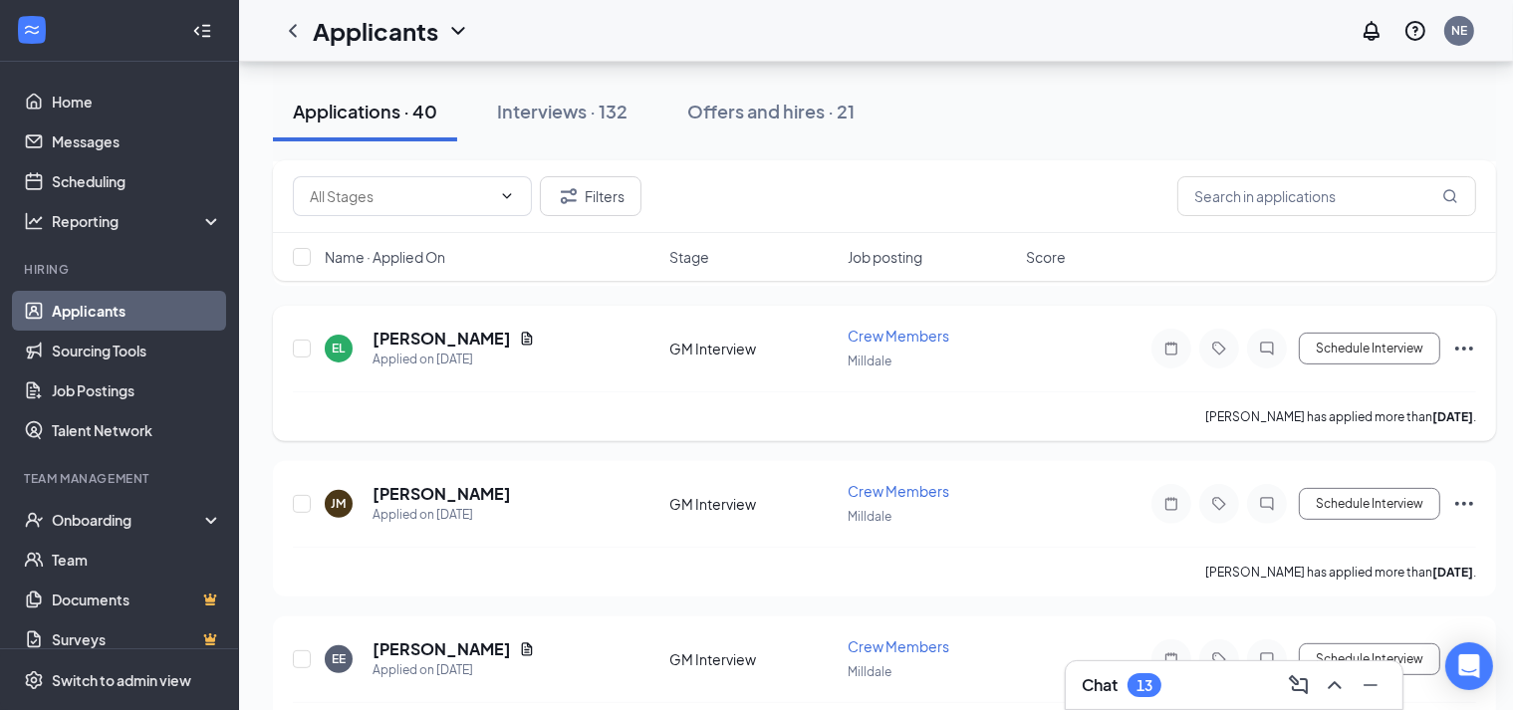
scroll to position [598, 0]
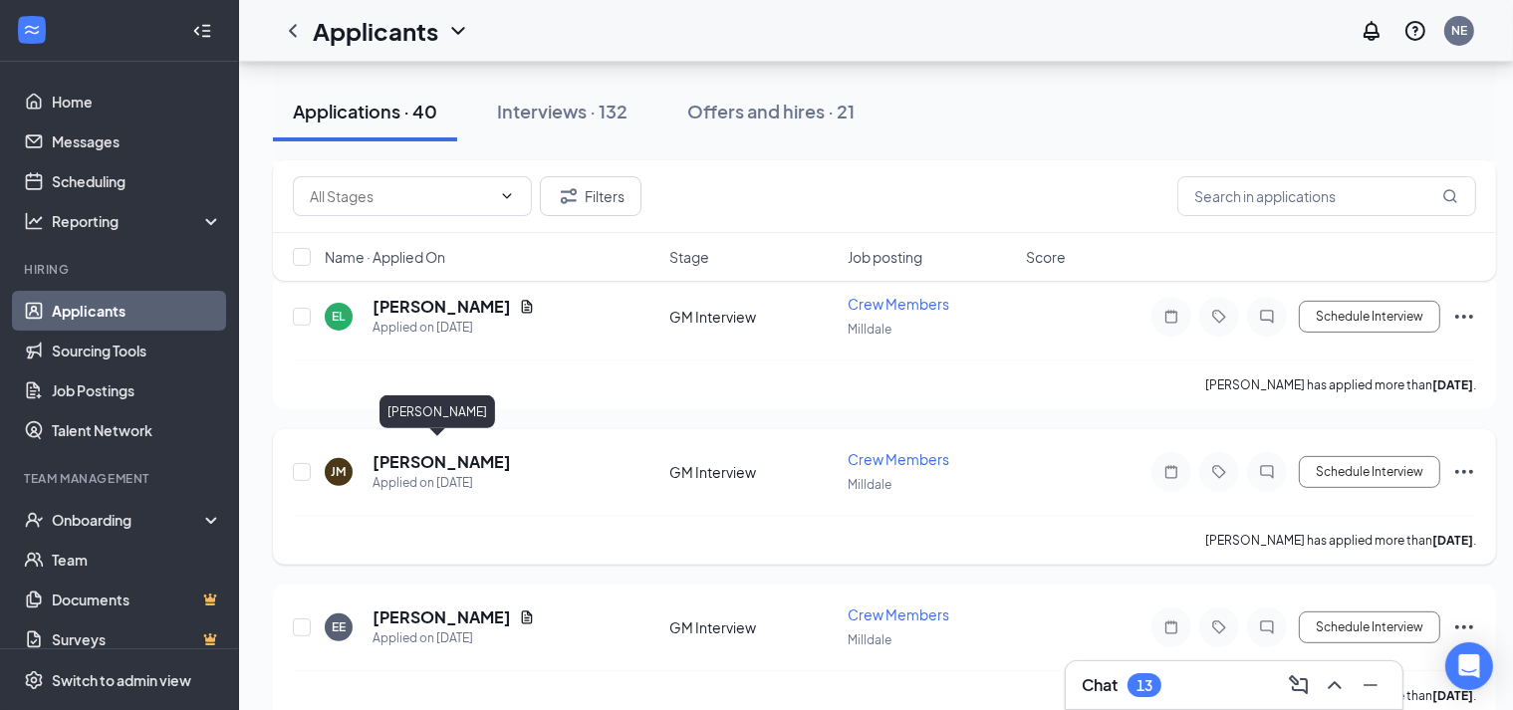
click at [412, 457] on h5 "[PERSON_NAME]" at bounding box center [442, 462] width 138 height 22
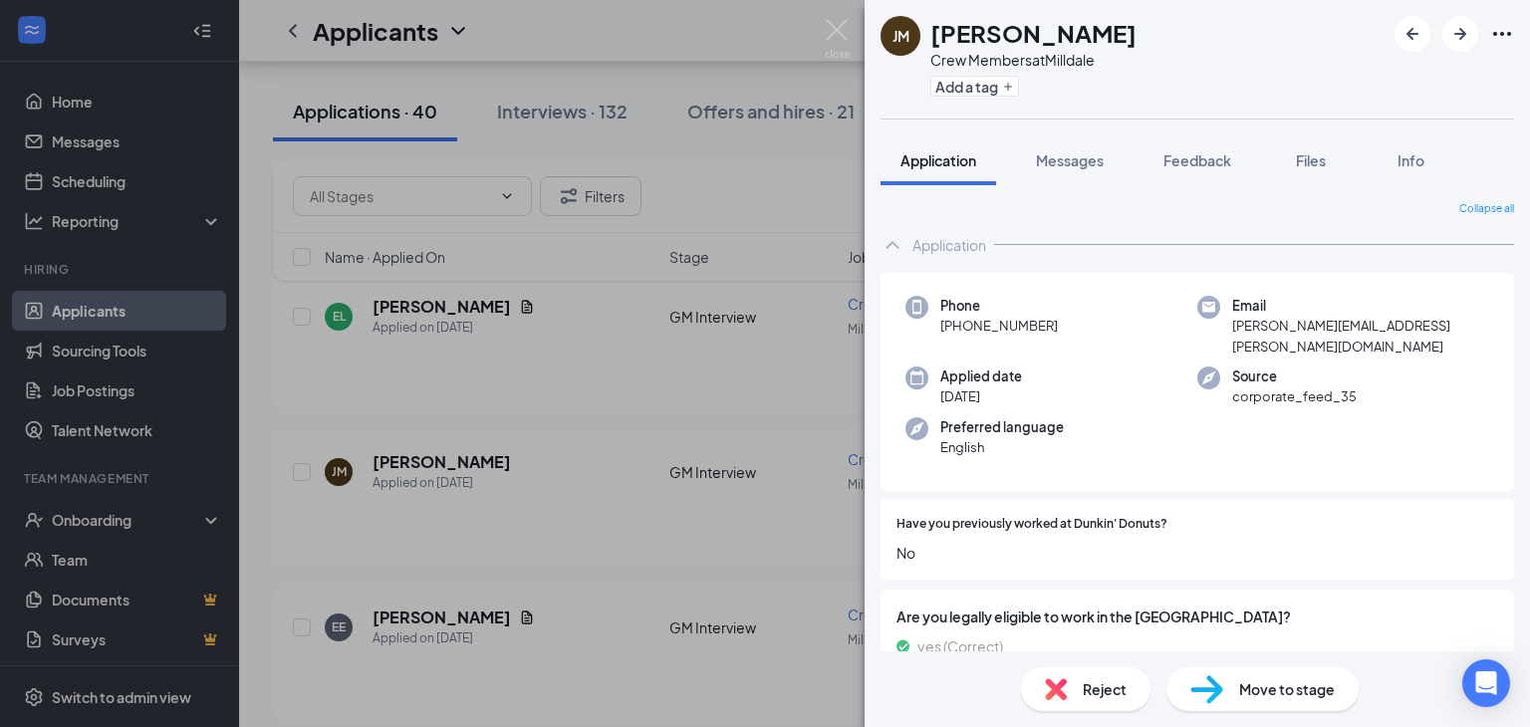
click at [765, 230] on div "[PERSON_NAME] [PERSON_NAME] Crew Members at Milldale Add a tag Application Mess…" at bounding box center [765, 363] width 1530 height 727
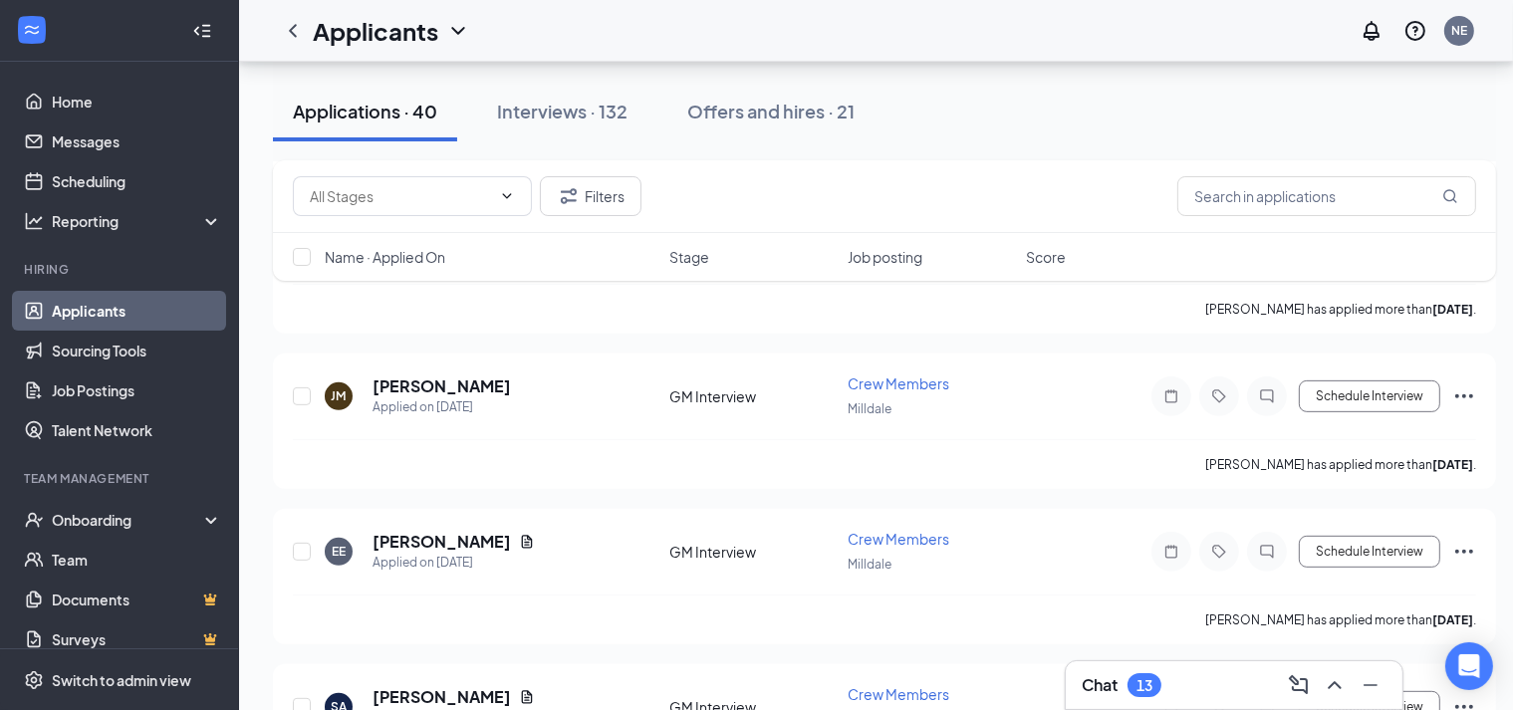
scroll to position [797, 0]
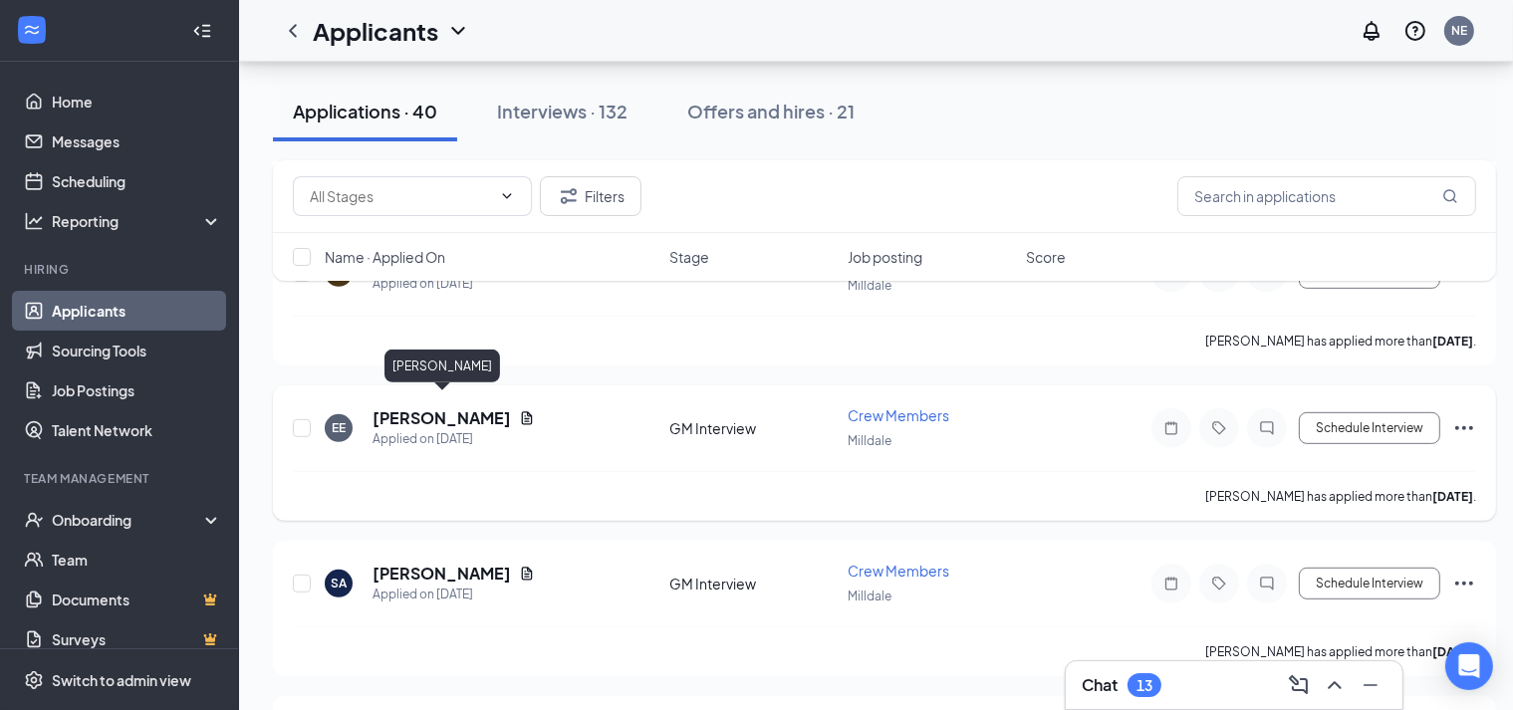
click at [490, 407] on h5 "[PERSON_NAME]" at bounding box center [442, 418] width 138 height 22
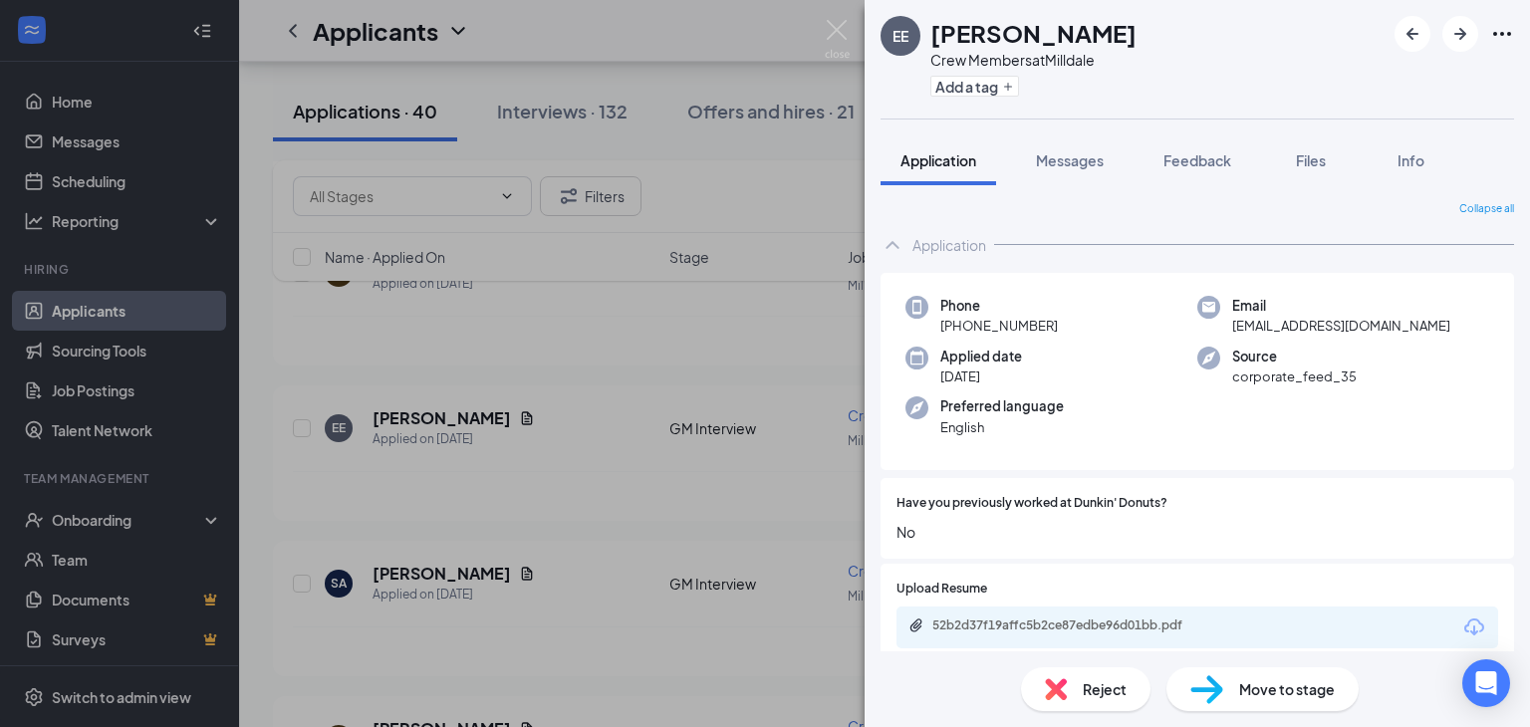
click at [798, 208] on div "EE [PERSON_NAME] Crew Members at Milldale Add a tag Application Messages Feedba…" at bounding box center [765, 363] width 1530 height 727
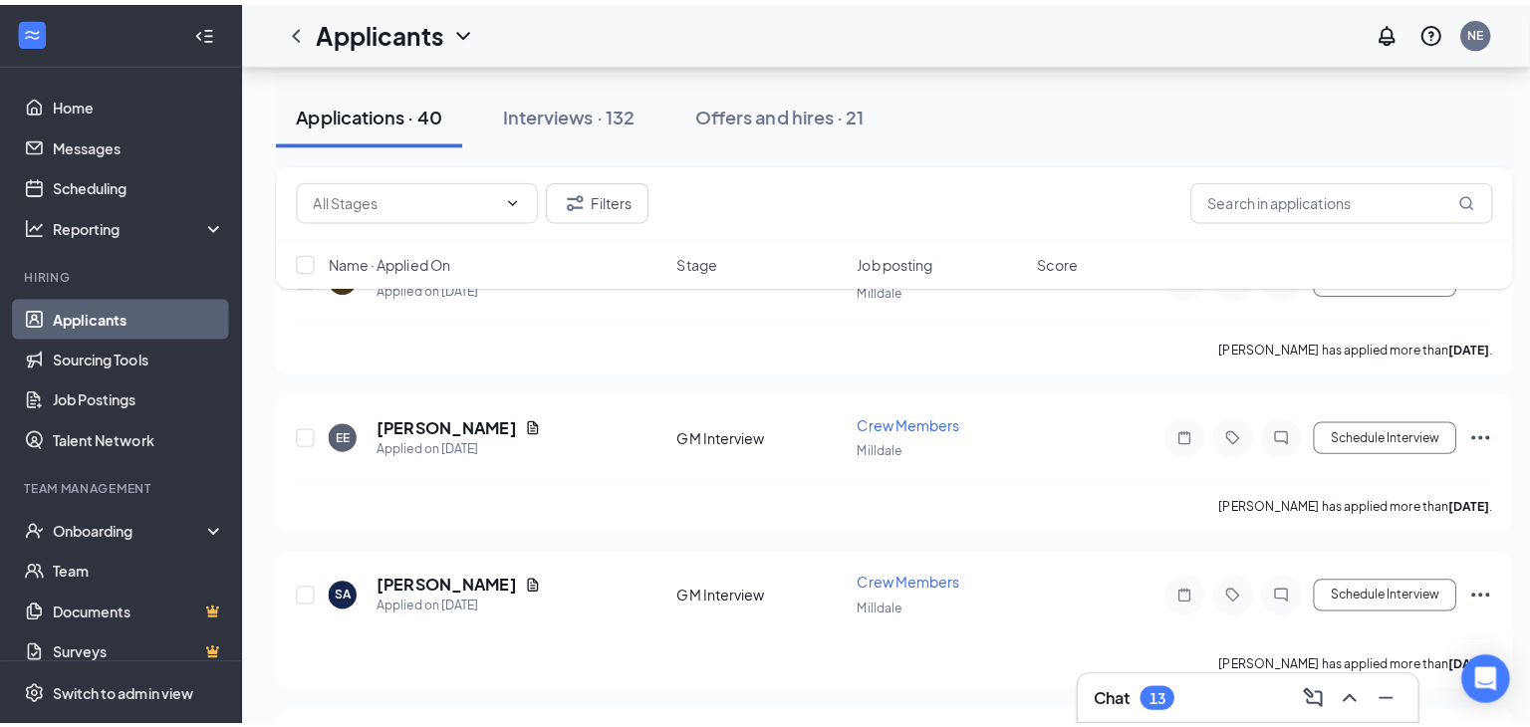
scroll to position [996, 0]
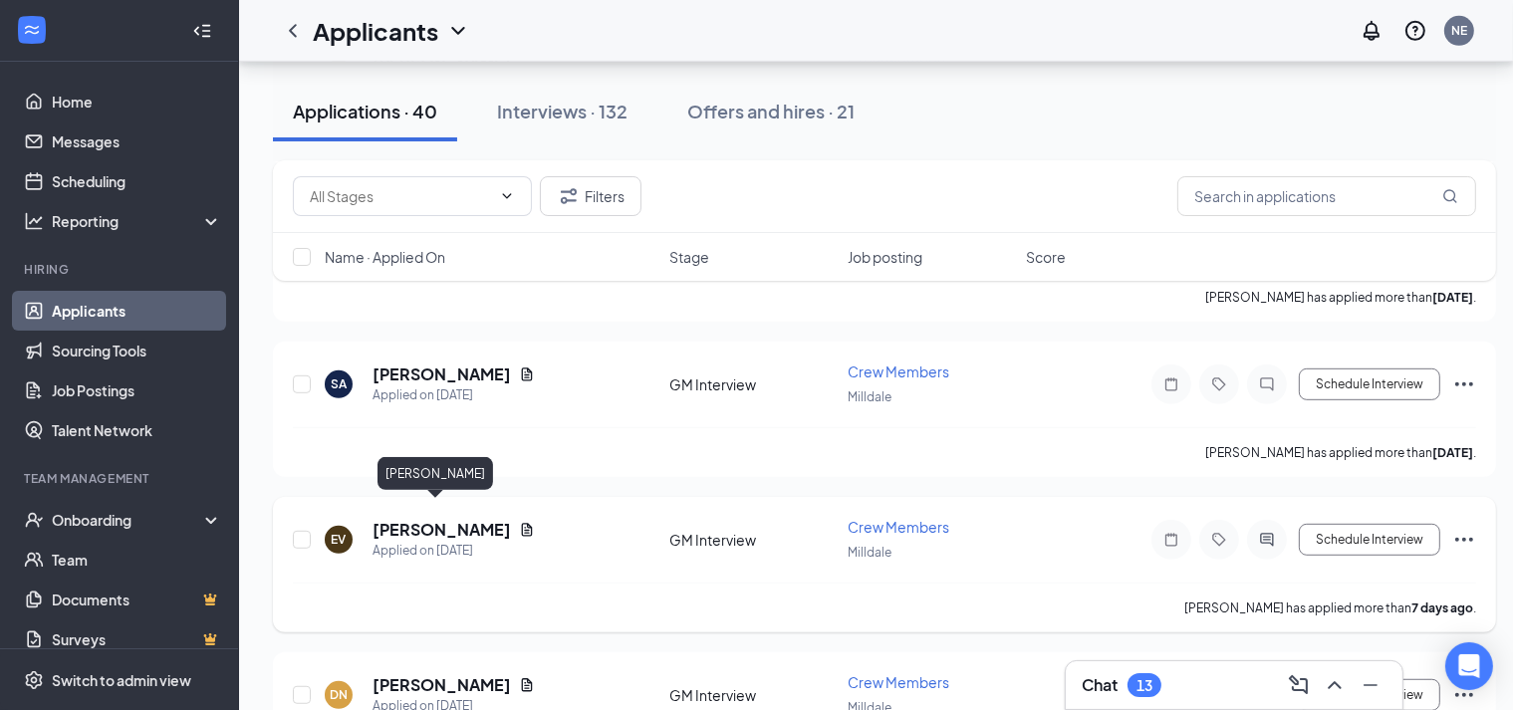
click at [420, 519] on h5 "[PERSON_NAME]" at bounding box center [442, 530] width 138 height 22
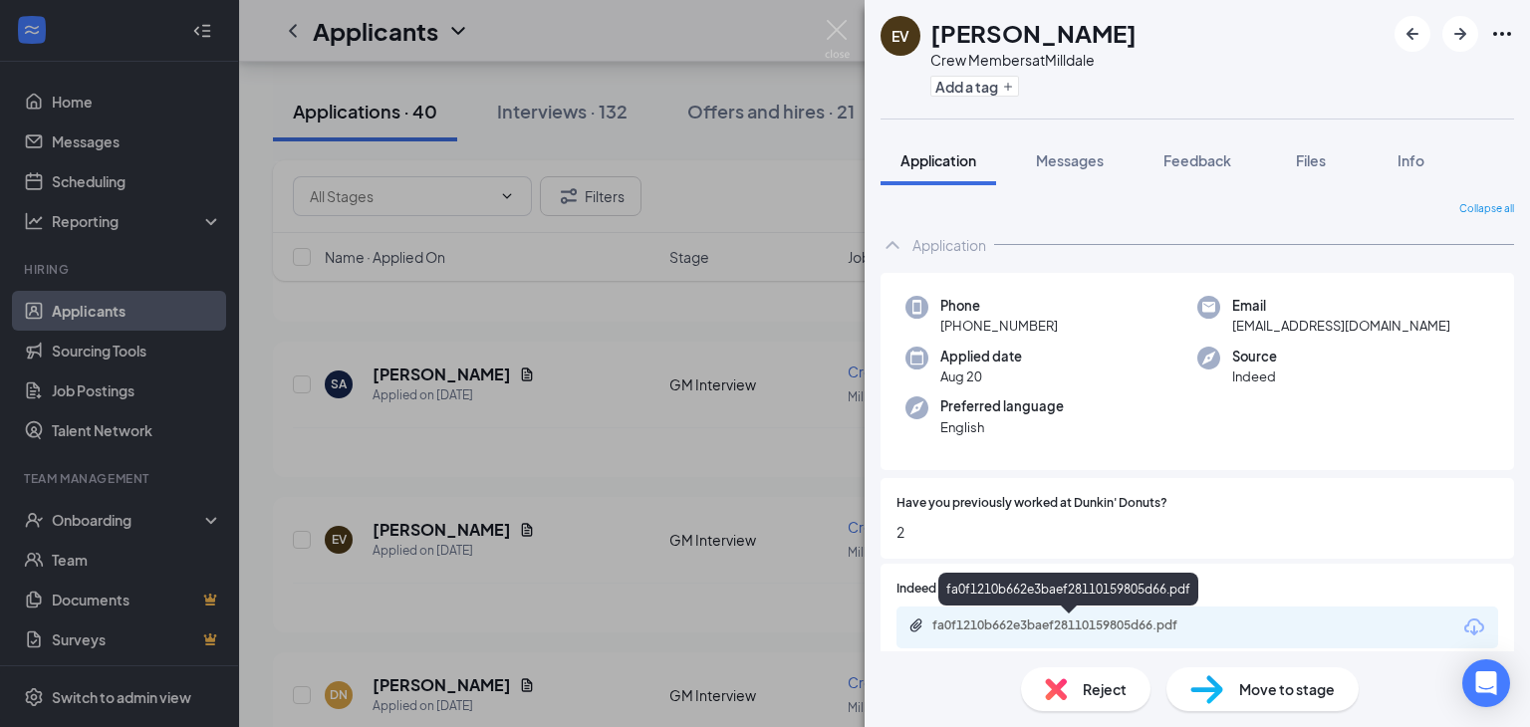
click at [1073, 623] on div "fa0f1210b662e3baef28110159805d66.pdf" at bounding box center [1071, 626] width 279 height 16
click at [1057, 162] on span "Messages" at bounding box center [1070, 160] width 68 height 18
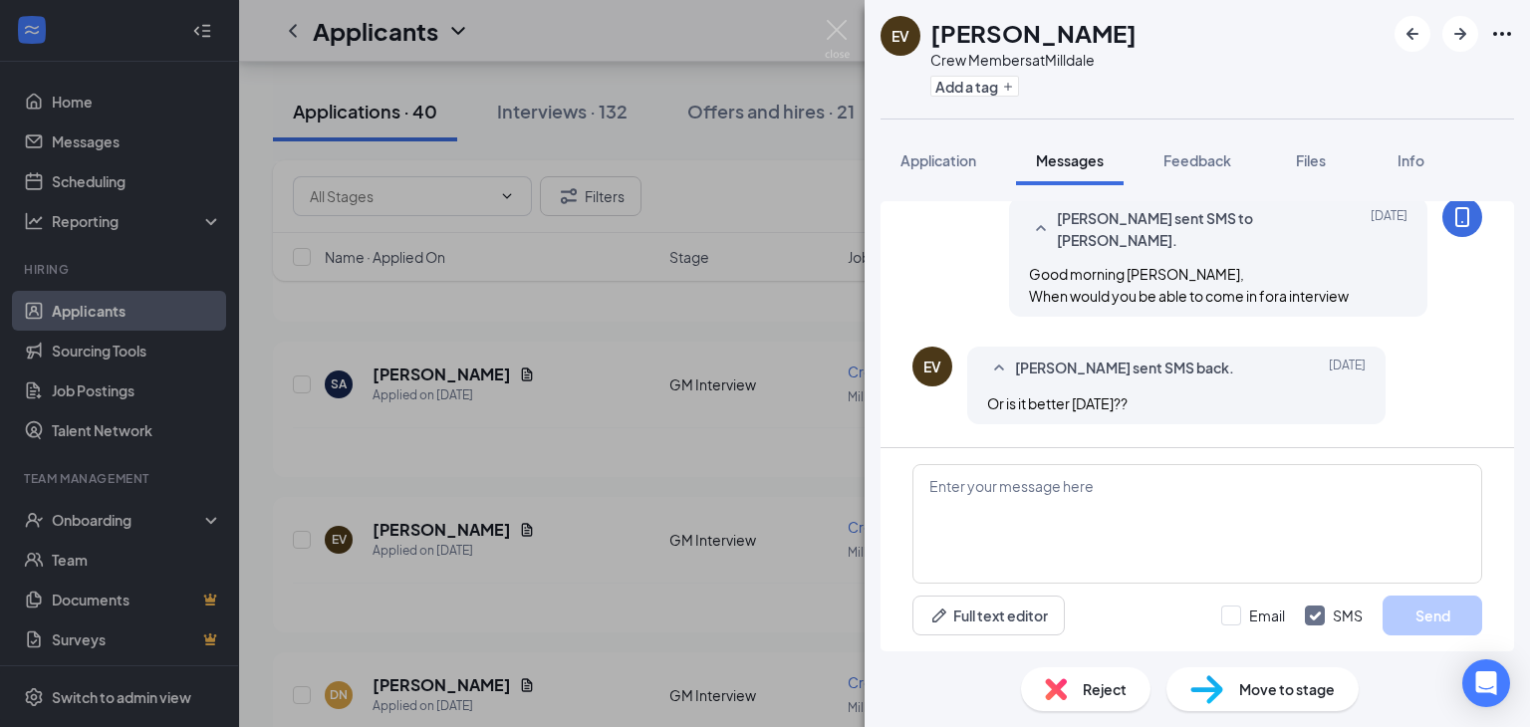
scroll to position [175, 0]
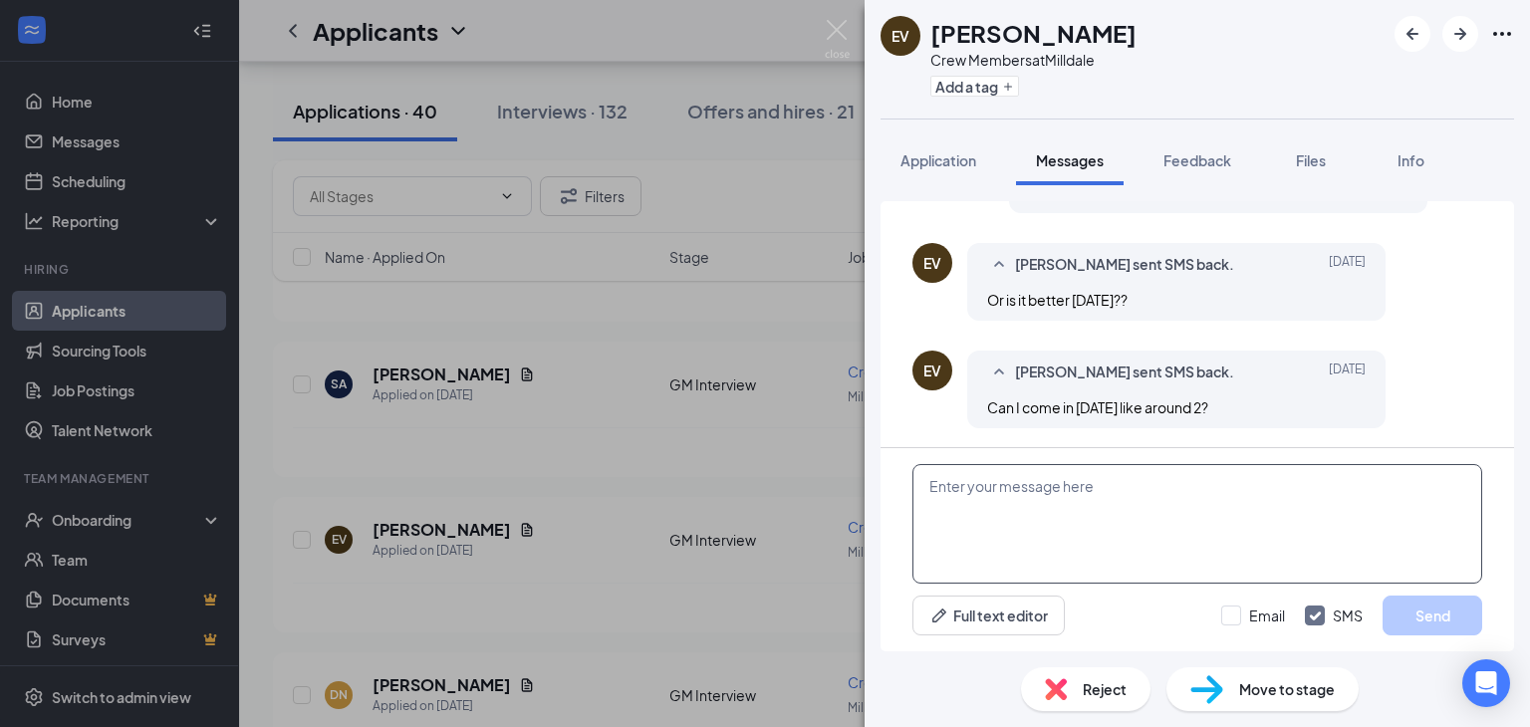
click at [1073, 495] on textarea at bounding box center [1197, 524] width 570 height 120
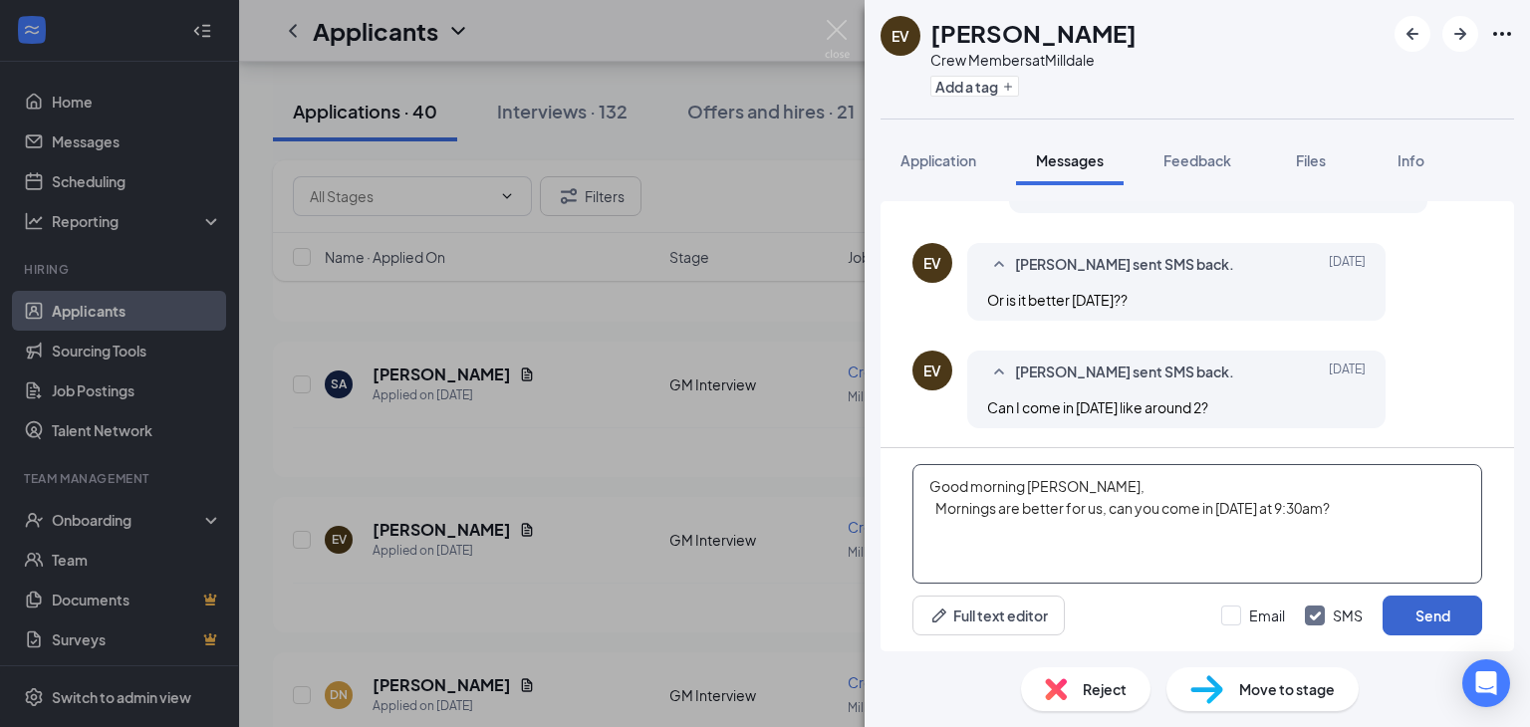
type textarea "Good morning [PERSON_NAME], Mornings are better for us, can you come in [DATE] …"
click at [1434, 627] on button "Send" at bounding box center [1433, 616] width 100 height 40
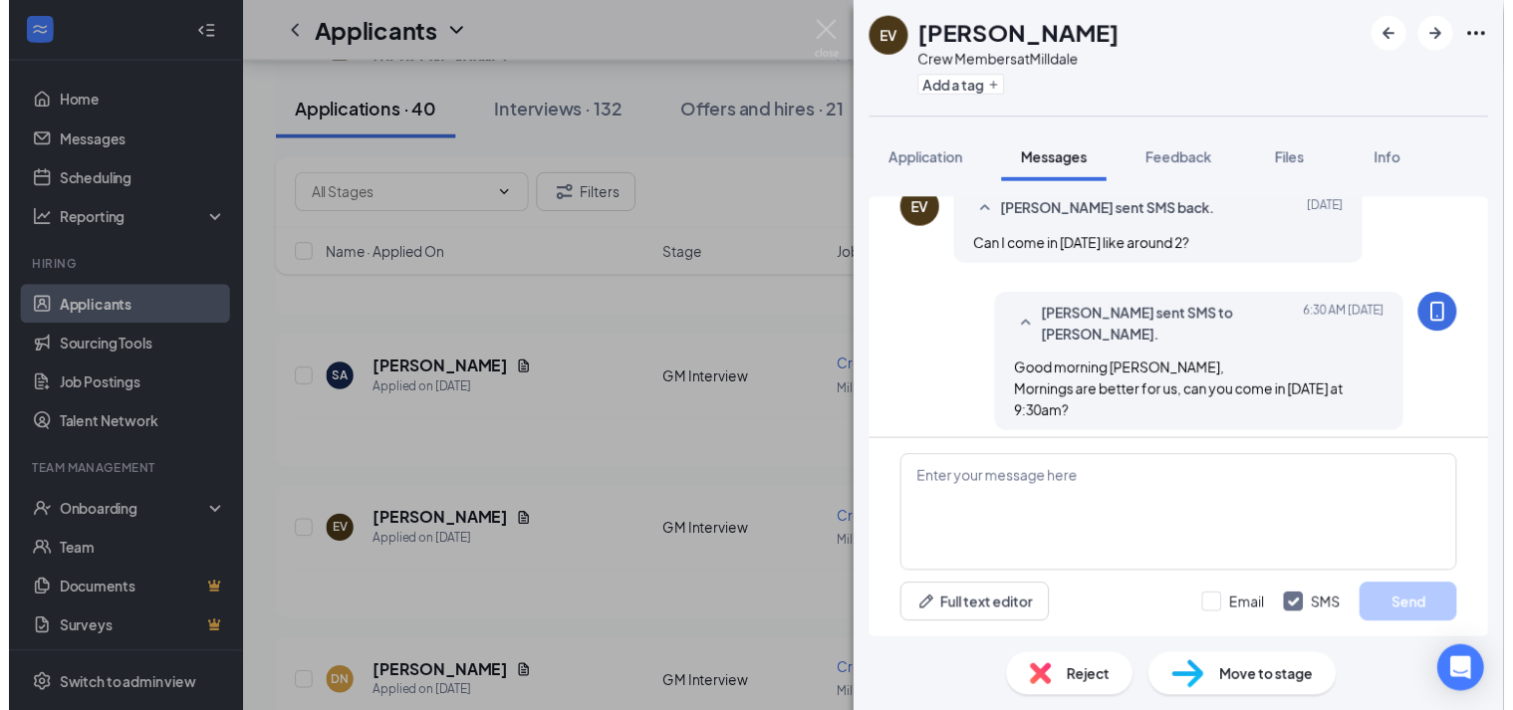
scroll to position [347, 0]
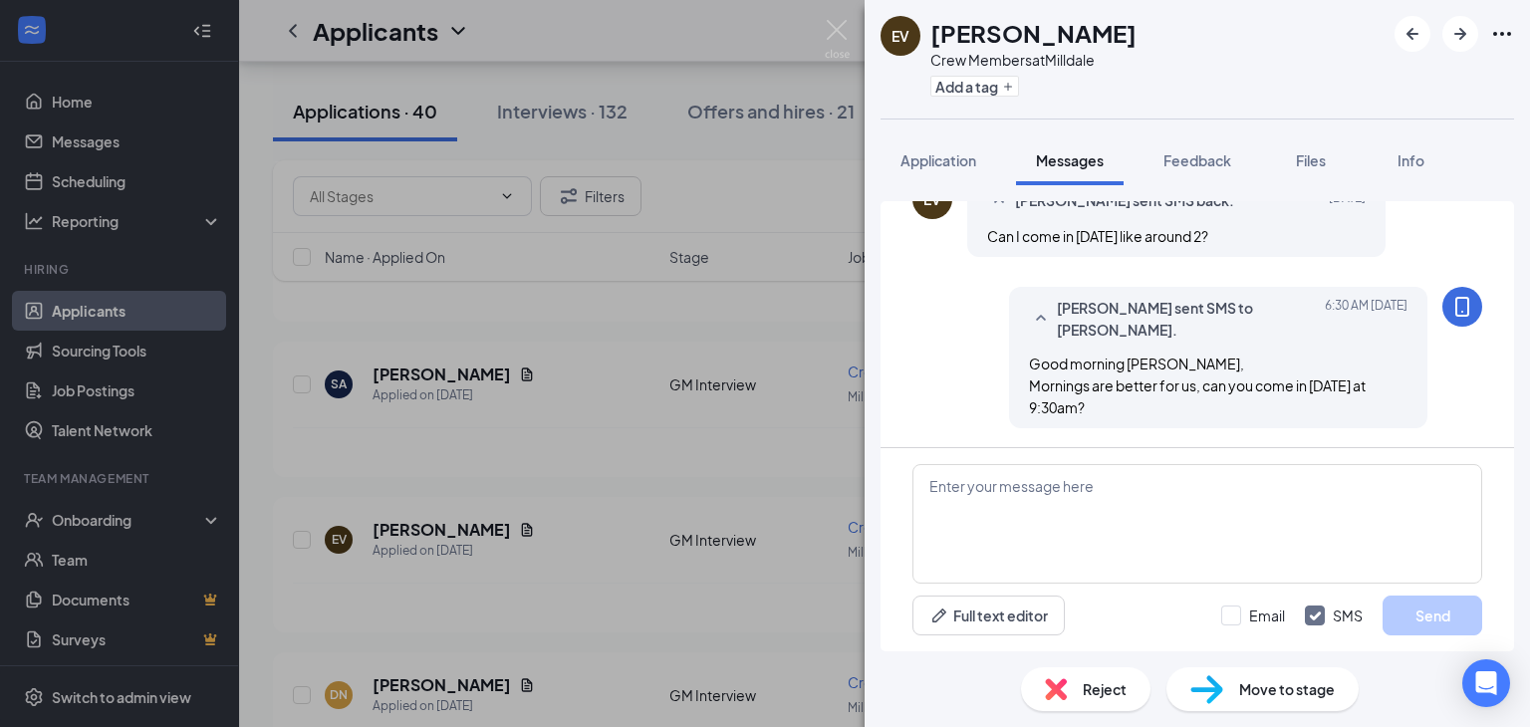
click at [755, 445] on div "EV [PERSON_NAME] Crew Members at Milldale Add a tag Application Messages Feedba…" at bounding box center [765, 363] width 1530 height 727
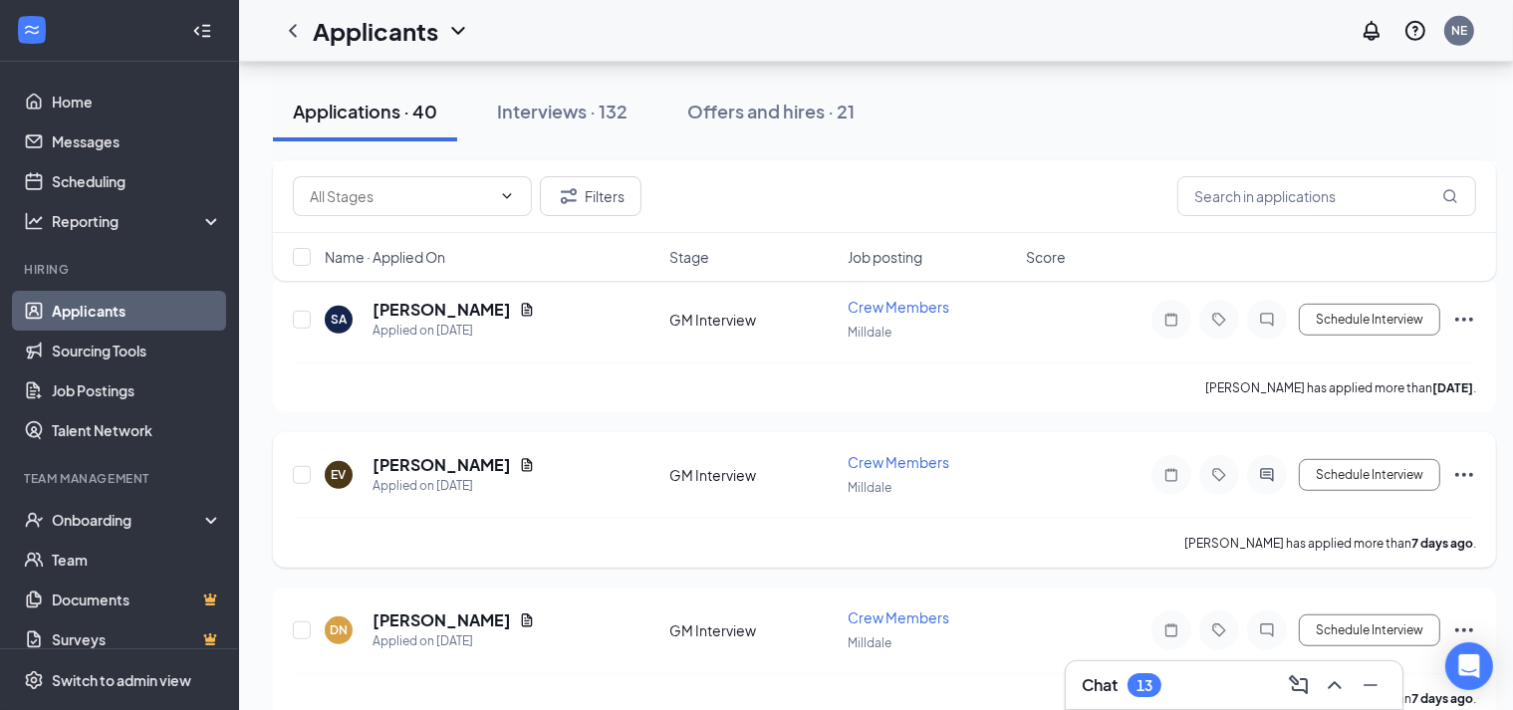
scroll to position [1096, 0]
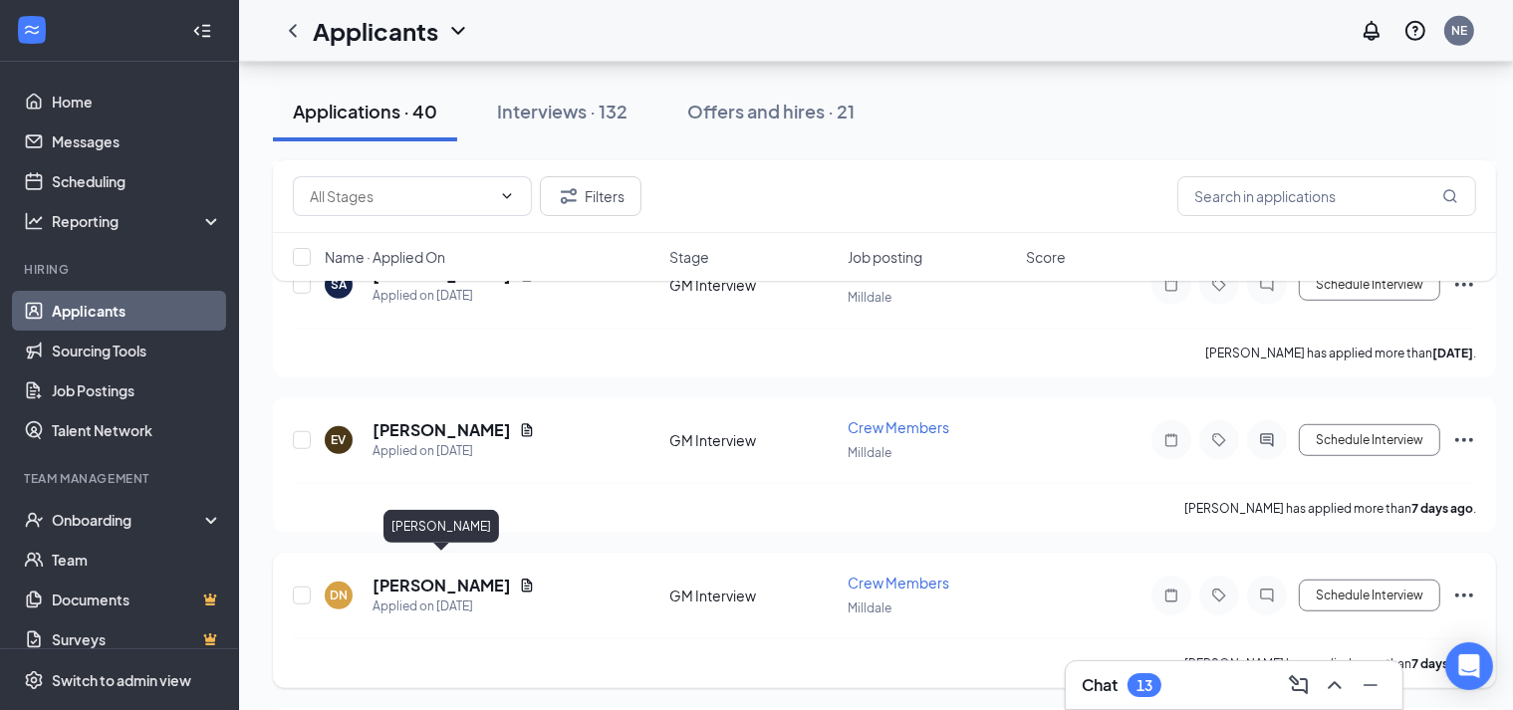
click at [476, 575] on h5 "[PERSON_NAME]" at bounding box center [442, 586] width 138 height 22
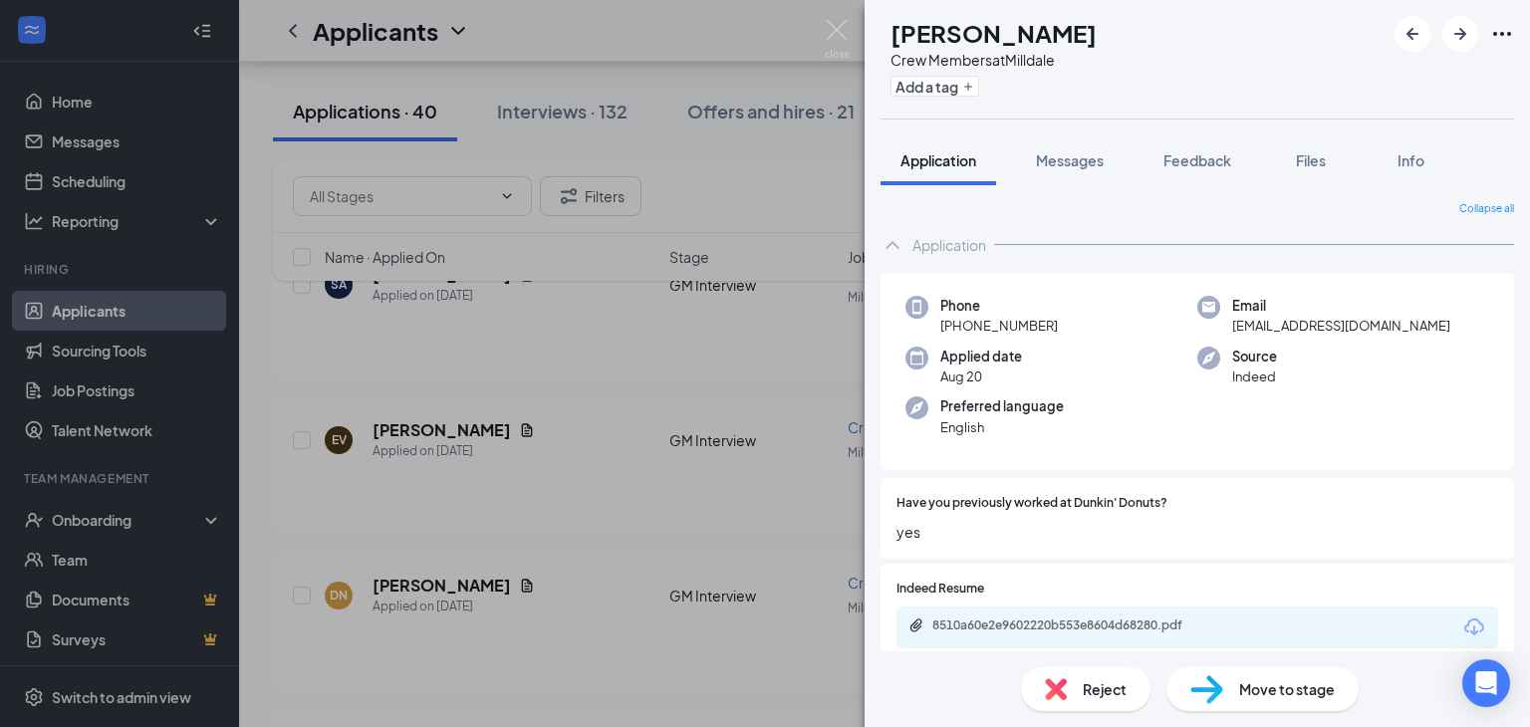
click at [1120, 615] on div "8510a60e2e9602220b553e8604d68280.pdf" at bounding box center [1197, 628] width 602 height 42
click at [1115, 627] on div "8510a60e2e9602220b553e8604d68280.pdf" at bounding box center [1071, 626] width 279 height 16
click at [1094, 154] on span "Messages" at bounding box center [1070, 160] width 68 height 18
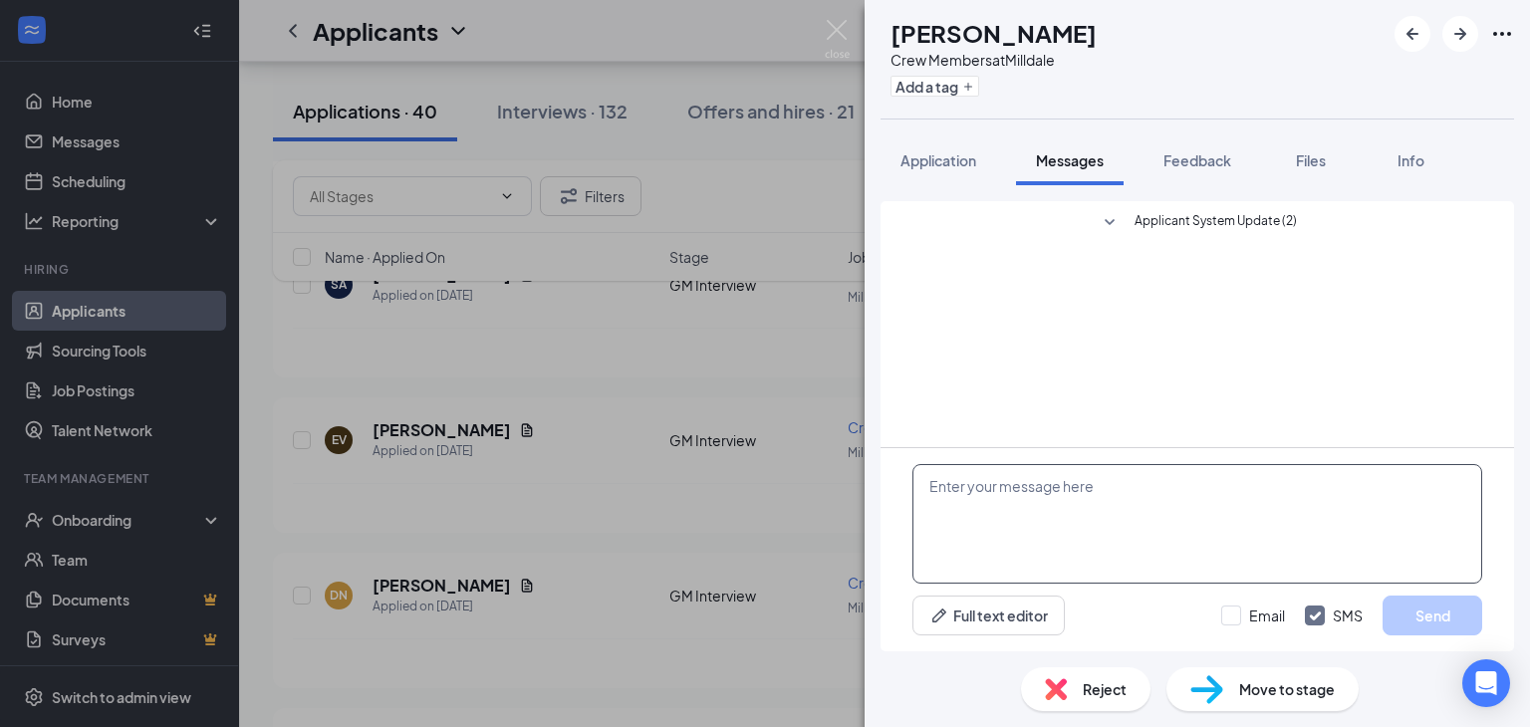
click at [1011, 491] on textarea at bounding box center [1197, 524] width 570 height 120
type textarea "F"
type textarea "D"
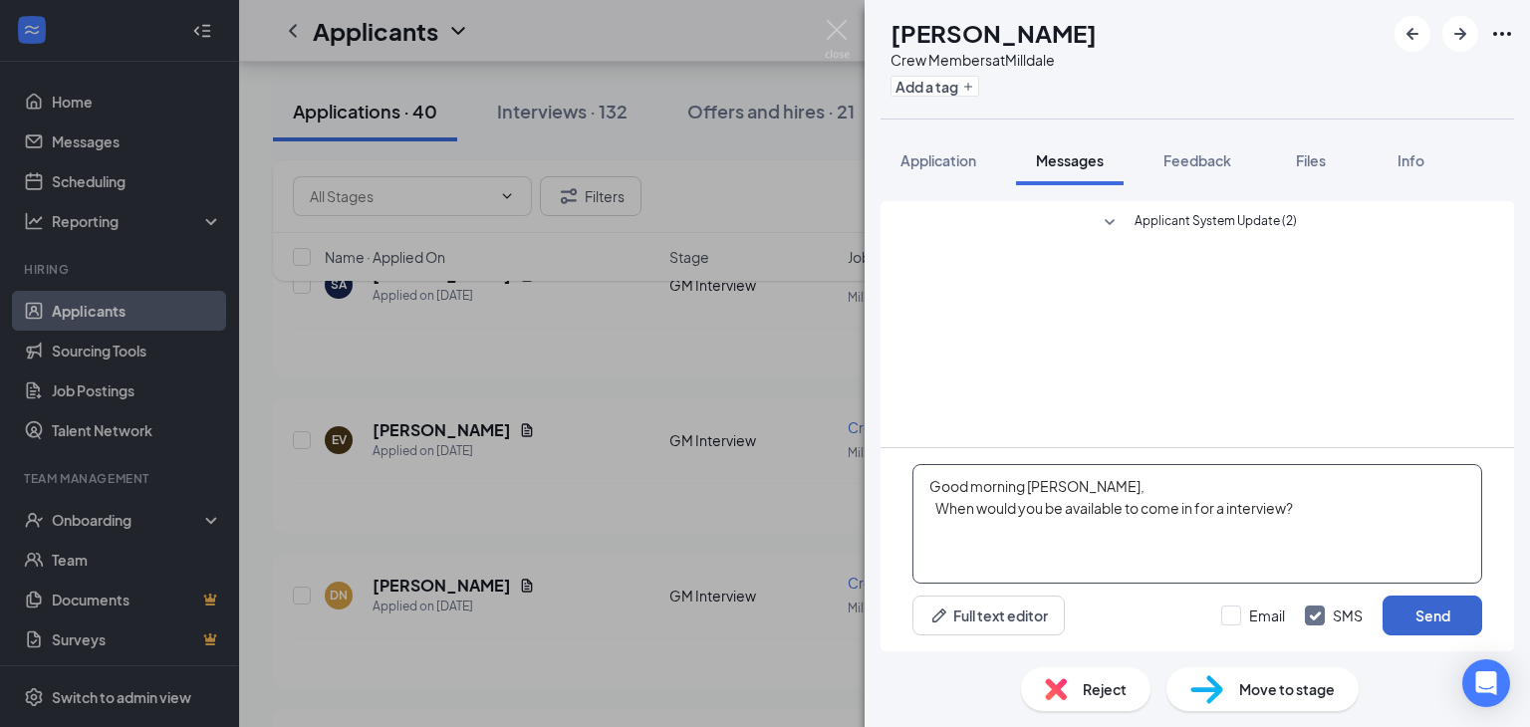
type textarea "Good morning [PERSON_NAME], When would you be available to come in for a interv…"
click at [1457, 615] on button "Send" at bounding box center [1433, 616] width 100 height 40
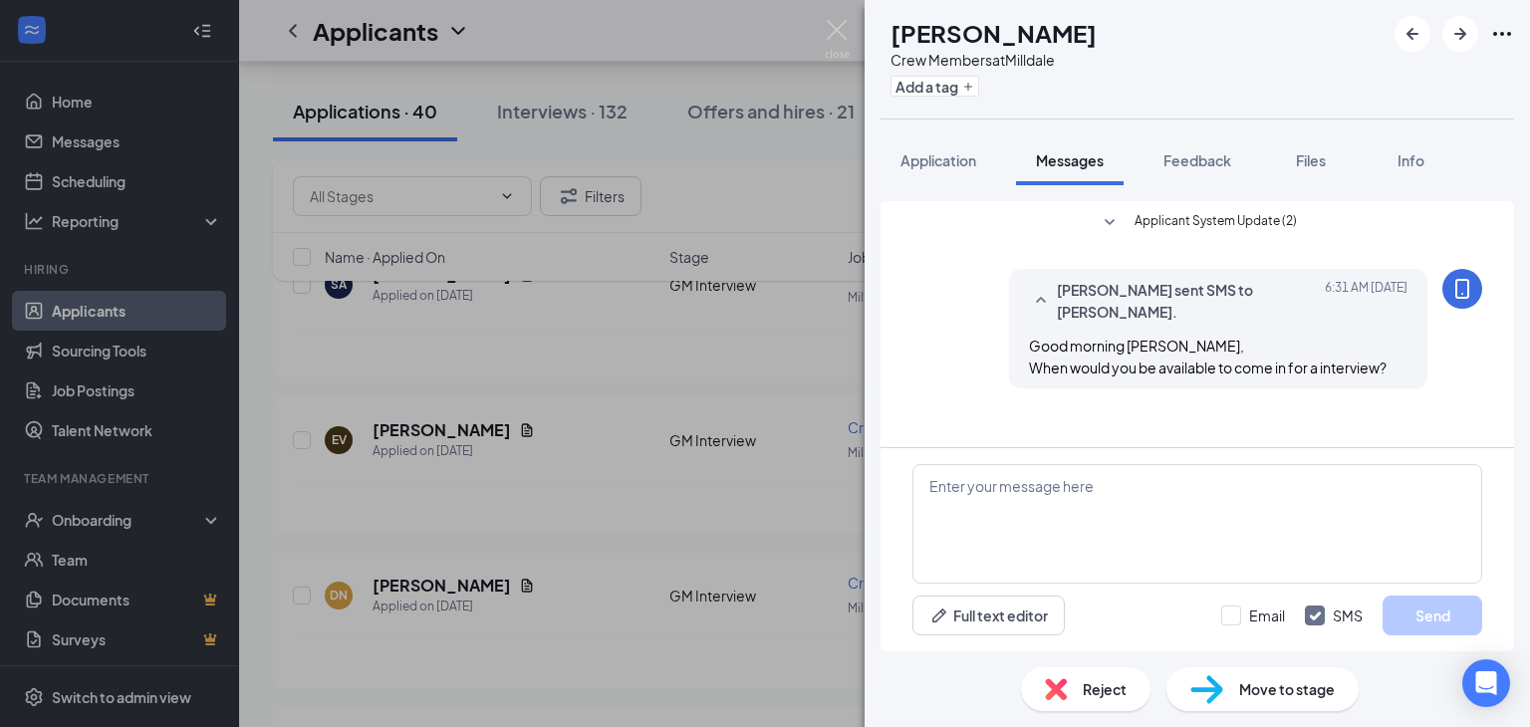
click at [633, 324] on div "DN [PERSON_NAME] Crew Members at Milldale Add a tag Application Messages Feedba…" at bounding box center [765, 363] width 1530 height 727
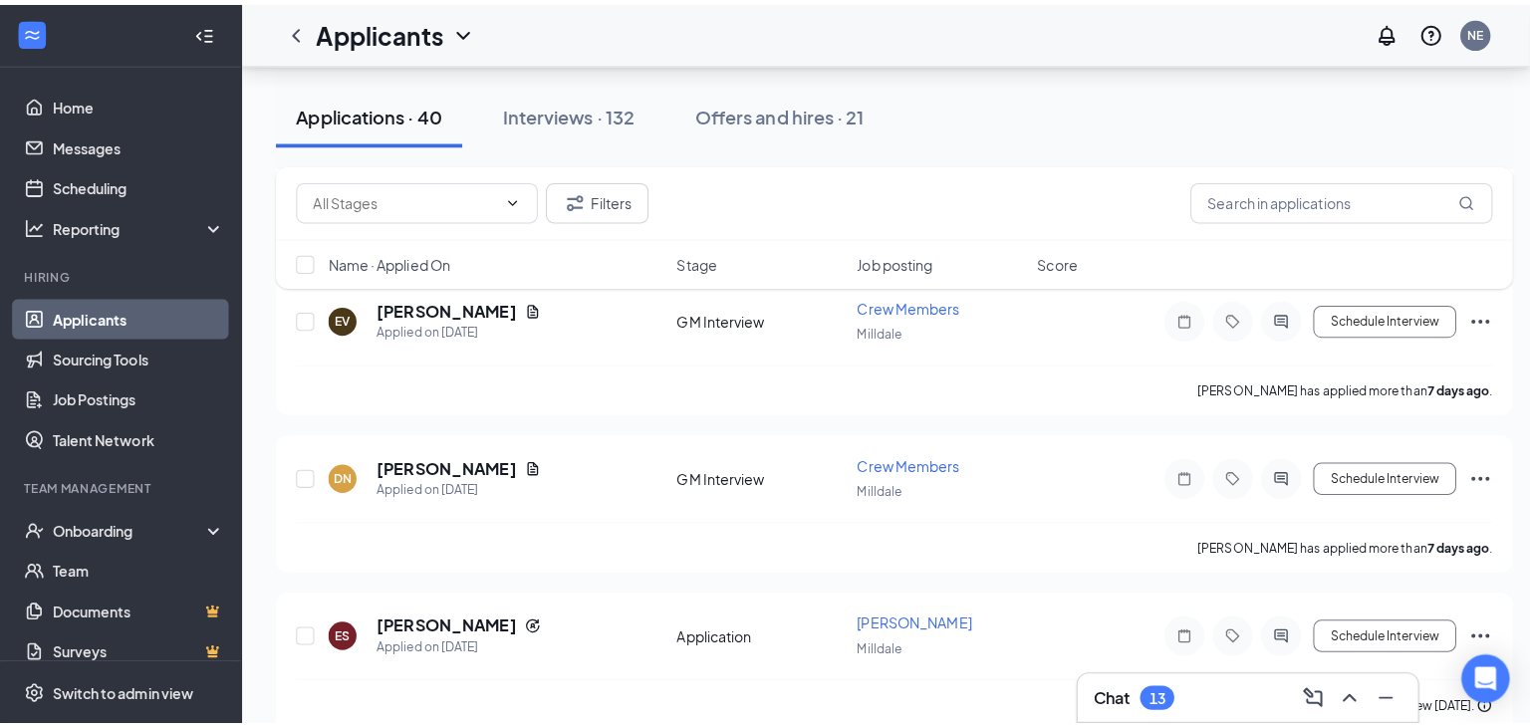
scroll to position [1295, 0]
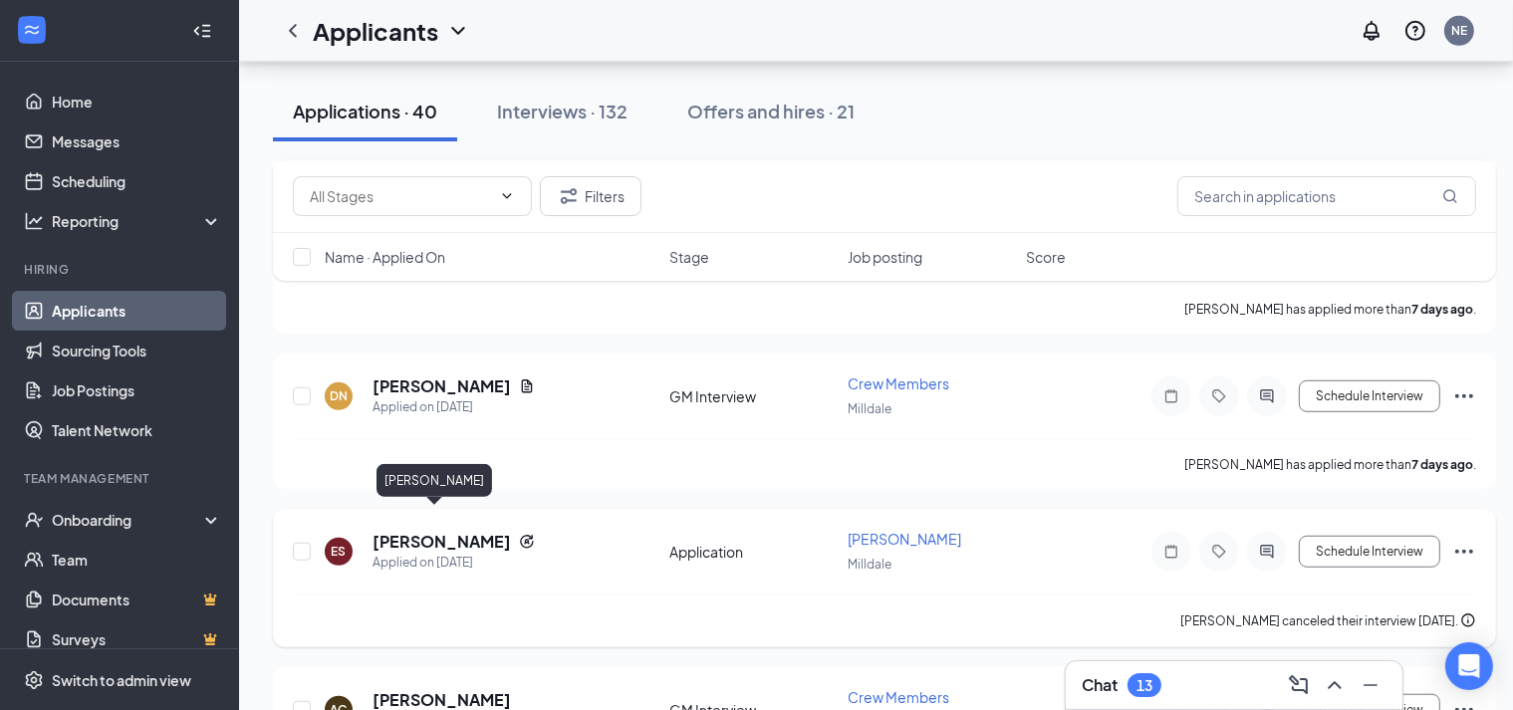
click at [425, 531] on h5 "[PERSON_NAME]" at bounding box center [442, 542] width 138 height 22
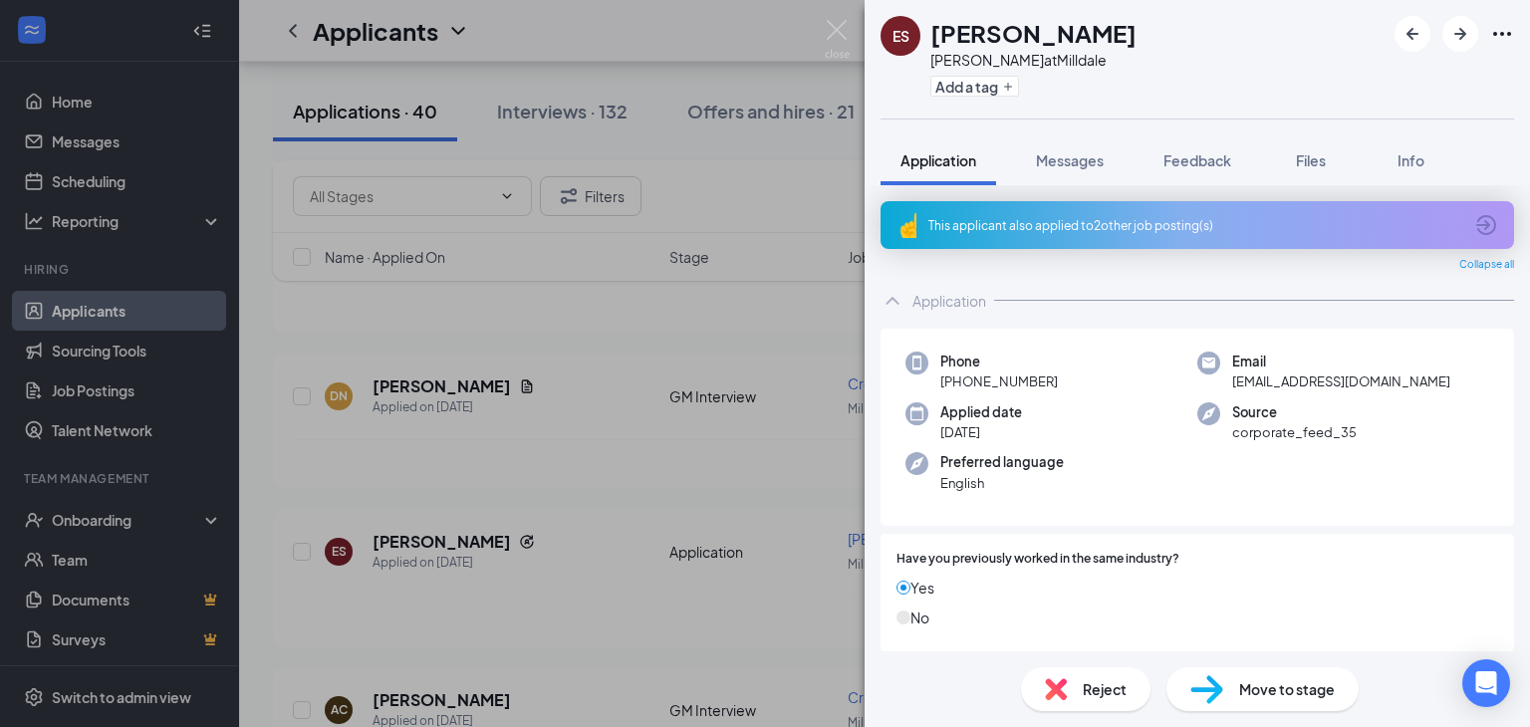
click at [647, 327] on div "ES [PERSON_NAME] at [GEOGRAPHIC_DATA] Add a tag Application Messages Feedback F…" at bounding box center [765, 363] width 1530 height 727
